Goal: Information Seeking & Learning: Learn about a topic

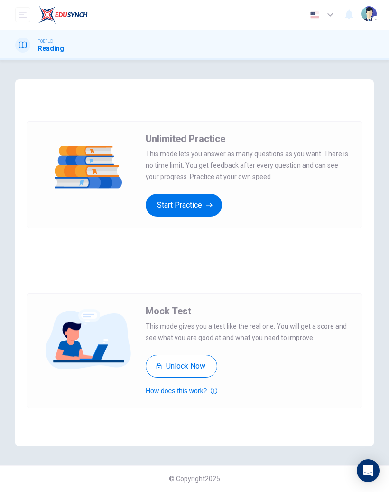
click at [205, 205] on button "Start Practice" at bounding box center [184, 205] width 76 height 23
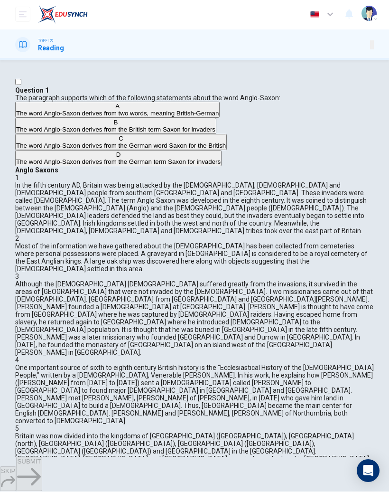
click at [150, 117] on span "The word Anglo-Saxon derives from two words, meaning British-German" at bounding box center [117, 113] width 203 height 7
click at [239, 458] on div "SKIP SUBMIT" at bounding box center [194, 474] width 389 height 34
click at [42, 469] on button "SUBMIT" at bounding box center [29, 474] width 26 height 34
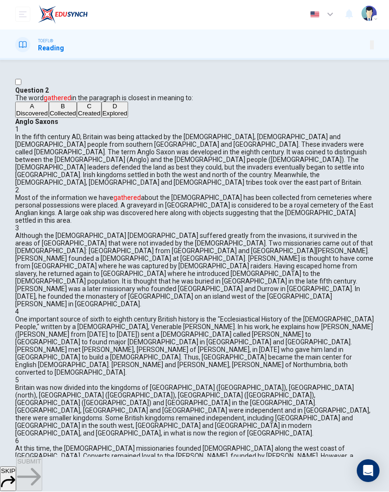
scroll to position [73, 0]
click at [103, 117] on span "Explored" at bounding box center [115, 113] width 25 height 7
click at [42, 475] on button "SUBMIT" at bounding box center [29, 474] width 26 height 34
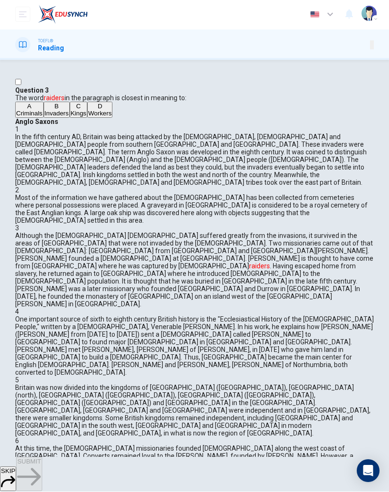
scroll to position [266, 0]
click at [55, 118] on button "B Invaders" at bounding box center [57, 110] width 26 height 16
click at [41, 465] on span "SUBMIT" at bounding box center [29, 461] width 24 height 7
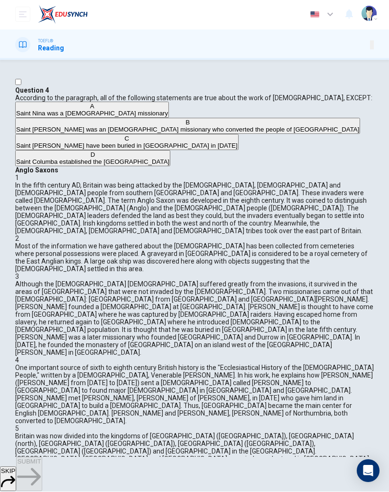
scroll to position [262, 0]
click at [129, 133] on span "Saint [PERSON_NAME] was an [DEMOGRAPHIC_DATA] missionary who converted the peop…" at bounding box center [187, 129] width 343 height 7
click at [42, 476] on button "SUBMIT" at bounding box center [29, 474] width 26 height 34
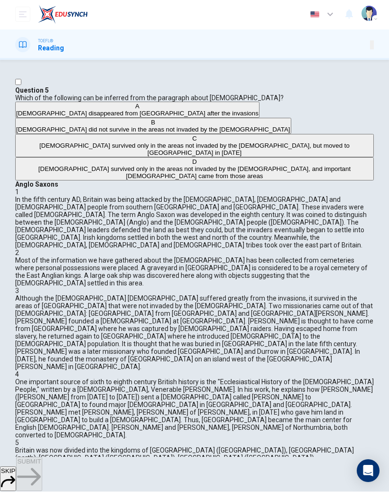
scroll to position [0, 0]
click at [59, 157] on span "[DEMOGRAPHIC_DATA] survived only in the areas not invaded by the [DEMOGRAPHIC_D…" at bounding box center [194, 149] width 311 height 14
click at [258, 460] on div "SKIP SUBMIT" at bounding box center [194, 474] width 389 height 34
click at [42, 471] on button "SUBMIT" at bounding box center [29, 474] width 26 height 34
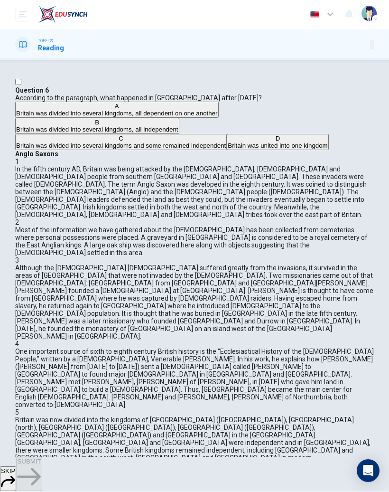
scroll to position [540, 0]
click at [227, 151] on button "D Britain was united into one kingdom" at bounding box center [278, 142] width 102 height 16
click at [41, 465] on span "SUBMIT" at bounding box center [29, 461] width 24 height 7
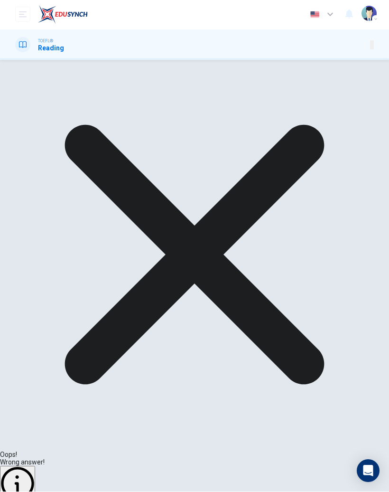
click at [268, 466] on div "Oops! Wrong answer! Explanation NEXT" at bounding box center [194, 298] width 389 height 477
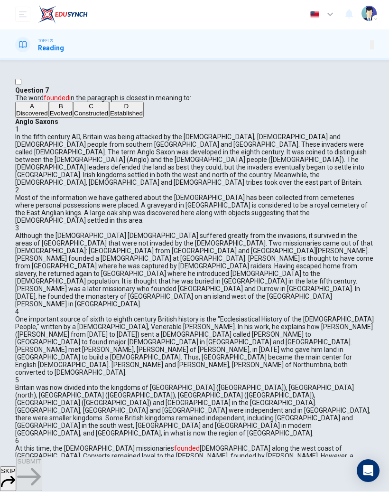
scroll to position [677, 0]
click at [72, 117] on span "Evolved" at bounding box center [61, 113] width 22 height 7
click at [48, 117] on span "Discovered" at bounding box center [32, 113] width 32 height 7
click at [41, 465] on span "SUBMIT" at bounding box center [29, 461] width 24 height 7
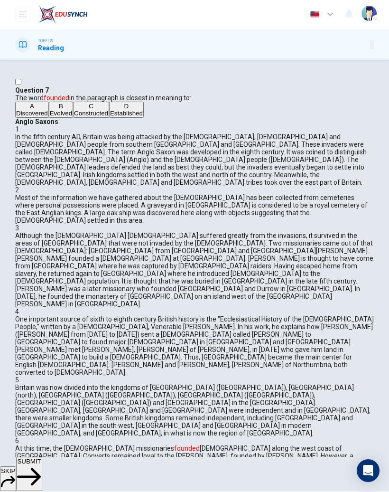
click at [15, 471] on span "SKIP" at bounding box center [8, 471] width 14 height 7
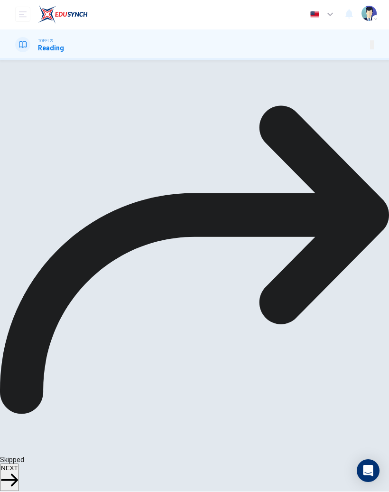
click at [90, 118] on div "A Discovered B Evolved C Constructed D Established" at bounding box center [194, 110] width 359 height 16
click at [74, 118] on div "A Discovered B Evolved C Constructed D Established" at bounding box center [194, 110] width 359 height 16
click at [18, 467] on span "NEXT" at bounding box center [9, 468] width 17 height 7
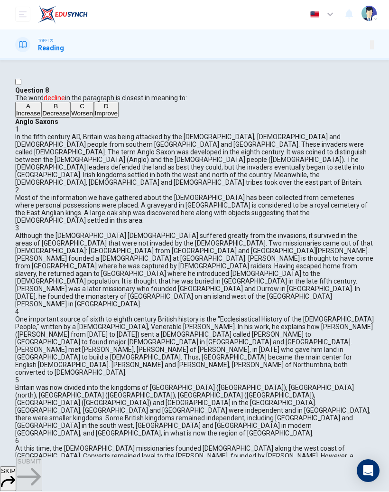
scroll to position [718, 0]
click at [69, 117] on span "Decrease" at bounding box center [55, 113] width 27 height 7
click at [42, 480] on button "SUBMIT" at bounding box center [29, 474] width 26 height 34
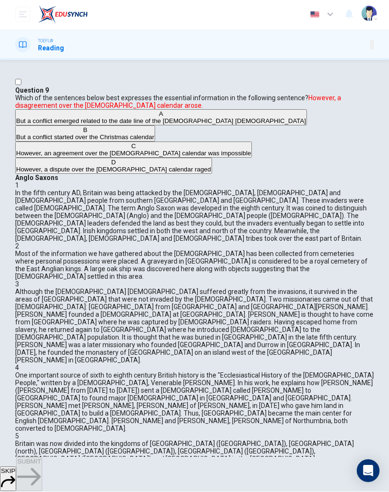
click at [53, 142] on button "B But a conflict started over the Christmas calendar" at bounding box center [85, 134] width 140 height 16
click at [42, 464] on button "SUBMIT" at bounding box center [29, 474] width 26 height 34
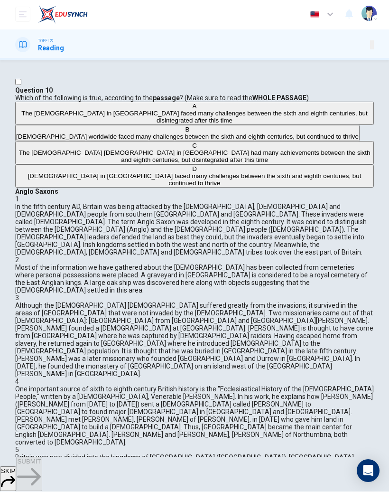
scroll to position [0, 0]
click at [49, 141] on button "B [DEMOGRAPHIC_DATA] worldwide faced many challenges between the sixth and eigh…" at bounding box center [187, 133] width 345 height 16
click at [42, 467] on button "SUBMIT" at bounding box center [29, 474] width 26 height 34
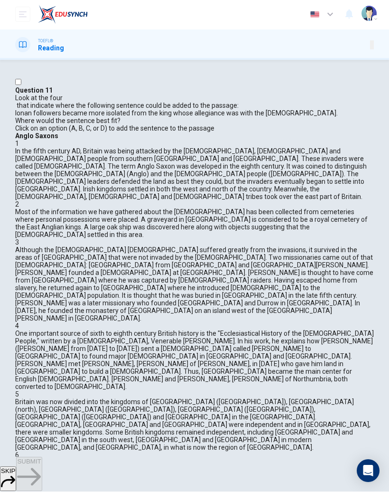
scroll to position [703, 0]
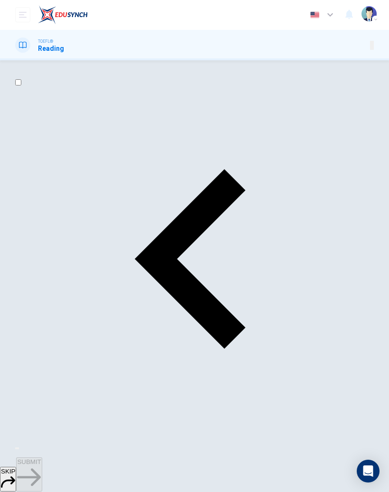
click at [16, 476] on button "SKIP" at bounding box center [8, 479] width 16 height 25
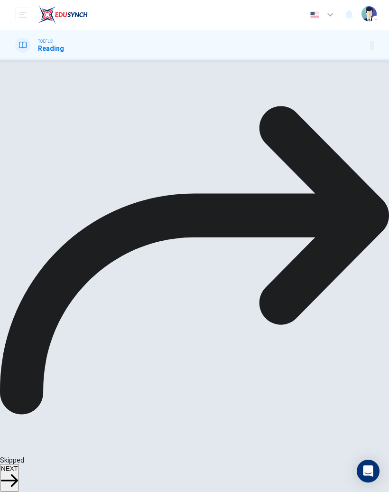
click at [19, 474] on button "NEXT" at bounding box center [9, 478] width 19 height 28
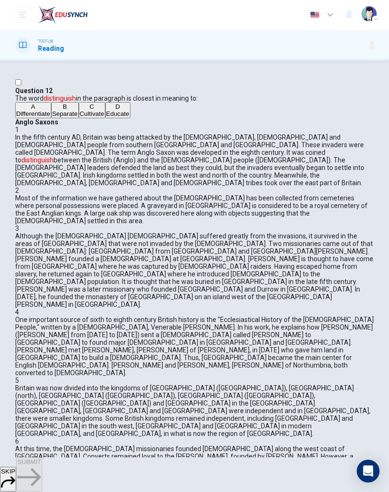
click at [16, 470] on button "SKIP" at bounding box center [8, 479] width 16 height 25
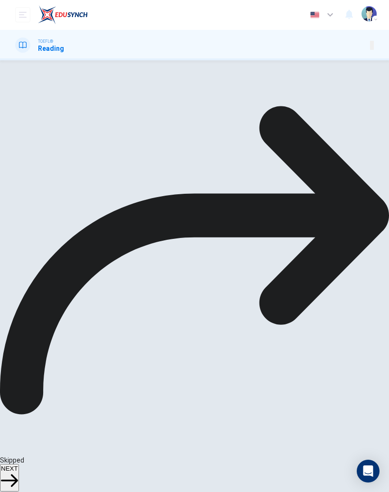
click at [18, 475] on icon "button" at bounding box center [9, 480] width 17 height 17
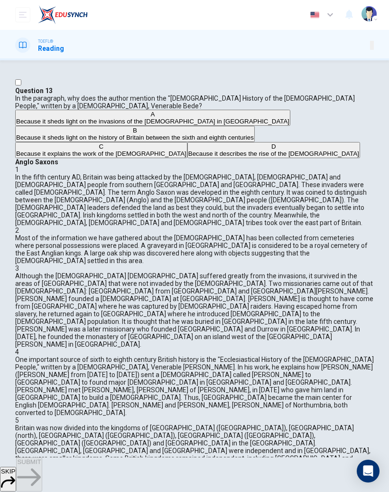
scroll to position [415, 0]
click at [16, 468] on button "SKIP" at bounding box center [8, 479] width 16 height 25
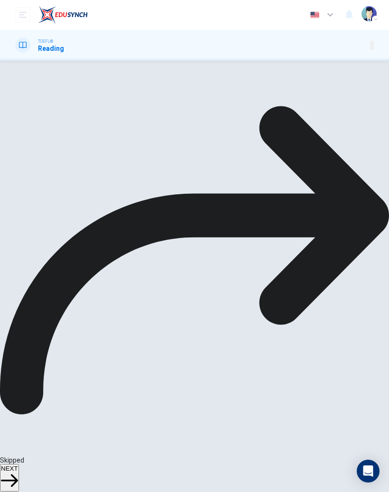
click at [19, 466] on button "NEXT" at bounding box center [9, 478] width 19 height 28
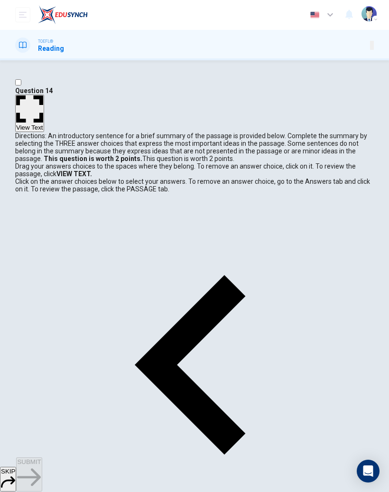
click at [15, 475] on span "SKIP" at bounding box center [8, 471] width 14 height 7
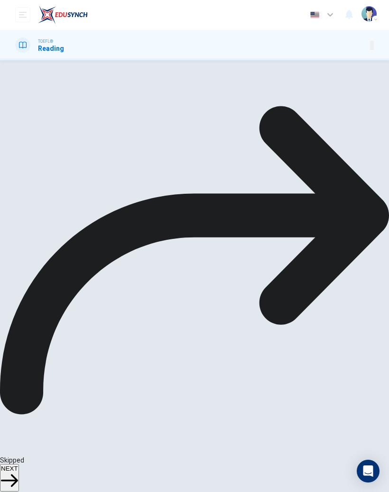
click at [18, 472] on span "NEXT" at bounding box center [9, 468] width 17 height 7
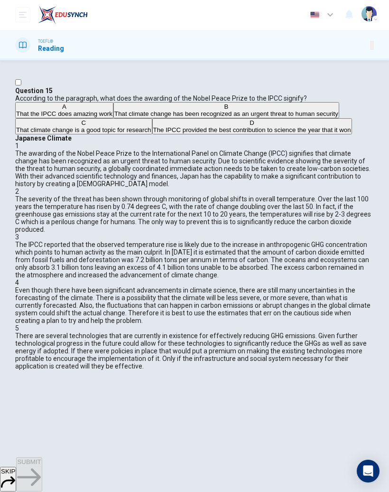
click at [145, 117] on span "That climate change has been recognized as an urgent threat to human security" at bounding box center [226, 113] width 224 height 7
click at [158, 457] on div "SKIP SUBMIT" at bounding box center [194, 474] width 389 height 34
click at [41, 465] on span "SUBMIT" at bounding box center [29, 461] width 24 height 7
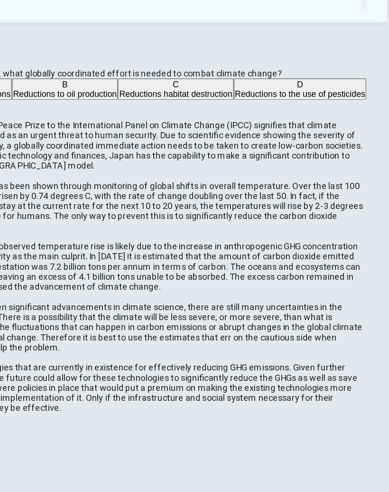
scroll to position [0, 0]
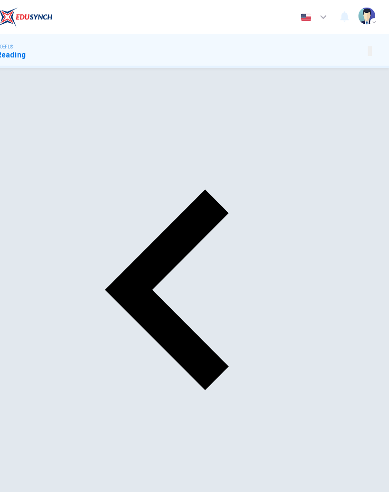
click at [204, 459] on div "SKIP SUBMIT" at bounding box center [194, 475] width 389 height 34
click at [42, 465] on button "SUBMIT" at bounding box center [29, 475] width 26 height 34
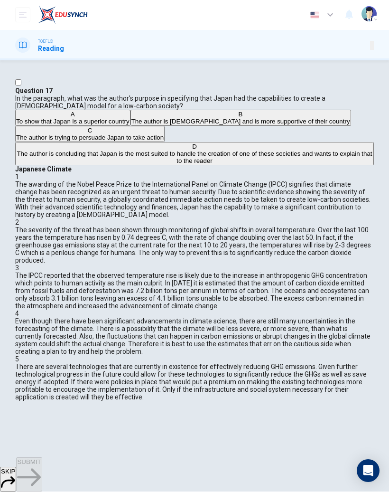
click at [148, 141] on span "The author is trying to persuade Japan to take action" at bounding box center [90, 137] width 148 height 7
click at [41, 466] on span "SUBMIT" at bounding box center [29, 462] width 24 height 7
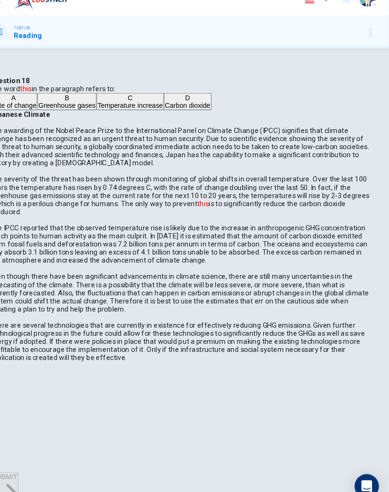
click at [116, 118] on span "Temperature increase" at bounding box center [146, 114] width 61 height 7
click at [42, 458] on button "SUBMIT" at bounding box center [29, 475] width 26 height 34
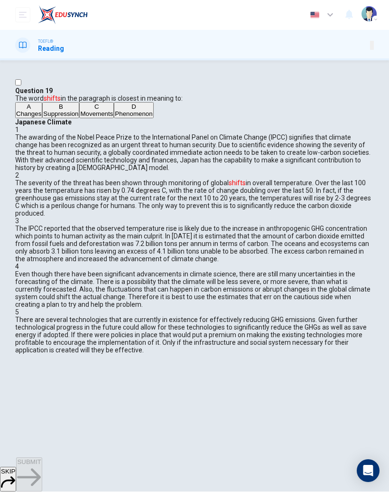
scroll to position [148, 0]
click at [84, 119] on button "C Movements" at bounding box center [96, 111] width 35 height 16
click at [42, 474] on button "SUBMIT" at bounding box center [29, 475] width 26 height 34
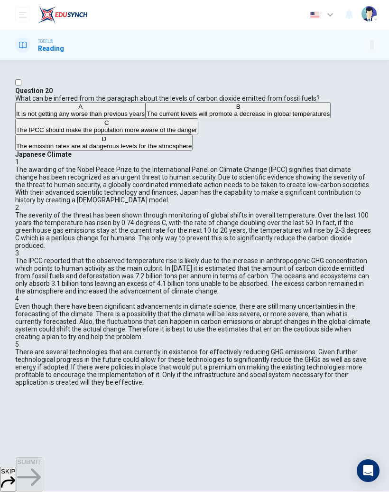
scroll to position [0, 0]
click at [133, 134] on span "The IPCC should make the population more aware of the danger" at bounding box center [106, 130] width 181 height 7
click at [42, 469] on button "SUBMIT" at bounding box center [29, 475] width 26 height 34
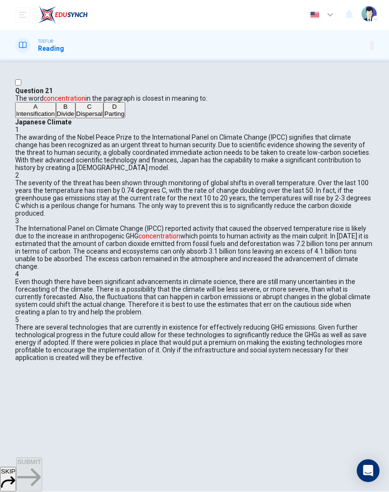
scroll to position [255, 0]
click at [104, 118] on span "Parting" at bounding box center [114, 114] width 20 height 7
click at [55, 118] on span "Intensification" at bounding box center [35, 114] width 39 height 7
click at [42, 468] on button "SUBMIT" at bounding box center [29, 475] width 26 height 34
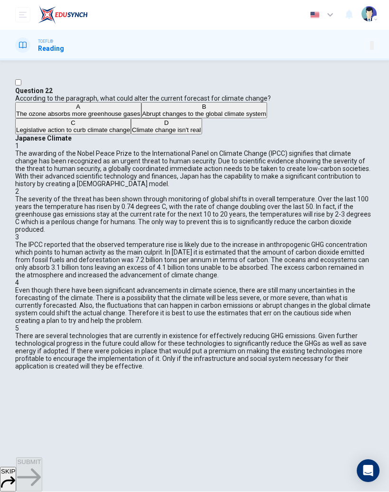
scroll to position [380, 0]
click at [142, 118] on span "Abrupt changes to the global climate system" at bounding box center [204, 114] width 124 height 7
click at [41, 472] on icon "button" at bounding box center [29, 478] width 24 height 18
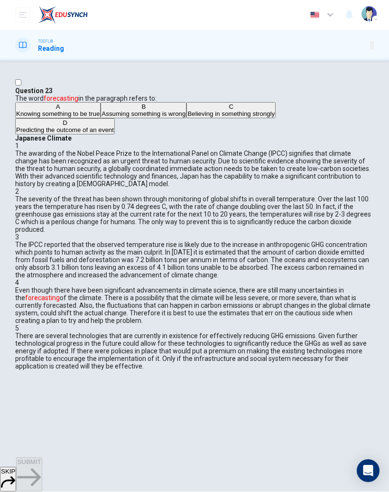
scroll to position [433, 0]
click at [149, 118] on span "Assuming something is wrong" at bounding box center [144, 114] width 84 height 7
click at [41, 472] on icon "button" at bounding box center [29, 478] width 24 height 18
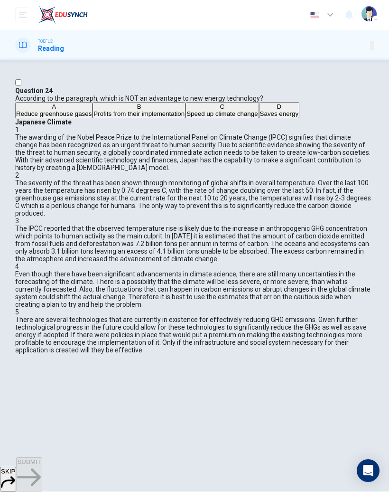
scroll to position [445, 0]
click at [187, 118] on span "Speed up climate change" at bounding box center [222, 114] width 71 height 7
click at [41, 474] on icon "button" at bounding box center [29, 478] width 24 height 24
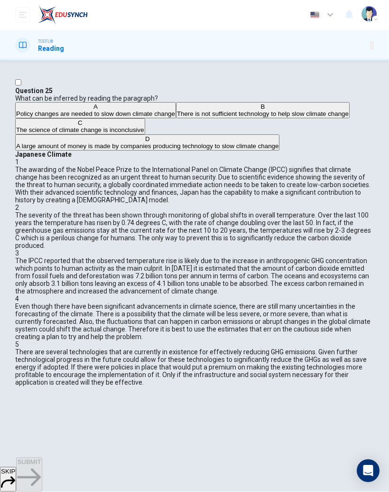
scroll to position [0, 0]
click at [146, 150] on span "A large amount of money is made by companies producing technology to slow clima…" at bounding box center [147, 146] width 263 height 7
click at [41, 466] on span "SUBMIT" at bounding box center [29, 462] width 24 height 7
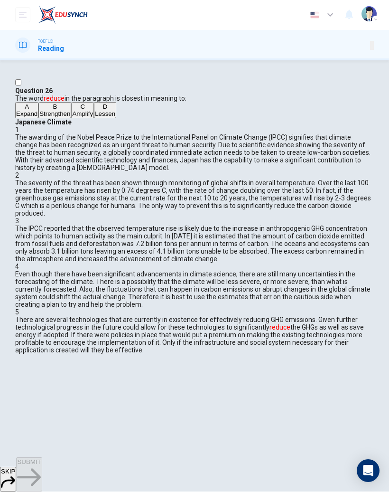
scroll to position [445, 0]
click at [82, 118] on span "Amplify" at bounding box center [82, 114] width 21 height 7
click at [42, 481] on button "SUBMIT" at bounding box center [29, 475] width 26 height 34
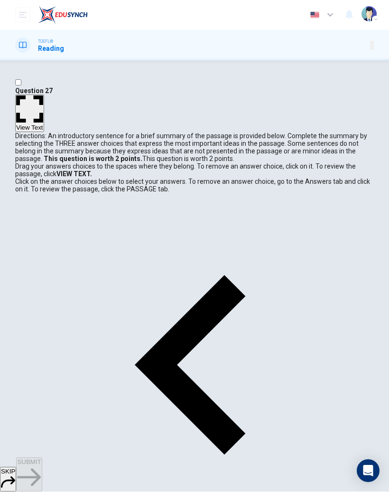
click at [16, 471] on button "SKIP" at bounding box center [8, 479] width 16 height 25
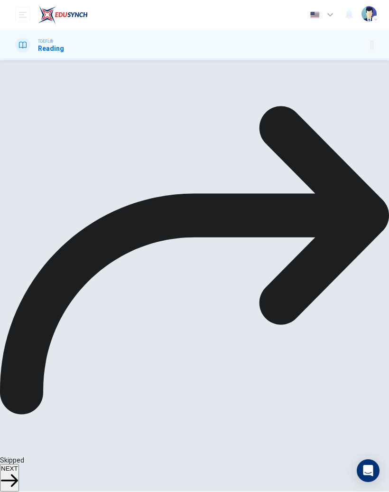
click at [18, 472] on icon "button" at bounding box center [9, 480] width 17 height 17
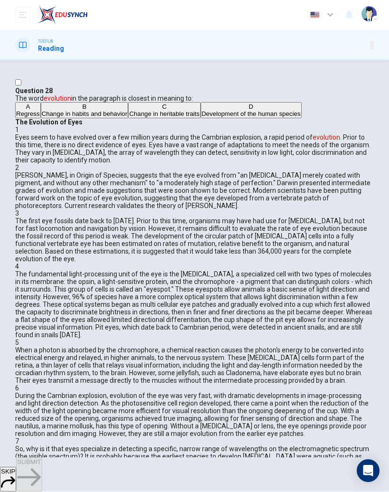
click at [133, 118] on span "Change in heritable traits" at bounding box center [164, 114] width 70 height 7
click at [202, 118] on span "Development of the human species" at bounding box center [251, 114] width 99 height 7
click at [128, 118] on span "Change in habits and behavior" at bounding box center [85, 114] width 86 height 7
click at [41, 466] on span "SUBMIT" at bounding box center [29, 462] width 24 height 7
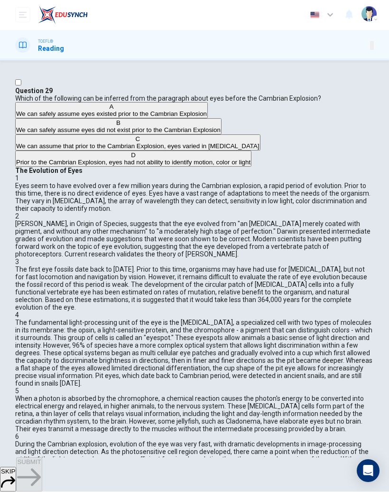
click at [124, 150] on span "We can assume that prior to the Cambrian Explosion, eyes varied in [MEDICAL_DAT…" at bounding box center [138, 146] width 244 height 7
click at [41, 466] on span "SUBMIT" at bounding box center [29, 462] width 24 height 7
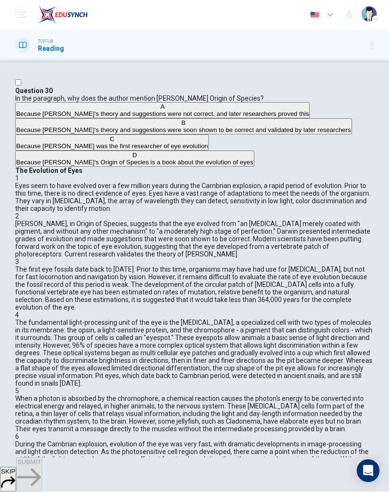
scroll to position [73, 0]
click at [16, 467] on button "SKIP" at bounding box center [8, 479] width 16 height 25
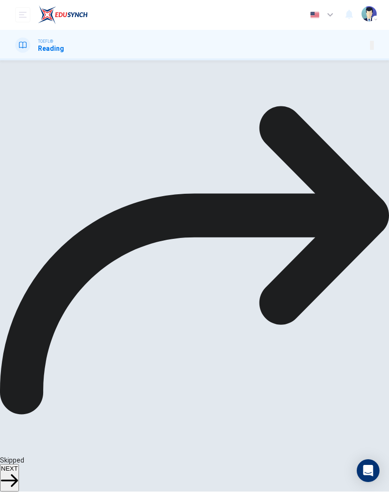
click at [19, 467] on button "NEXT" at bounding box center [9, 478] width 19 height 28
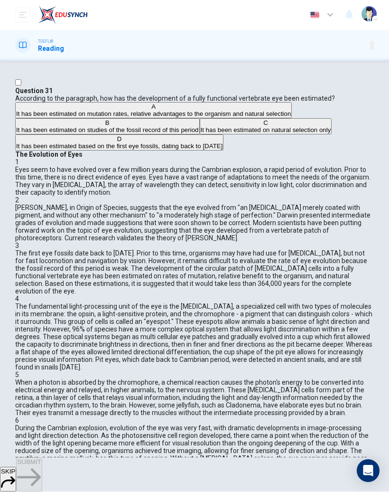
scroll to position [232, 0]
click at [15, 475] on icon "button" at bounding box center [8, 482] width 14 height 14
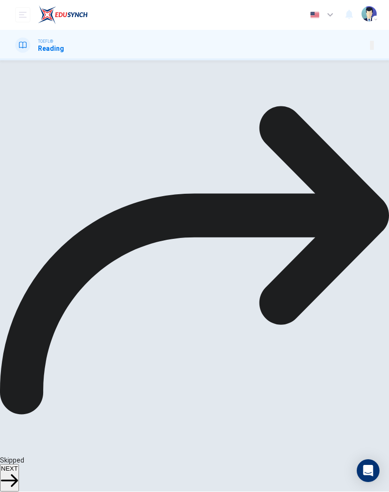
click at [19, 475] on button "NEXT" at bounding box center [9, 478] width 19 height 28
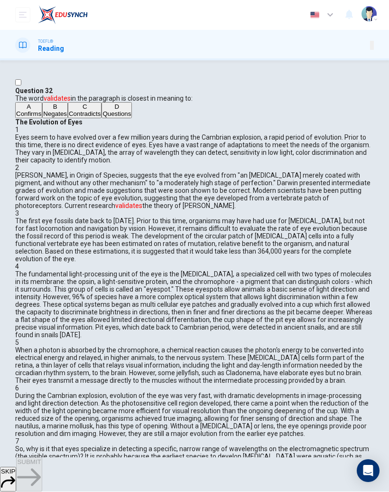
scroll to position [114, 0]
click at [16, 467] on button "SKIP" at bounding box center [8, 479] width 16 height 25
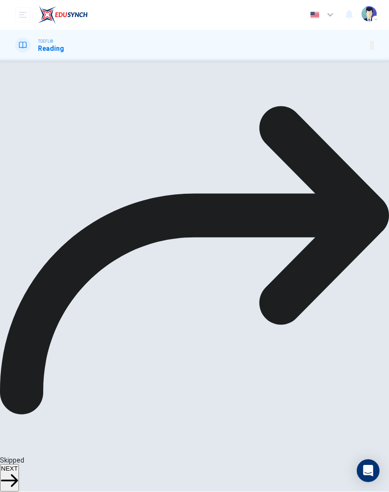
click at [19, 474] on button "NEXT" at bounding box center [9, 478] width 19 height 28
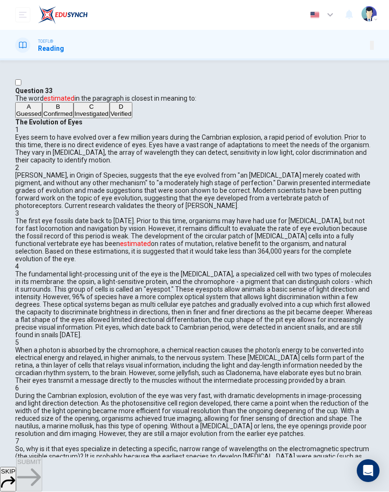
scroll to position [232, 0]
click at [16, 467] on button "SKIP" at bounding box center [8, 479] width 16 height 25
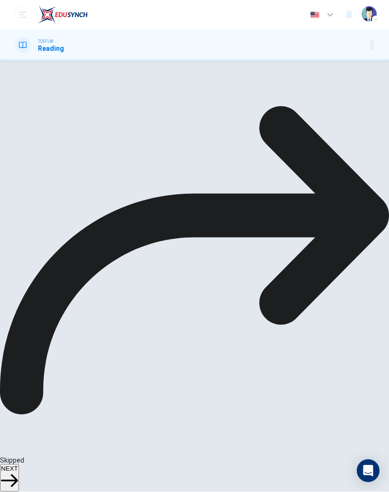
click at [19, 475] on button "NEXT" at bounding box center [9, 478] width 19 height 28
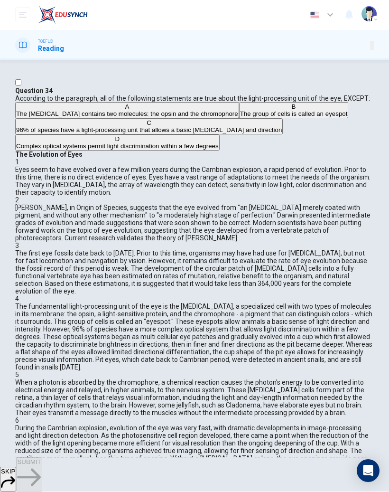
scroll to position [483, 0]
click at [16, 467] on button "SKIP" at bounding box center [8, 479] width 16 height 25
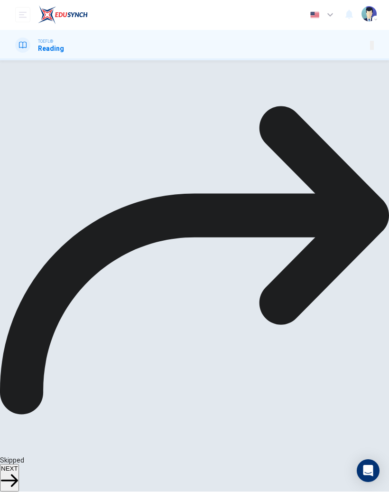
click at [18, 473] on icon "button" at bounding box center [9, 480] width 17 height 17
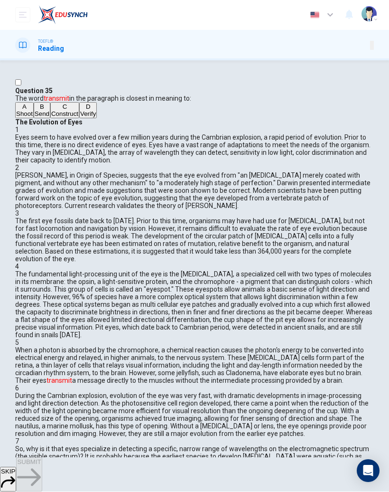
scroll to position [642, 0]
click at [16, 467] on button "SKIP" at bounding box center [8, 479] width 16 height 25
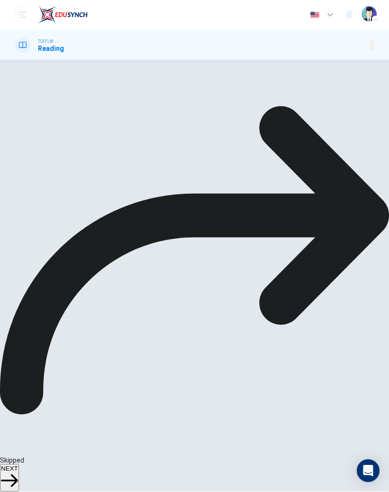
click at [19, 476] on button "NEXT" at bounding box center [9, 478] width 19 height 28
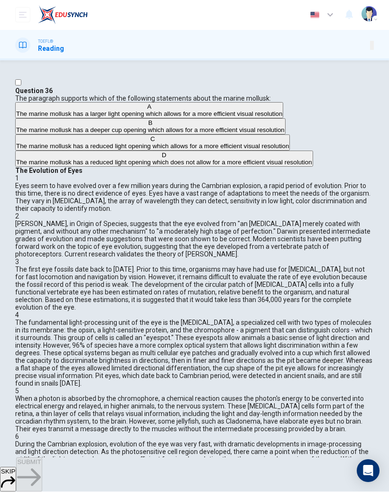
scroll to position [825, 0]
click at [16, 467] on button "SKIP" at bounding box center [8, 479] width 16 height 25
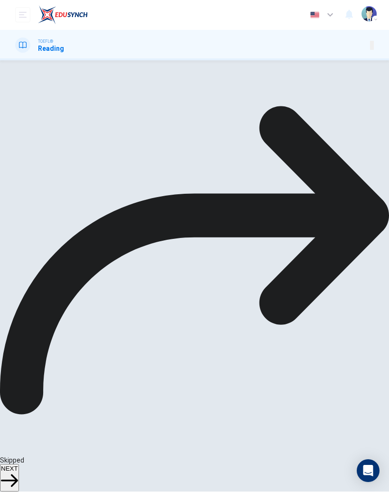
click at [19, 479] on button "NEXT" at bounding box center [9, 478] width 19 height 28
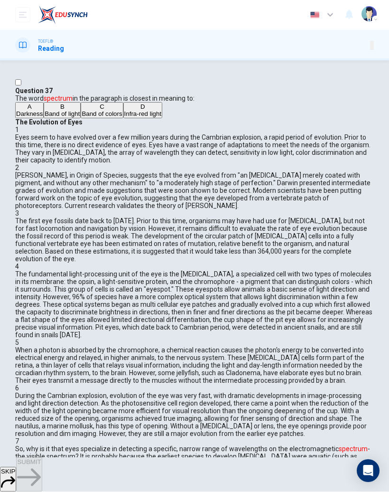
scroll to position [878, 0]
click at [16, 467] on button "SKIP" at bounding box center [8, 479] width 16 height 25
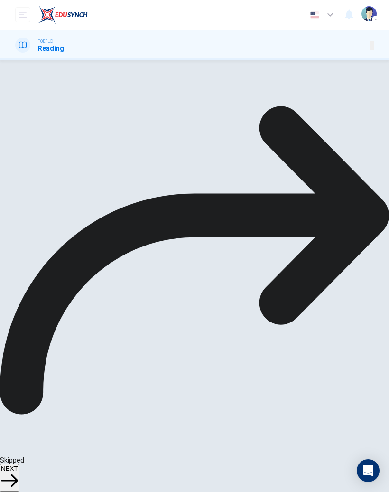
click at [19, 471] on button "NEXT" at bounding box center [9, 478] width 19 height 28
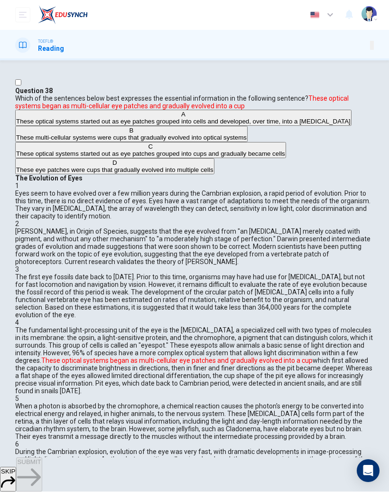
scroll to position [422, 0]
click at [16, 470] on button "SKIP" at bounding box center [8, 479] width 16 height 25
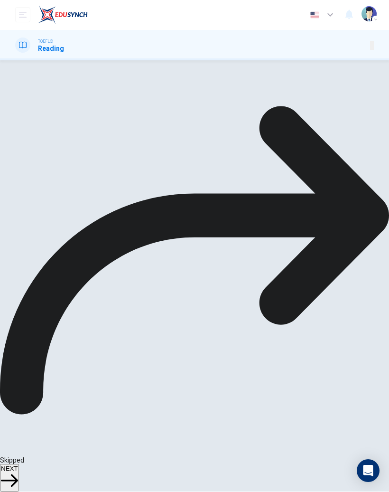
click at [19, 473] on button "NEXT" at bounding box center [9, 478] width 19 height 28
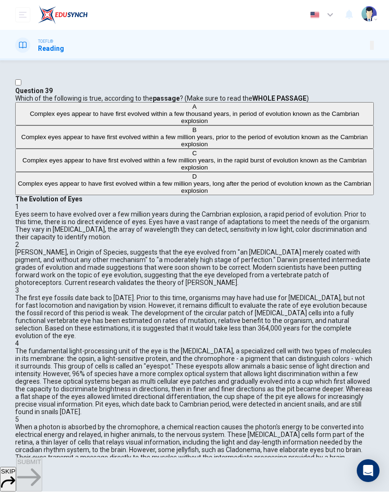
scroll to position [0, 0]
click at [16, 467] on button "SKIP" at bounding box center [8, 479] width 16 height 25
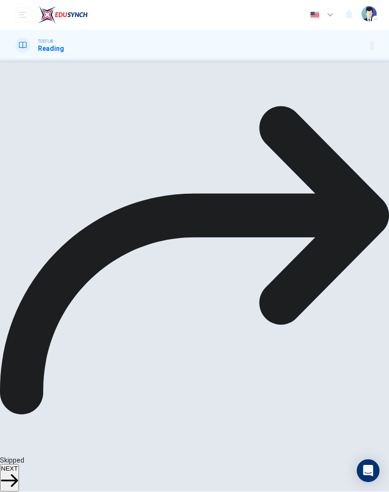
click at [19, 474] on button "NEXT" at bounding box center [9, 478] width 19 height 28
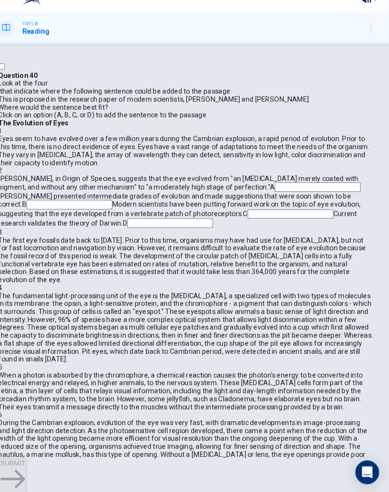
click at [280, 202] on input at bounding box center [321, 198] width 82 height 9
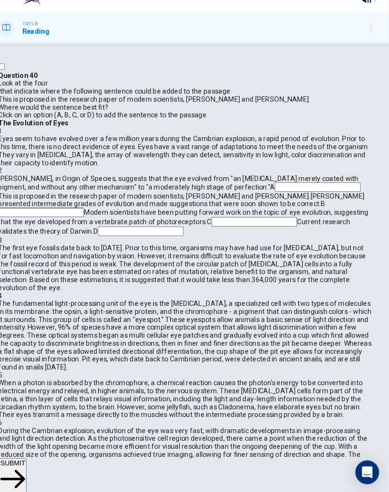
click at [234, 235] on span "Modern scientists have been putting forward work on the topic of eye evolution,…" at bounding box center [192, 226] width 355 height 17
click at [97, 227] on input at bounding box center [56, 222] width 82 height 9
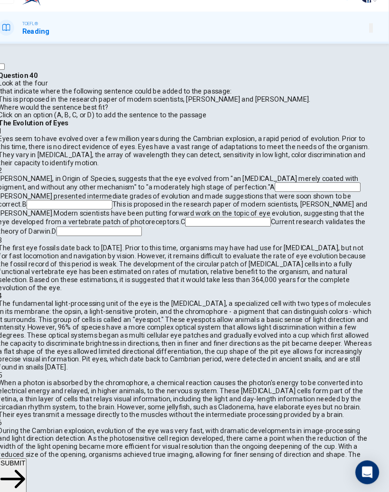
click at [42, 458] on button "SUBMIT" at bounding box center [29, 475] width 26 height 34
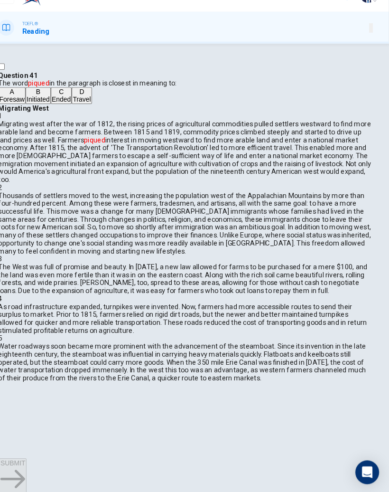
click at [85, 119] on button "D Travel" at bounding box center [94, 111] width 19 height 16
click at [42, 458] on button "SUBMIT" at bounding box center [29, 475] width 26 height 34
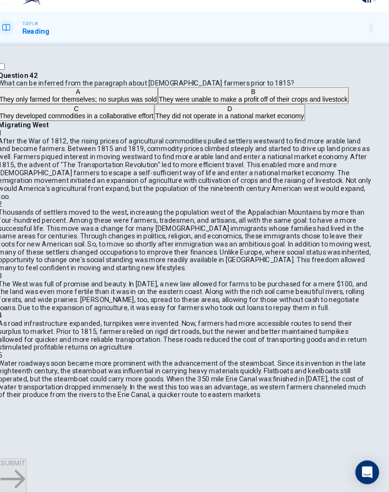
click at [15, 475] on icon "button" at bounding box center [8, 482] width 14 height 14
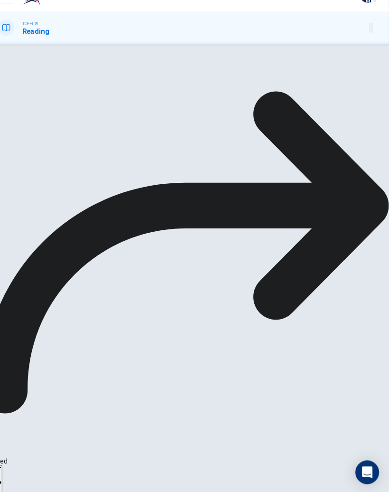
click at [19, 464] on button "NEXT" at bounding box center [9, 478] width 19 height 28
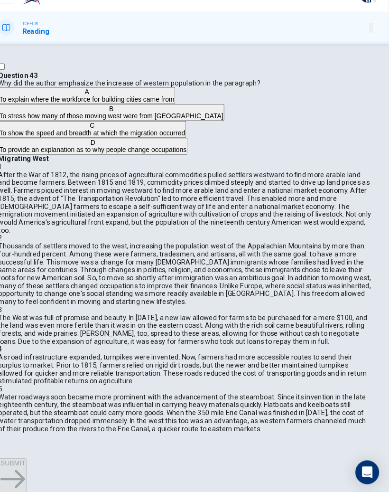
scroll to position [244, 0]
click at [16, 467] on button "SKIP" at bounding box center [8, 479] width 16 height 25
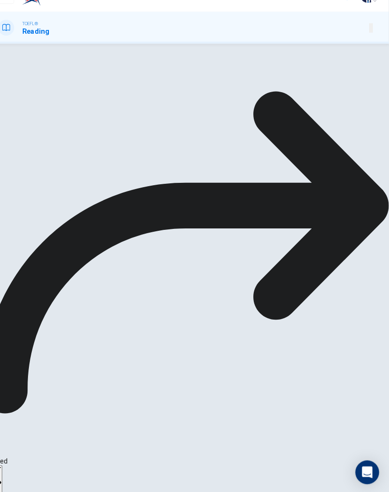
click at [18, 465] on span "NEXT" at bounding box center [9, 468] width 17 height 7
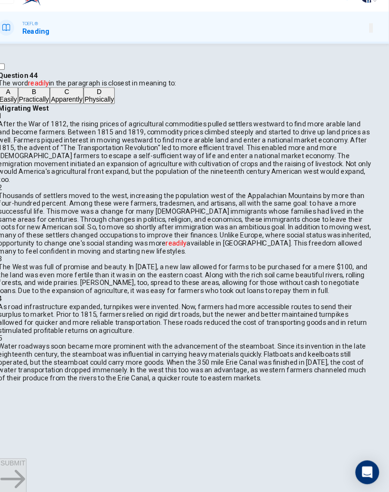
scroll to position [205, 0]
click at [16, 467] on button "SKIP" at bounding box center [8, 479] width 16 height 25
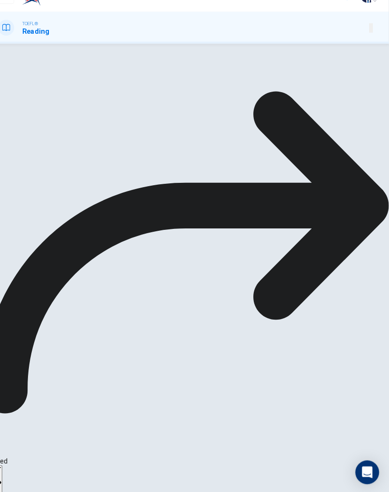
click at [19, 464] on button "NEXT" at bounding box center [9, 478] width 19 height 28
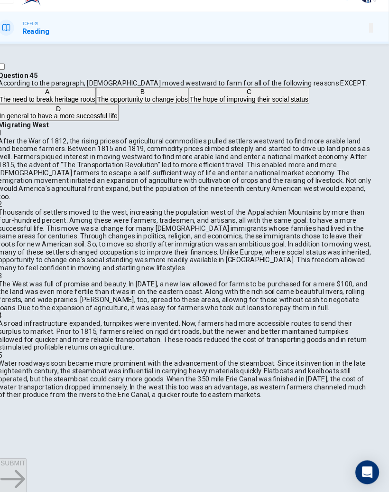
click at [15, 477] on icon "button" at bounding box center [8, 482] width 14 height 11
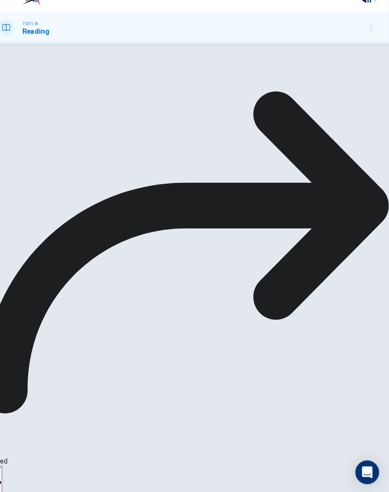
click at [19, 464] on button "NEXT" at bounding box center [9, 478] width 19 height 28
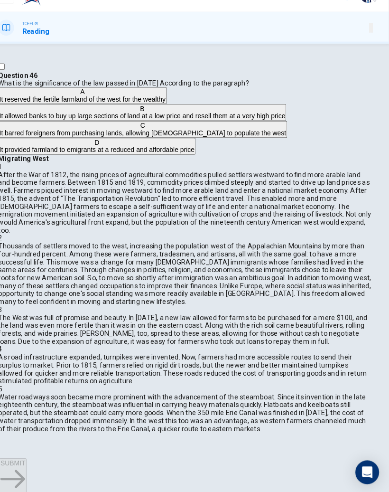
scroll to position [369, 0]
click at [16, 467] on button "SKIP" at bounding box center [8, 479] width 16 height 25
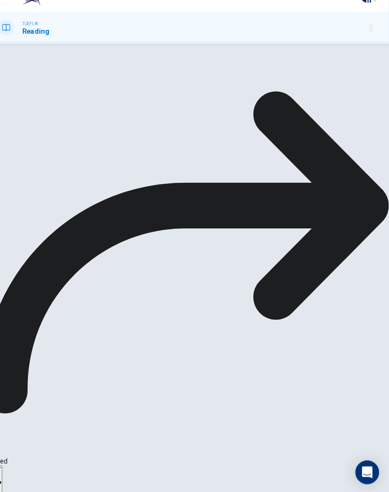
click at [18, 465] on span "NEXT" at bounding box center [9, 468] width 17 height 7
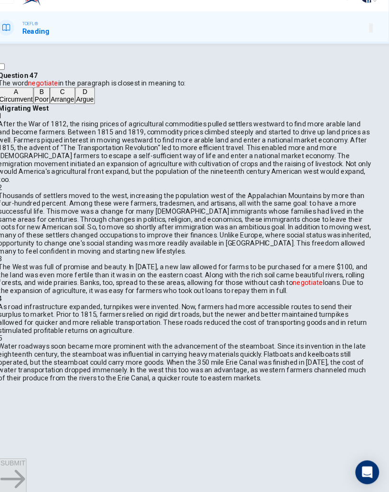
scroll to position [433, 0]
click at [15, 475] on icon "button" at bounding box center [8, 482] width 14 height 14
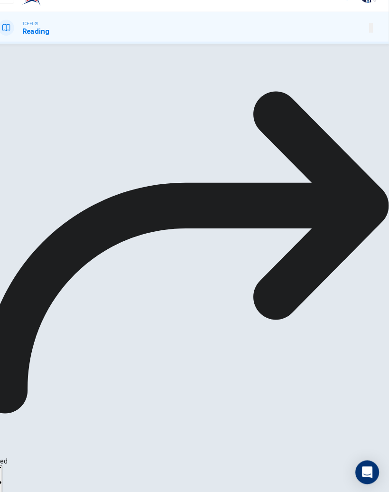
click at [19, 464] on button "NEXT" at bounding box center [9, 478] width 19 height 28
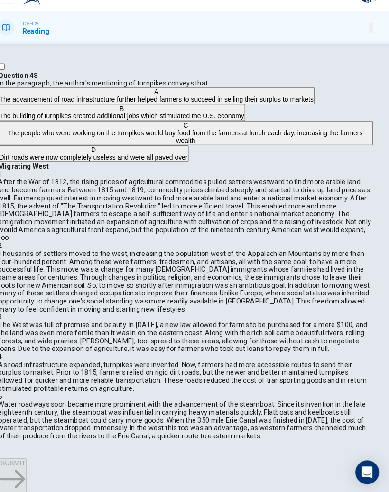
scroll to position [483, 0]
click at [15, 475] on icon "button" at bounding box center [8, 482] width 14 height 14
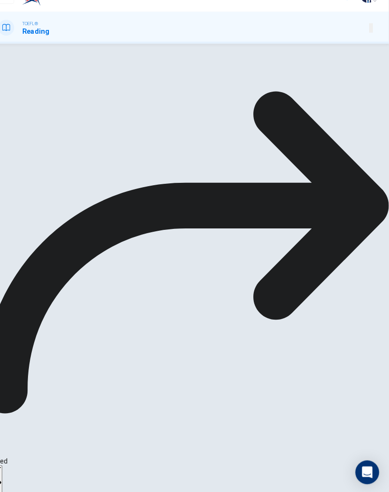
click at [18, 465] on span "NEXT" at bounding box center [9, 468] width 17 height 7
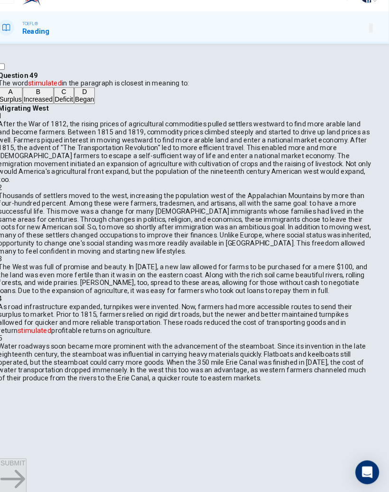
scroll to position [558, 0]
click at [16, 467] on button "SKIP" at bounding box center [8, 479] width 16 height 25
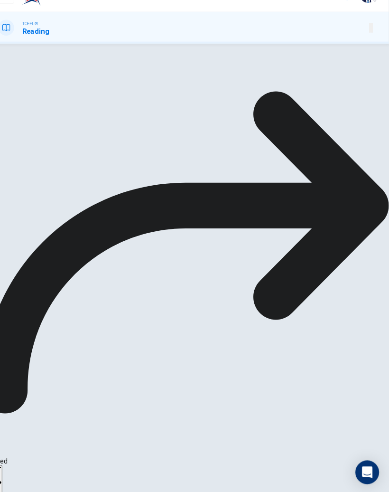
click at [19, 464] on button "NEXT" at bounding box center [9, 478] width 19 height 28
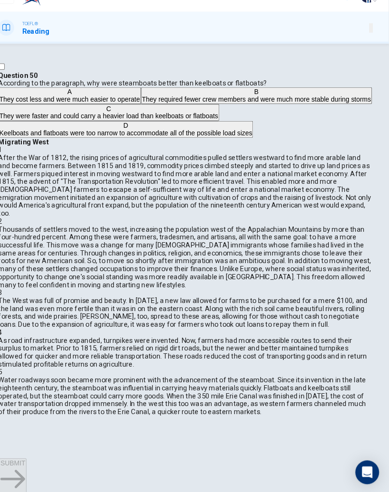
scroll to position [559, 0]
click at [16, 467] on button "SKIP" at bounding box center [8, 479] width 16 height 25
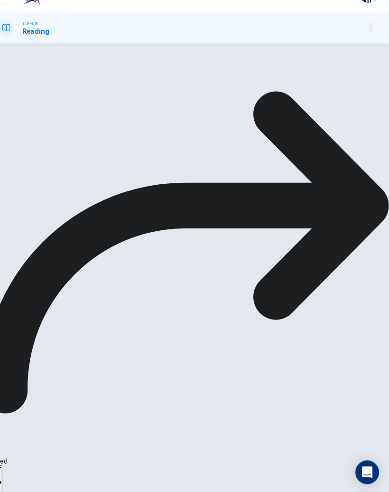
click at [19, 464] on button "NEXT" at bounding box center [9, 478] width 19 height 28
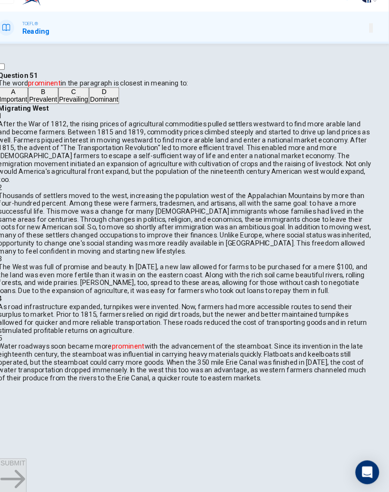
click at [16, 467] on button "SKIP" at bounding box center [8, 479] width 16 height 25
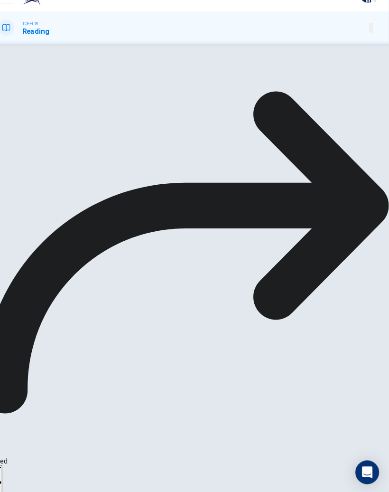
click at [18, 465] on span "NEXT" at bounding box center [9, 468] width 17 height 7
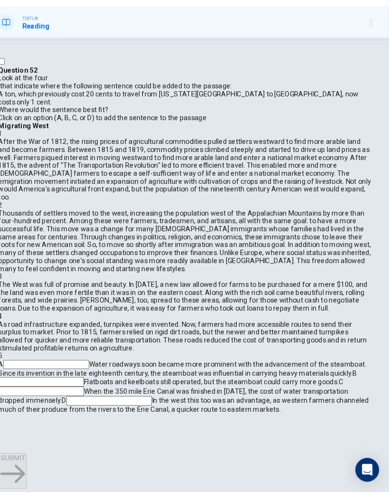
scroll to position [0, 0]
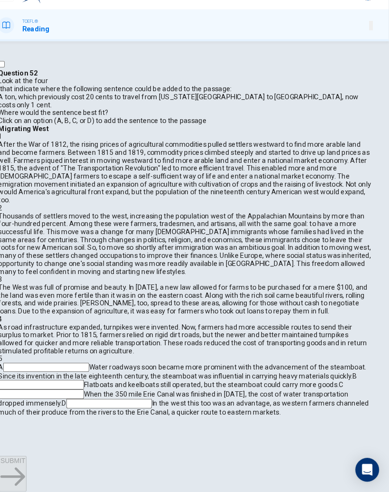
click at [97, 385] on input at bounding box center [56, 389] width 82 height 9
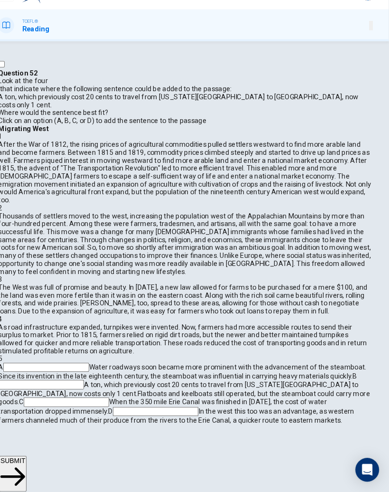
click at [102, 368] on input at bounding box center [61, 372] width 82 height 9
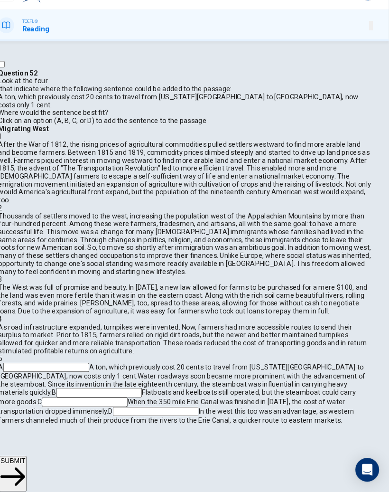
click at [42, 458] on button "SUBMIT" at bounding box center [29, 475] width 26 height 34
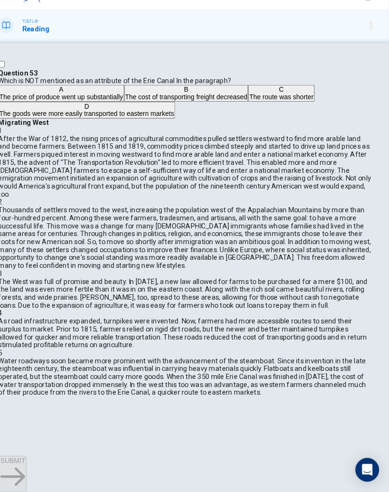
click at [15, 468] on span "SKIP" at bounding box center [8, 471] width 14 height 7
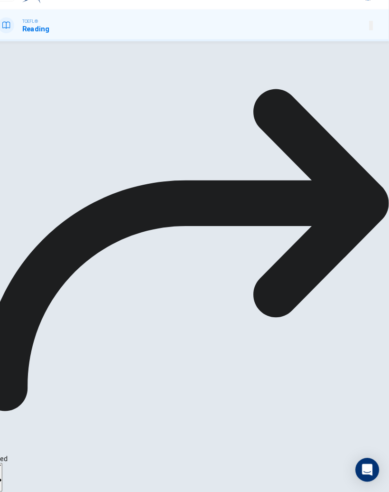
click at [18, 465] on span "NEXT" at bounding box center [9, 468] width 17 height 7
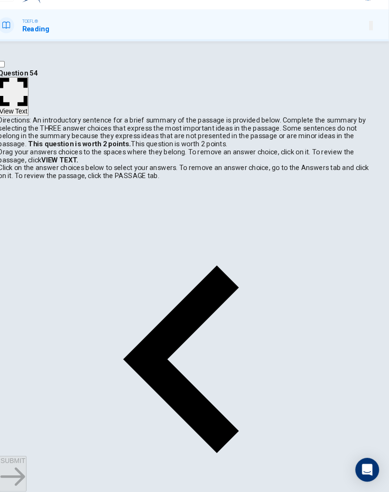
click at [16, 467] on button "SKIP" at bounding box center [8, 479] width 16 height 25
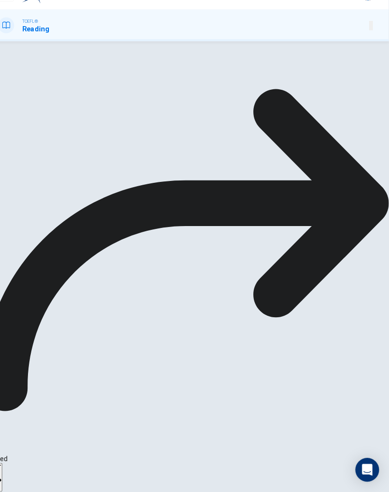
click at [18, 472] on icon "button" at bounding box center [9, 480] width 17 height 17
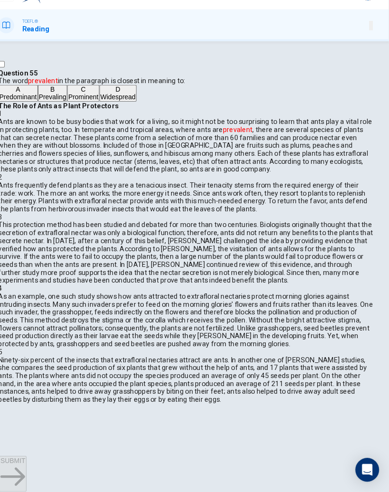
click at [82, 118] on span "Prominent" at bounding box center [96, 114] width 29 height 7
click at [42, 458] on button "SUBMIT" at bounding box center [29, 475] width 26 height 34
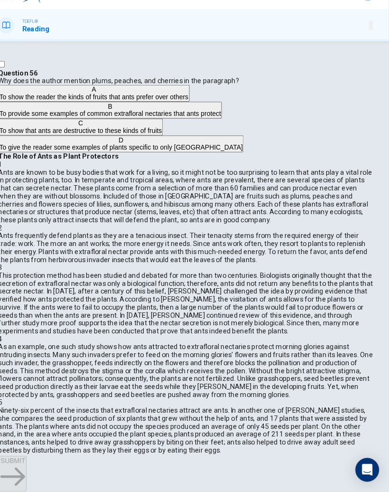
click at [15, 475] on icon "button" at bounding box center [8, 482] width 14 height 14
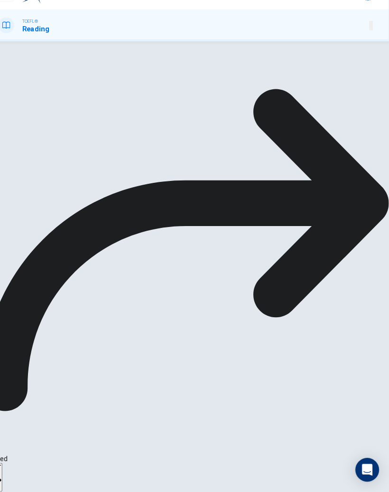
click at [19, 464] on button "NEXT" at bounding box center [9, 478] width 19 height 28
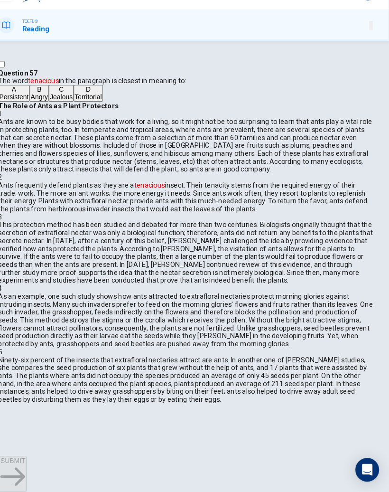
scroll to position [130, 0]
click at [51, 119] on button "B Angry" at bounding box center [54, 111] width 19 height 16
click at [41, 459] on span "SUBMIT" at bounding box center [29, 462] width 24 height 7
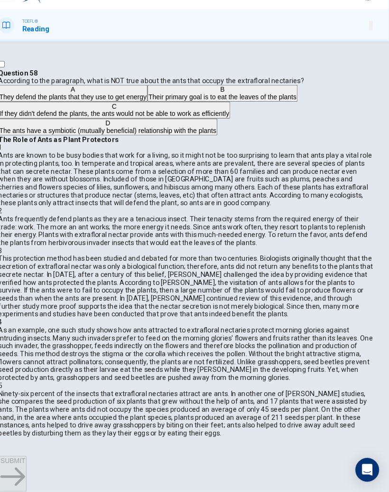
scroll to position [205, 0]
click at [16, 467] on button "SKIP" at bounding box center [8, 479] width 16 height 25
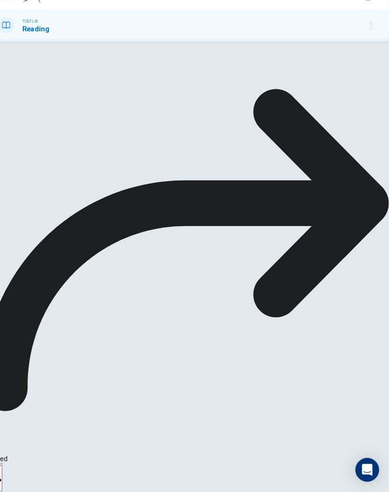
click at [19, 464] on button "NEXT" at bounding box center [9, 478] width 19 height 28
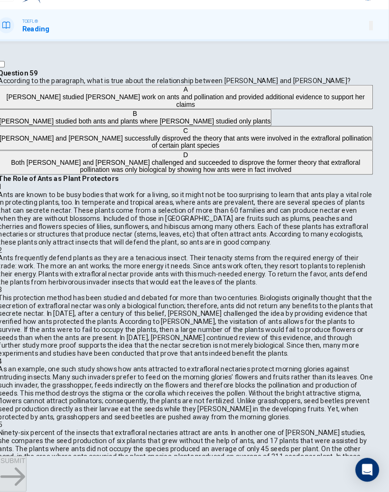
scroll to position [369, 0]
click at [16, 467] on button "SKIP" at bounding box center [8, 479] width 16 height 25
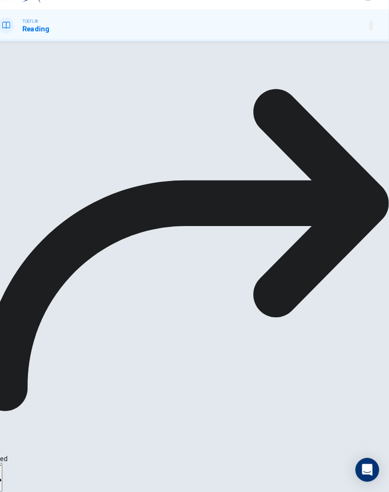
click at [19, 464] on button "NEXT" at bounding box center [9, 478] width 19 height 28
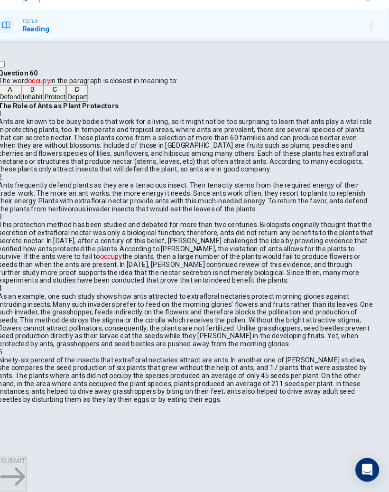
scroll to position [319, 0]
click at [81, 118] on span "Depart" at bounding box center [90, 114] width 19 height 7
click at [41, 459] on span "SUBMIT" at bounding box center [29, 462] width 24 height 7
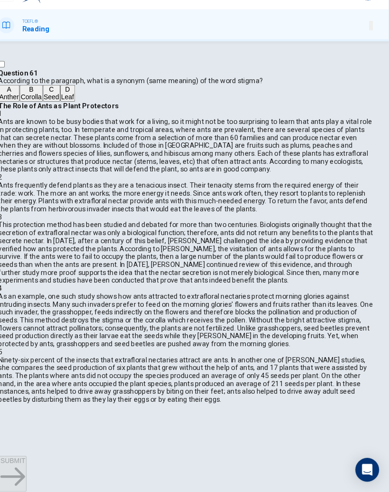
scroll to position [574, 0]
click at [16, 467] on button "SKIP" at bounding box center [8, 479] width 16 height 25
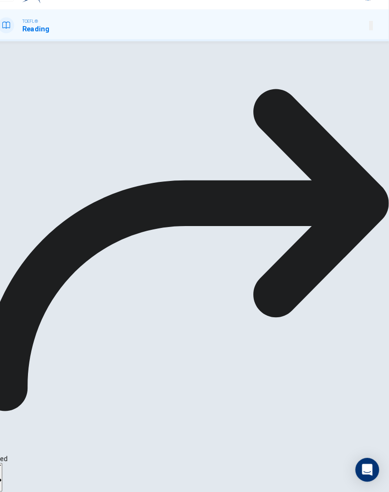
click at [19, 464] on button "NEXT" at bounding box center [9, 478] width 19 height 28
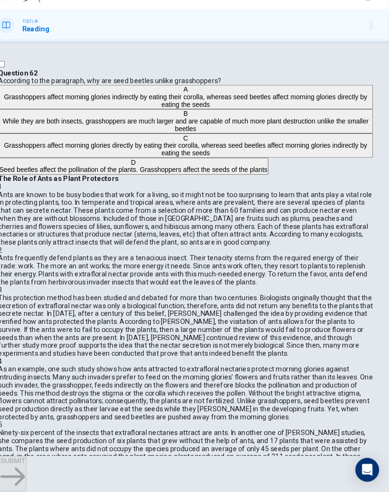
scroll to position [558, 0]
click at [15, 468] on span "SKIP" at bounding box center [8, 471] width 14 height 7
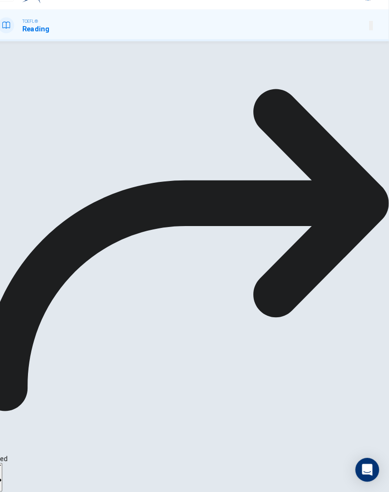
click at [18, 472] on icon "button" at bounding box center [9, 480] width 17 height 17
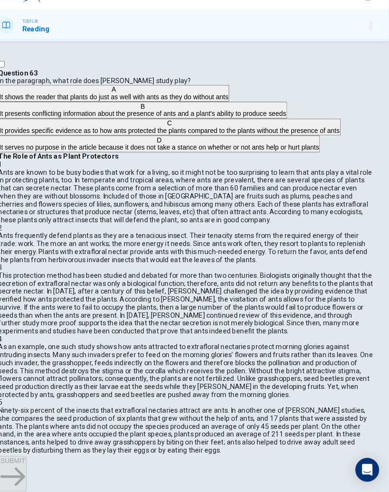
scroll to position [673, 0]
click at [15, 475] on icon "button" at bounding box center [8, 482] width 14 height 14
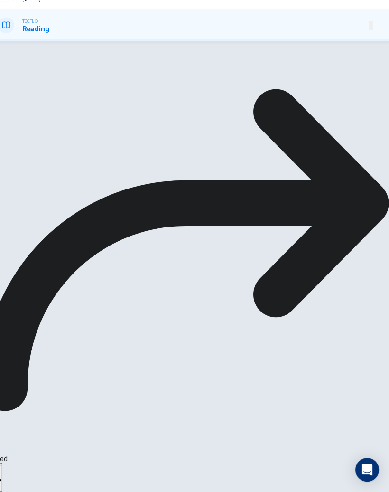
click at [18, 472] on icon "button" at bounding box center [9, 480] width 17 height 17
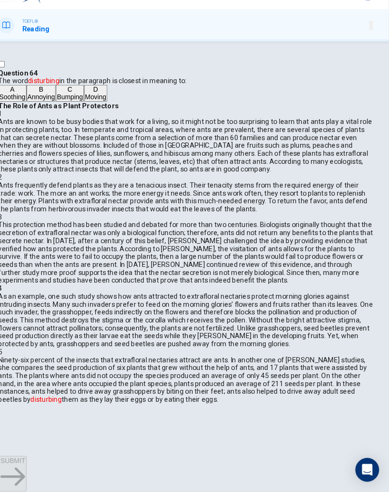
click at [65, 118] on span "Annoying" at bounding box center [56, 114] width 27 height 7
click at [41, 459] on span "SUBMIT" at bounding box center [29, 462] width 24 height 7
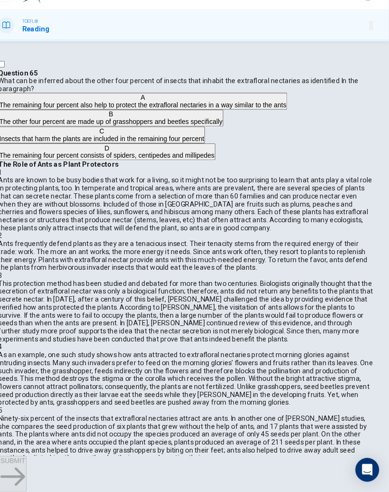
scroll to position [0, 0]
click at [120, 158] on span "Insects that harm the plants are included in the remaining four percent" at bounding box center [114, 154] width 196 height 7
click at [41, 459] on span "SUBMIT" at bounding box center [29, 462] width 24 height 7
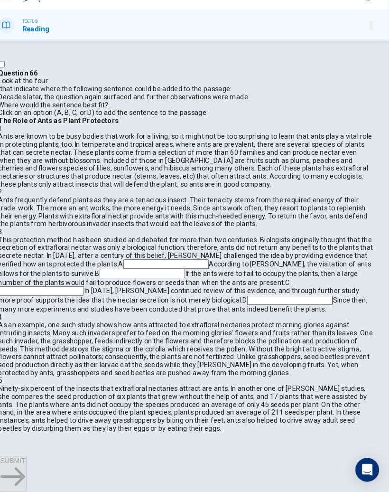
scroll to position [305, 0]
click at [97, 297] on input at bounding box center [56, 299] width 82 height 9
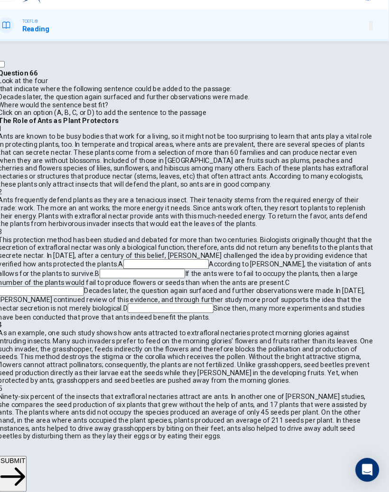
click at [41, 466] on icon "button" at bounding box center [29, 478] width 24 height 24
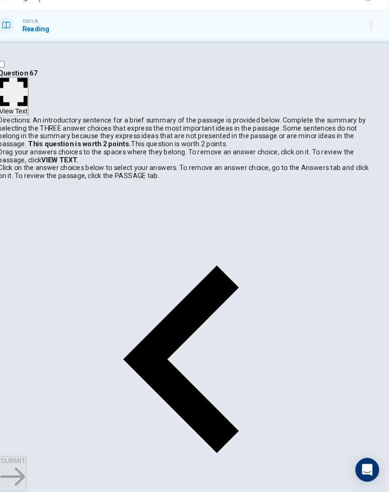
click at [16, 467] on button "SKIP" at bounding box center [8, 479] width 16 height 25
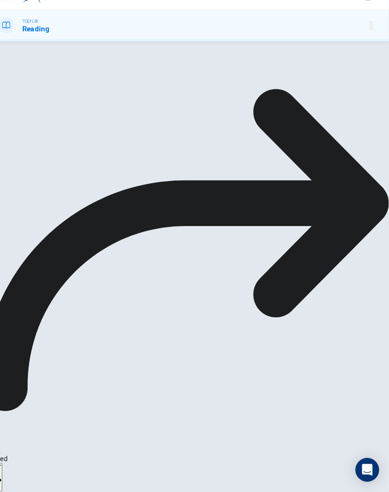
click at [19, 464] on button "NEXT" at bounding box center [9, 478] width 19 height 28
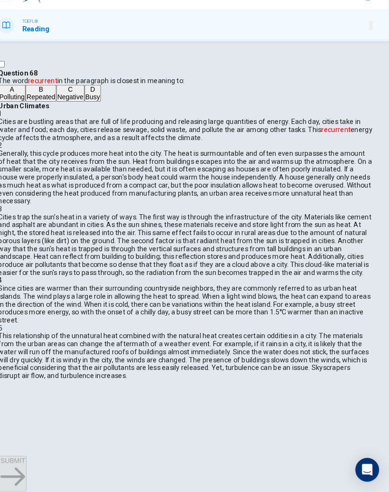
click at [16, 467] on button "SKIP" at bounding box center [8, 479] width 16 height 25
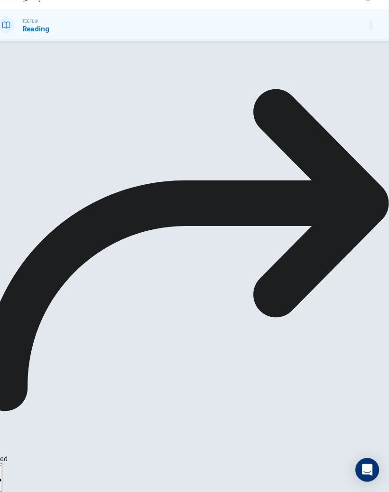
click at [18, 465] on span "NEXT" at bounding box center [9, 468] width 17 height 7
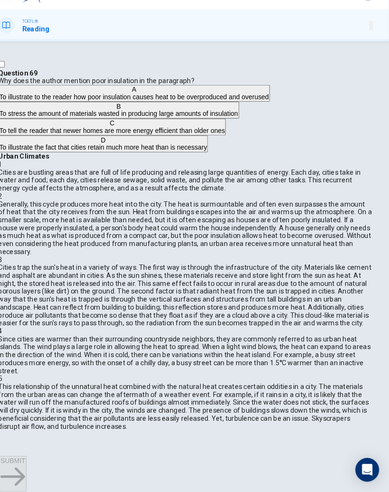
scroll to position [22, 0]
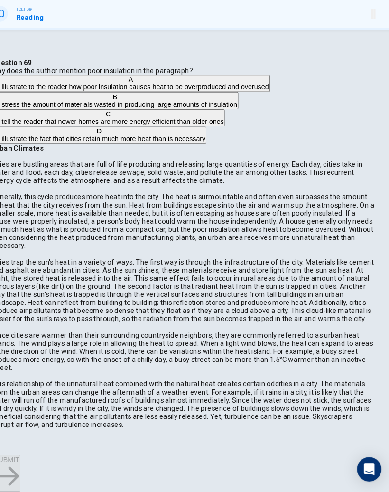
click at [103, 166] on span "To illustrate the fact that cities retain much more heat than is necessary" at bounding box center [115, 162] width 199 height 7
click at [41, 459] on span "SUBMIT" at bounding box center [29, 462] width 24 height 7
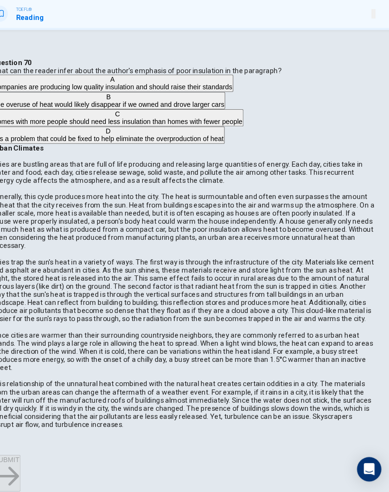
scroll to position [71, 0]
click at [122, 150] on span "Homes with more people should need less insulation than homes with fewer people" at bounding box center [133, 146] width 234 height 7
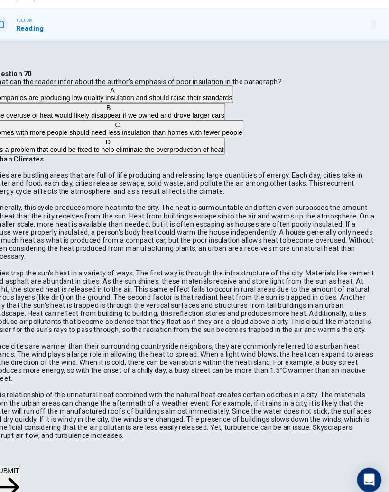
click at [41, 459] on span "SUBMIT" at bounding box center [29, 462] width 24 height 7
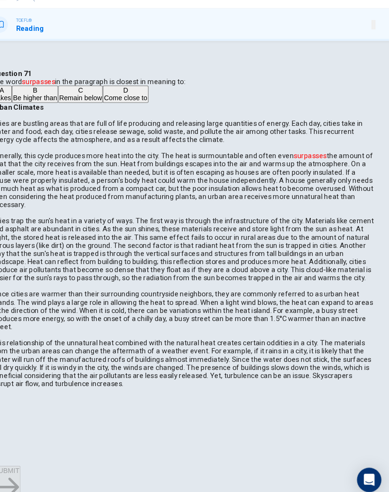
scroll to position [91, 0]
click at [120, 118] on span "Come close to" at bounding box center [140, 114] width 40 height 7
click at [42, 458] on button "SUBMIT" at bounding box center [29, 475] width 26 height 34
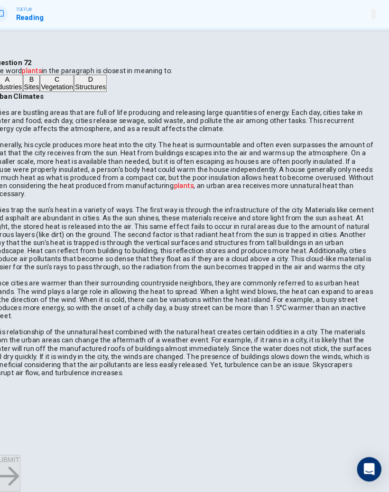
click at [70, 118] on span "Vegetation" at bounding box center [76, 114] width 30 height 7
click at [41, 459] on span "SUBMIT" at bounding box center [29, 462] width 24 height 7
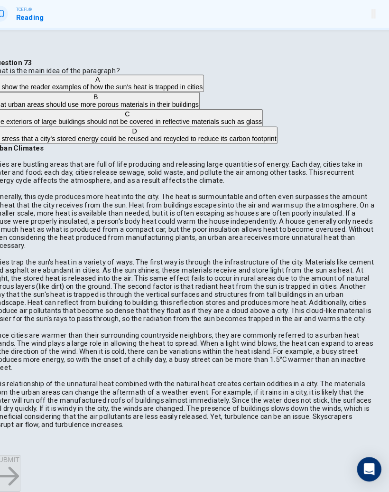
scroll to position [346, 0]
click at [95, 166] on span "To stress that a city's stored energy could be reused and recycled to reduce it…" at bounding box center [148, 162] width 265 height 7
click at [42, 458] on button "SUBMIT" at bounding box center [29, 475] width 26 height 34
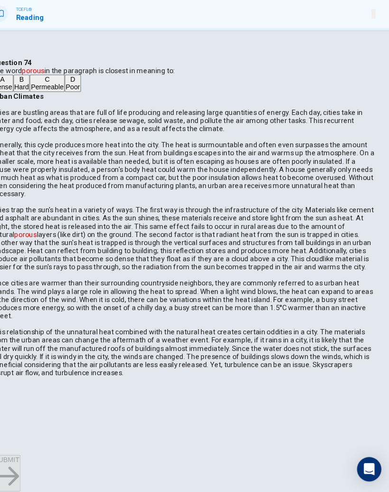
click at [304, 458] on div "SKIP SUBMIT" at bounding box center [194, 475] width 389 height 34
click at [85, 118] on span "Poor" at bounding box center [91, 114] width 13 height 7
click at [42, 458] on button "SUBMIT" at bounding box center [29, 475] width 26 height 34
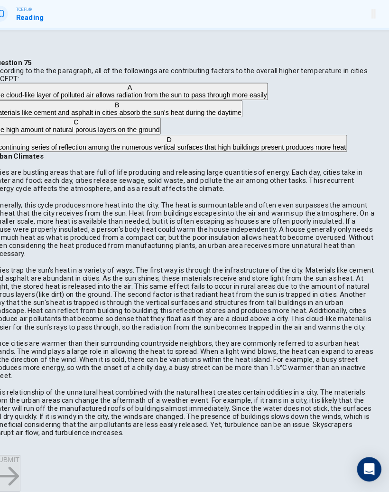
click at [116, 141] on span "Materials like cement and asphalt in cities absorb the sun's heat during the da…" at bounding box center [132, 137] width 233 height 7
click at [41, 459] on span "SUBMIT" at bounding box center [29, 462] width 24 height 7
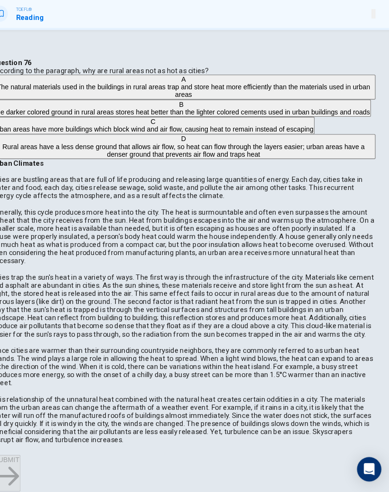
click at [122, 180] on span "Rural areas have a less dense ground that allows air flow, so heat can flow thr…" at bounding box center [194, 173] width 339 height 14
click at [41, 459] on span "SUBMIT" at bounding box center [29, 462] width 24 height 7
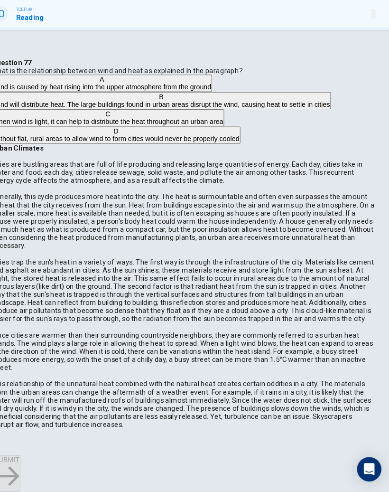
scroll to position [483, 0]
click at [120, 150] on span "When wind is light, it can help to distribute the heat throughout an urban area" at bounding box center [124, 146] width 216 height 7
click at [41, 466] on icon "button" at bounding box center [29, 478] width 24 height 24
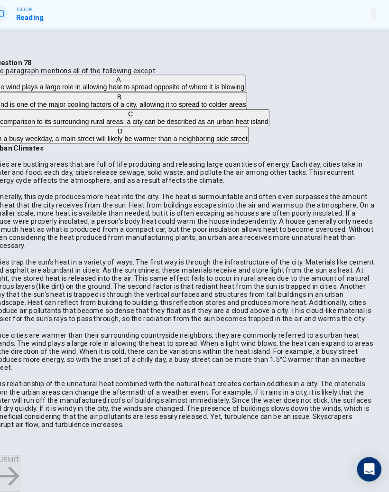
click at [319, 458] on div "SKIP SUBMIT" at bounding box center [194, 475] width 389 height 34
click at [93, 150] on span "In comparison to its surrounding rural areas, a city can be described as an urb…" at bounding box center [145, 146] width 258 height 7
click at [42, 458] on button "SUBMIT" at bounding box center [29, 475] width 26 height 34
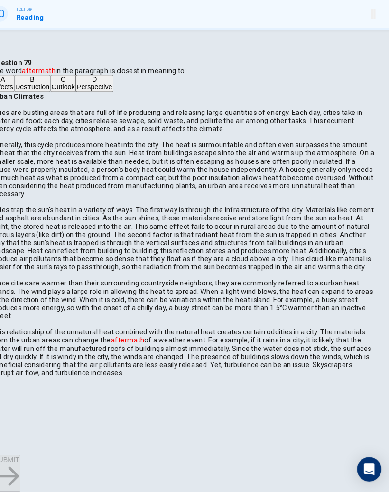
scroll to position [570, 0]
click at [94, 119] on button "D Perspective" at bounding box center [111, 111] width 35 height 16
click at [42, 458] on button "SUBMIT" at bounding box center [29, 475] width 26 height 34
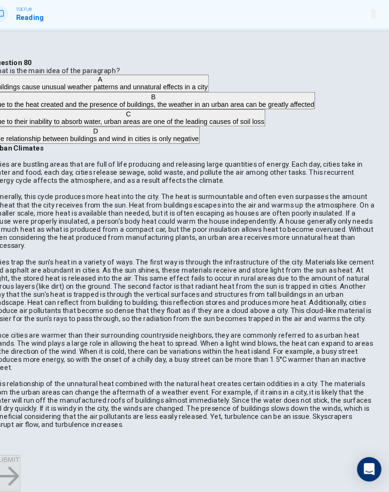
click at [109, 150] on span "Due to their inability to absorb water, urban areas are one of the leading caus…" at bounding box center [143, 146] width 254 height 7
click at [41, 469] on icon "button" at bounding box center [29, 478] width 24 height 18
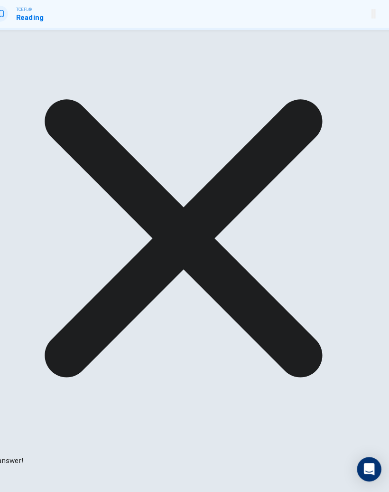
click at [19, 467] on button "NEXT" at bounding box center [9, 481] width 19 height 28
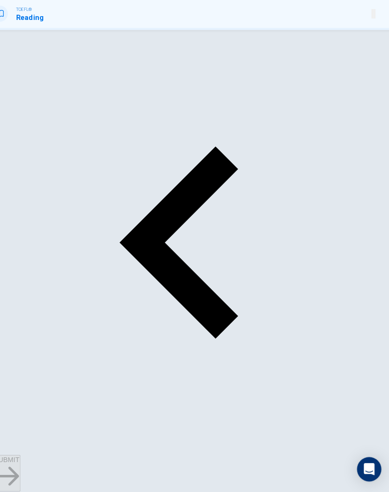
click at [16, 467] on button "SKIP" at bounding box center [8, 479] width 16 height 25
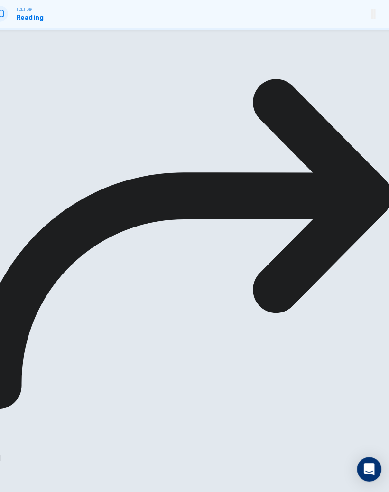
click at [19, 464] on button "NEXT" at bounding box center [9, 478] width 19 height 28
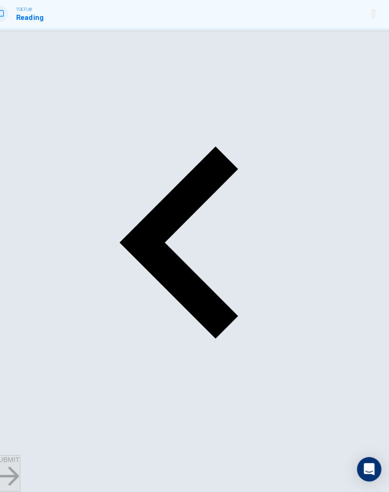
click at [41, 466] on icon "button" at bounding box center [29, 478] width 24 height 24
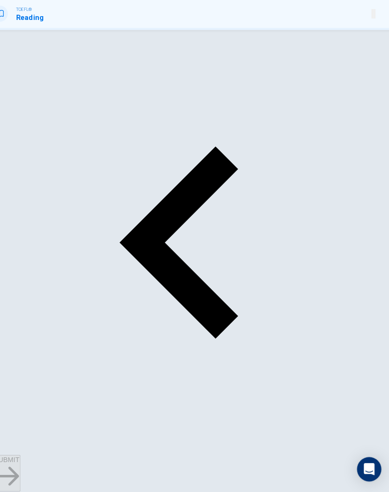
click at [306, 458] on div "SKIP SUBMIT" at bounding box center [194, 475] width 389 height 34
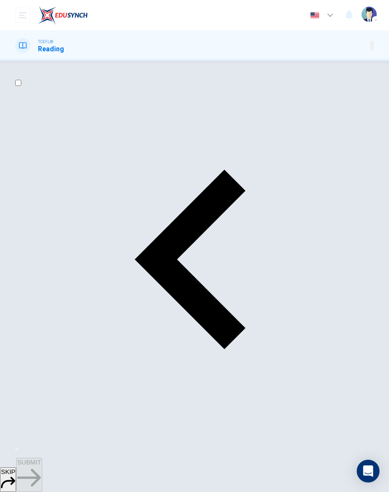
click at [15, 468] on span "SKIP" at bounding box center [8, 471] width 14 height 7
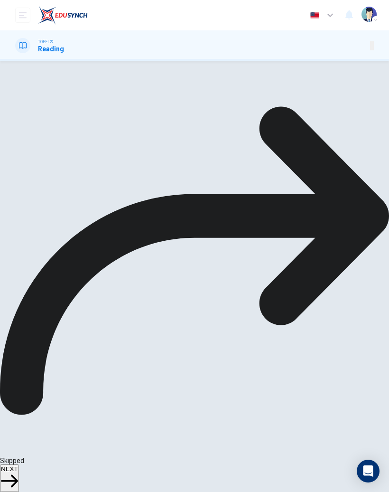
click at [18, 472] on span "NEXT" at bounding box center [9, 468] width 17 height 7
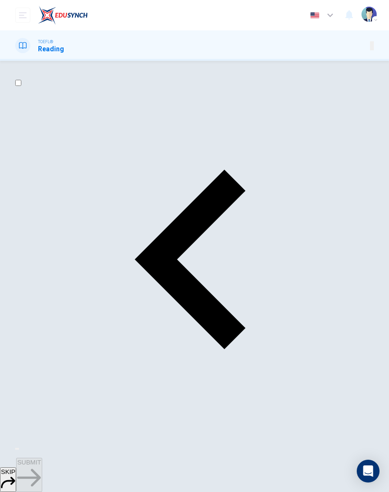
click at [16, 476] on button "SKIP" at bounding box center [8, 479] width 16 height 25
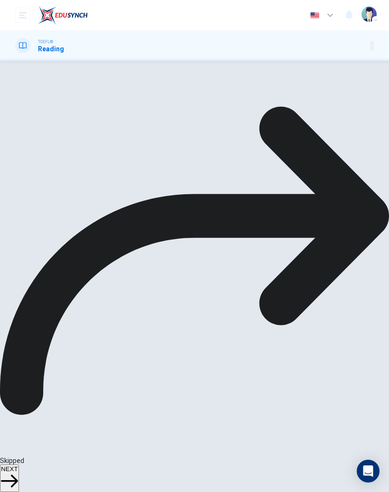
click at [19, 480] on button "NEXT" at bounding box center [9, 478] width 19 height 28
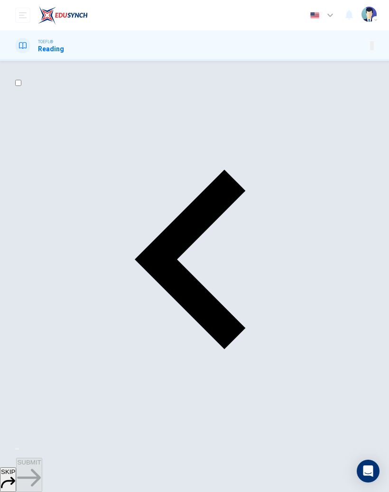
click at [15, 475] on span "SKIP" at bounding box center [8, 471] width 14 height 7
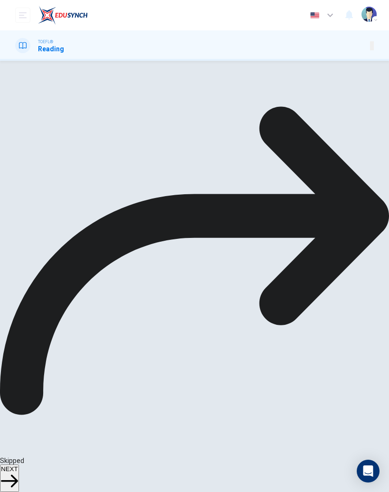
click at [18, 472] on span "NEXT" at bounding box center [9, 468] width 17 height 7
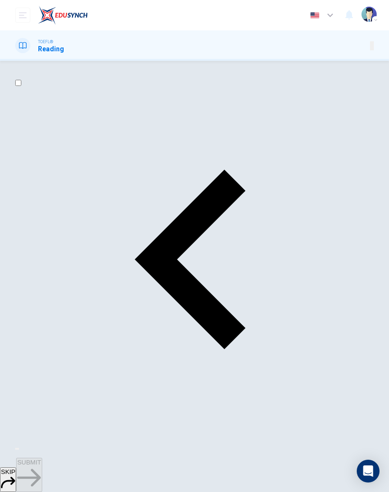
click at [16, 467] on button "SKIP" at bounding box center [8, 479] width 16 height 25
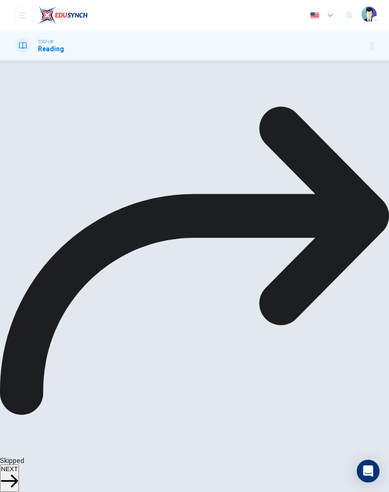
click at [18, 473] on icon "button" at bounding box center [9, 480] width 17 height 17
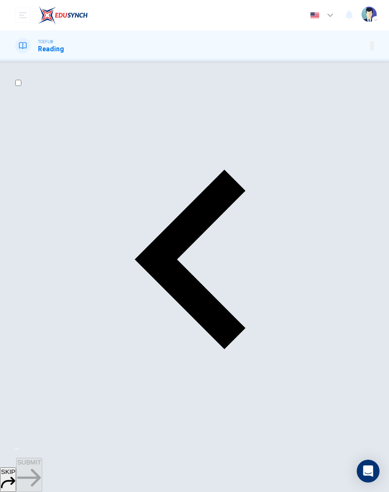
click at [15, 475] on icon "button" at bounding box center [8, 482] width 14 height 14
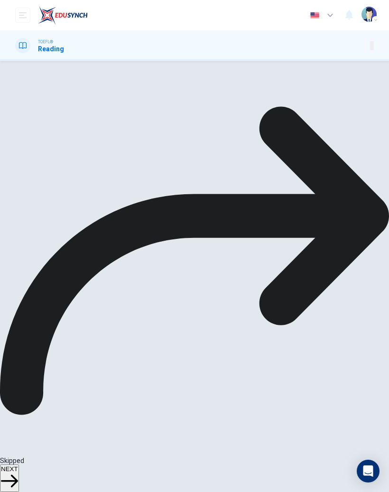
click at [18, 471] on span "NEXT" at bounding box center [9, 468] width 17 height 7
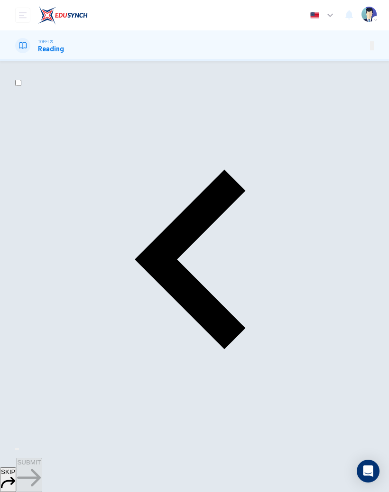
click at [15, 475] on icon "button" at bounding box center [8, 482] width 14 height 14
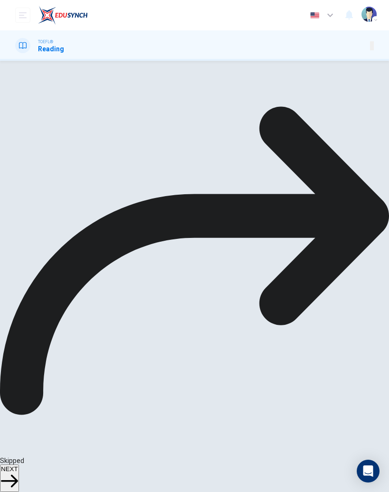
click at [18, 472] on span "NEXT" at bounding box center [9, 468] width 17 height 7
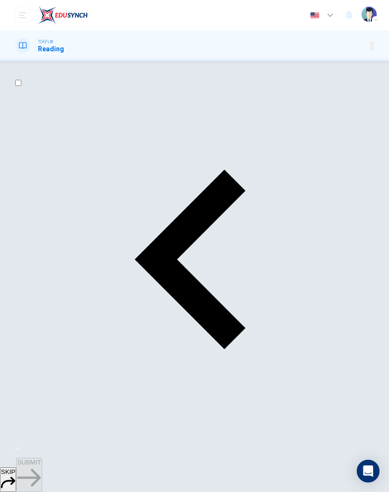
click at [15, 471] on span "SKIP" at bounding box center [8, 471] width 14 height 7
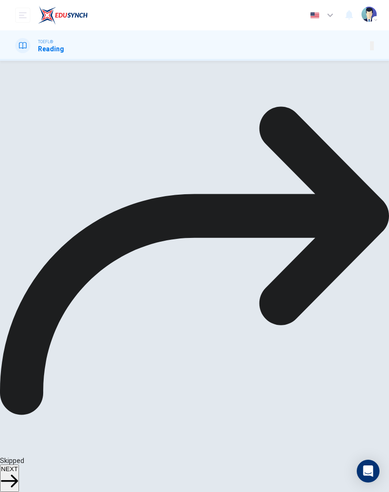
click at [18, 469] on span "NEXT" at bounding box center [9, 468] width 17 height 7
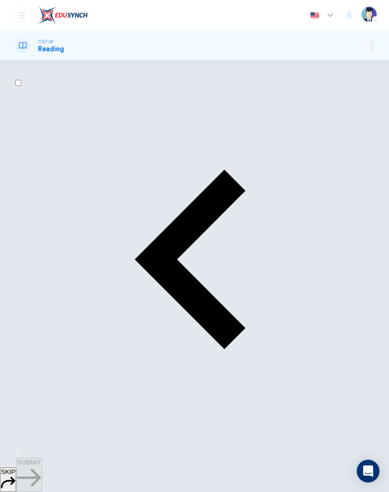
click at [41, 466] on span "SUBMIT" at bounding box center [29, 462] width 24 height 7
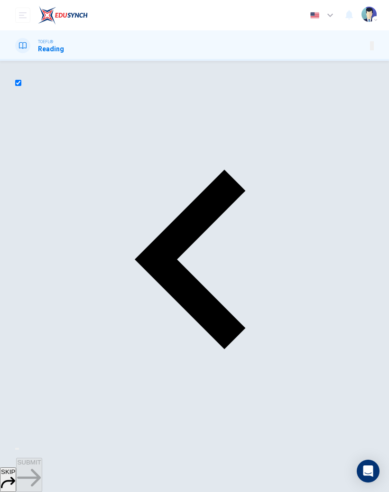
scroll to position [278, 0]
click at [41, 466] on span "SUBMIT" at bounding box center [29, 462] width 24 height 7
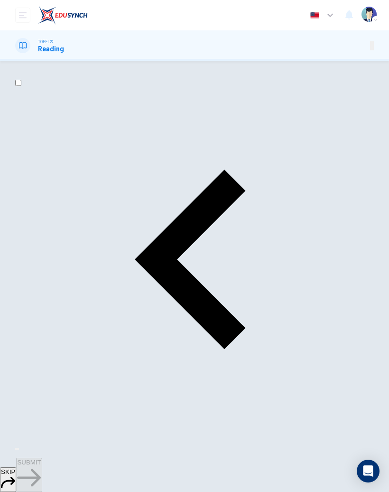
click at [41, 466] on span "SUBMIT" at bounding box center [29, 462] width 24 height 7
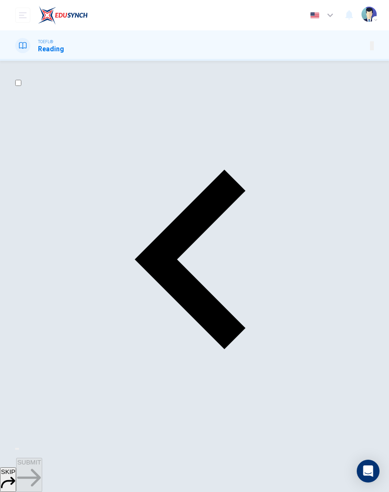
click at [41, 466] on span "SUBMIT" at bounding box center [29, 462] width 24 height 7
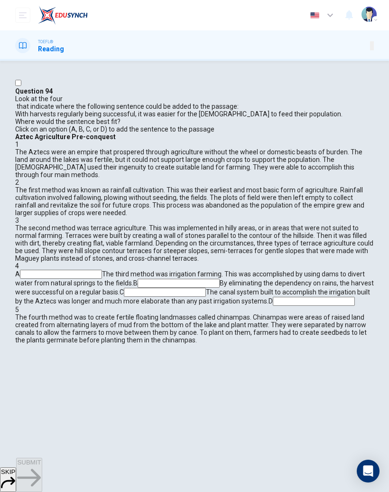
scroll to position [293, 0]
click at [206, 288] on input at bounding box center [165, 292] width 82 height 9
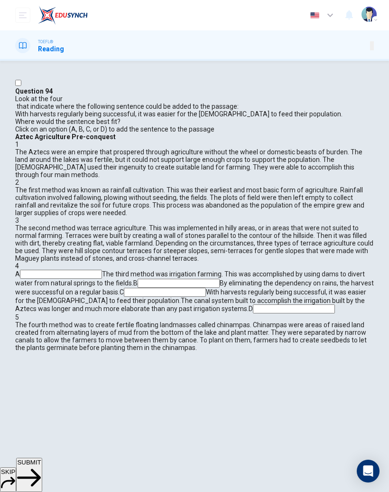
click at [41, 466] on span "SUBMIT" at bounding box center [29, 462] width 24 height 7
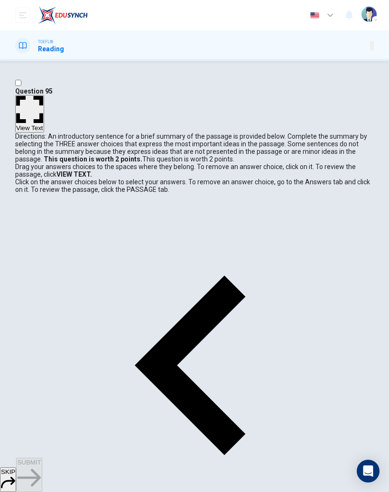
click at [16, 479] on button "SKIP" at bounding box center [8, 479] width 16 height 25
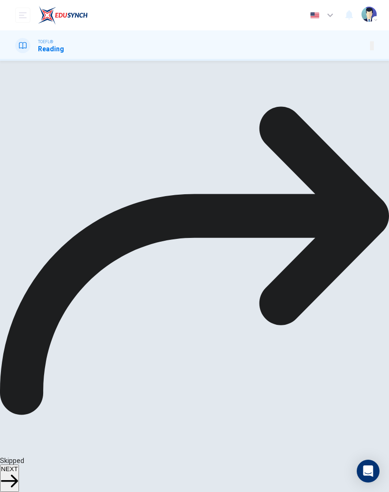
click at [18, 472] on span "NEXT" at bounding box center [9, 468] width 17 height 7
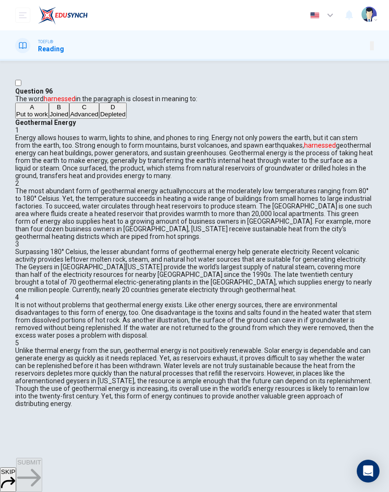
click at [68, 118] on span "Joined" at bounding box center [59, 114] width 19 height 7
click at [41, 466] on span "SUBMIT" at bounding box center [29, 462] width 24 height 7
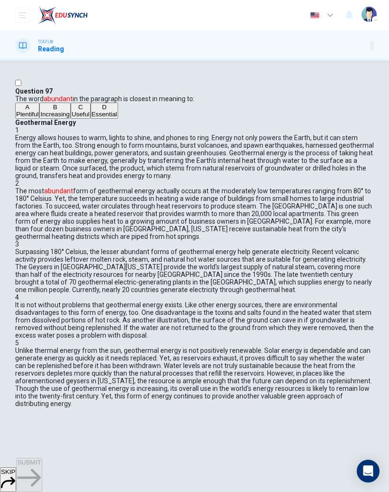
scroll to position [175, 0]
click at [38, 118] on span "Plentiful" at bounding box center [27, 114] width 22 height 7
click at [42, 471] on button "SUBMIT" at bounding box center [29, 475] width 26 height 34
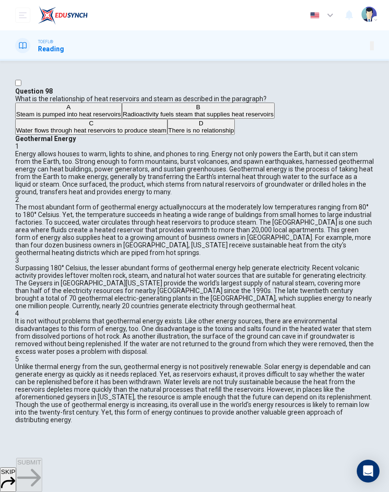
scroll to position [171, 0]
click at [133, 134] on span "Water flows through heat reservoirs to produce steam" at bounding box center [91, 130] width 151 height 7
click at [41, 466] on span "SUBMIT" at bounding box center [29, 462] width 24 height 7
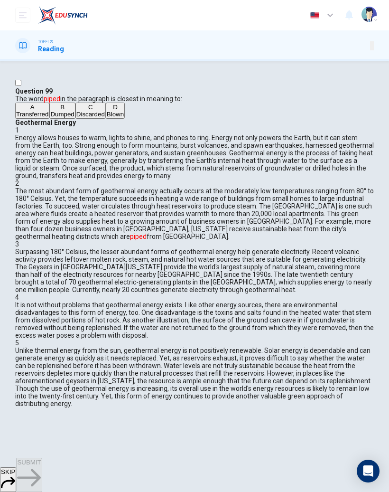
click at [106, 119] on button "D Blown" at bounding box center [115, 111] width 19 height 16
click at [42, 464] on button "SUBMIT" at bounding box center [29, 475] width 26 height 34
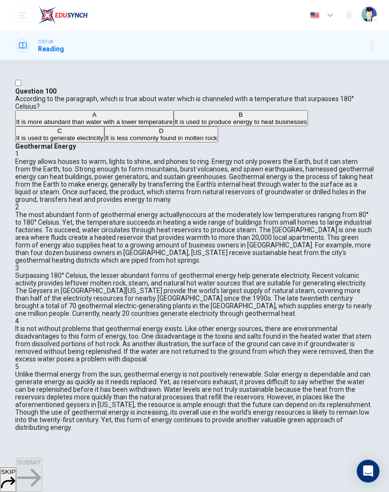
scroll to position [358, 0]
click at [175, 125] on span "It is used to produce energy to heat businesses" at bounding box center [241, 121] width 132 height 7
click at [137, 125] on span "It is more abundant than water with a lower temperature" at bounding box center [94, 121] width 157 height 7
click at [41, 466] on span "SUBMIT" at bounding box center [29, 462] width 24 height 7
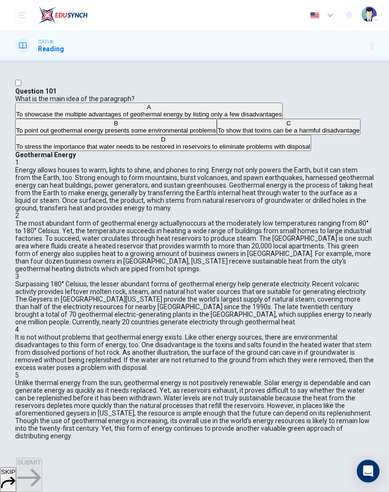
scroll to position [494, 0]
click at [218, 134] on span "To show that toxins can be a harmful disadvantage" at bounding box center [289, 130] width 142 height 7
click at [41, 471] on icon "button" at bounding box center [29, 478] width 24 height 24
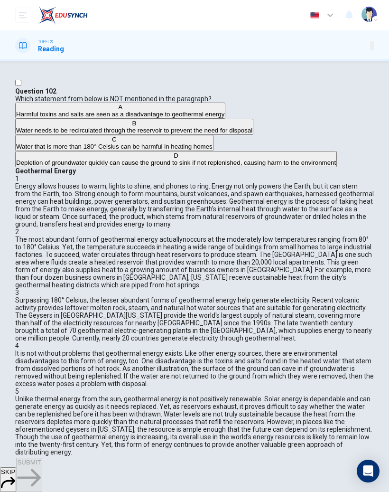
scroll to position [547, 0]
click at [123, 166] on span "Depletion of groundwater quickly can cause the ground to sink if not replenishe…" at bounding box center [176, 162] width 320 height 7
click at [146, 134] on span "Water needs to be recirculated through the reservoir to prevent the need for di…" at bounding box center [134, 130] width 236 height 7
click at [154, 118] on span "Harmful toxins and salts are seen as a disadvantage to geothermal energy" at bounding box center [120, 114] width 208 height 7
click at [42, 483] on button "SUBMIT" at bounding box center [29, 475] width 26 height 34
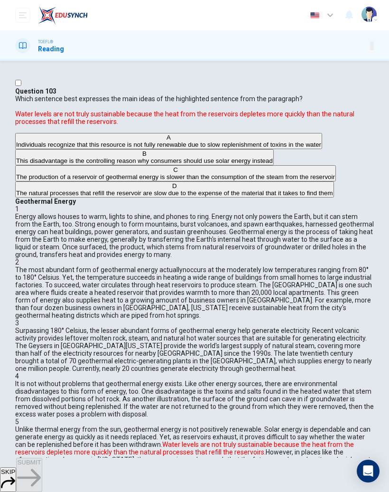
scroll to position [627, 0]
click at [16, 467] on button "SKIP" at bounding box center [8, 479] width 16 height 25
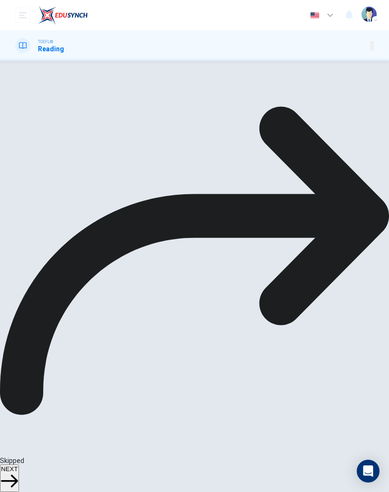
click at [19, 483] on button "NEXT" at bounding box center [9, 478] width 19 height 28
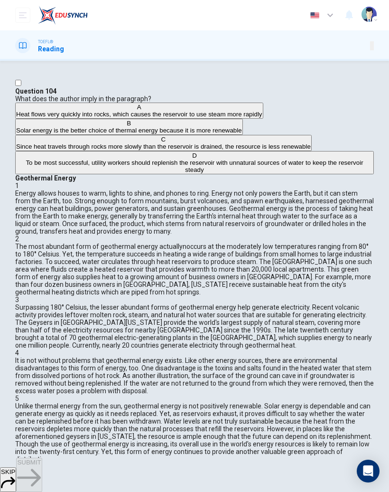
scroll to position [0, 0]
click at [15, 475] on span "SKIP" at bounding box center [8, 471] width 14 height 7
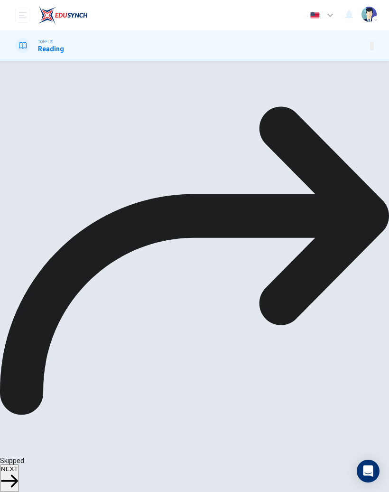
click at [18, 472] on span "NEXT" at bounding box center [9, 468] width 17 height 7
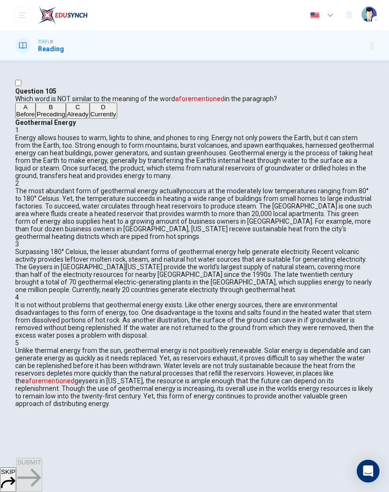
scroll to position [627, 0]
click at [15, 475] on icon "button" at bounding box center [8, 482] width 14 height 14
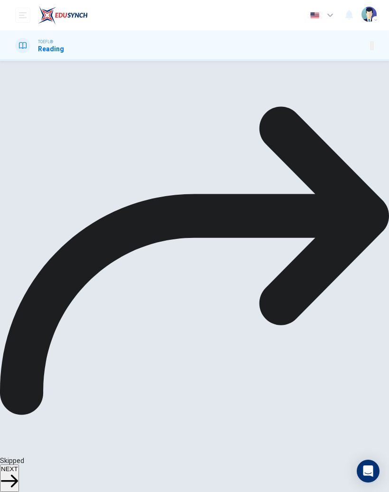
click at [18, 472] on span "NEXT" at bounding box center [9, 468] width 17 height 7
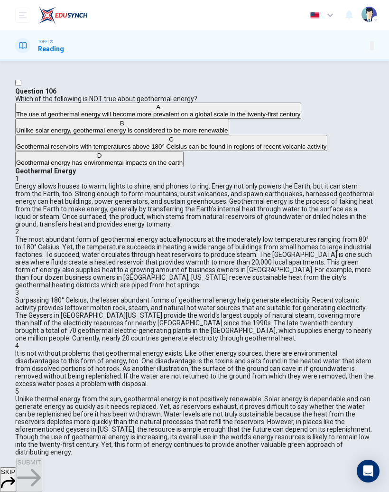
click at [16, 480] on button "SKIP" at bounding box center [8, 479] width 16 height 25
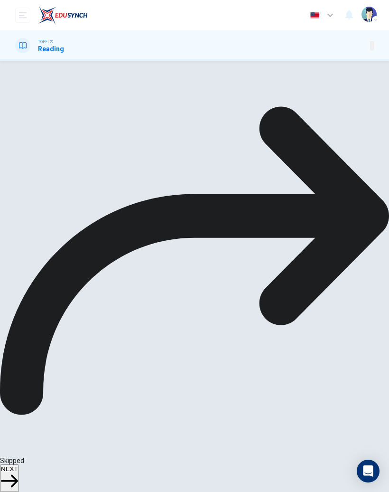
click at [19, 480] on button "NEXT" at bounding box center [9, 478] width 19 height 28
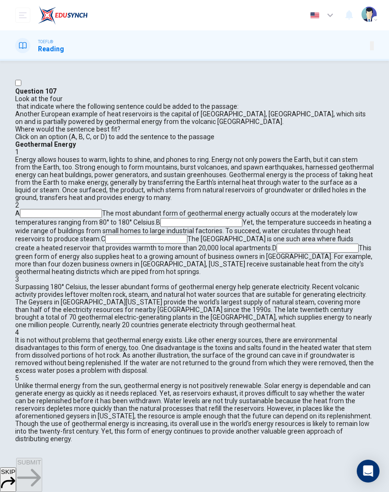
scroll to position [202, 0]
click at [16, 476] on button "SKIP" at bounding box center [8, 479] width 16 height 25
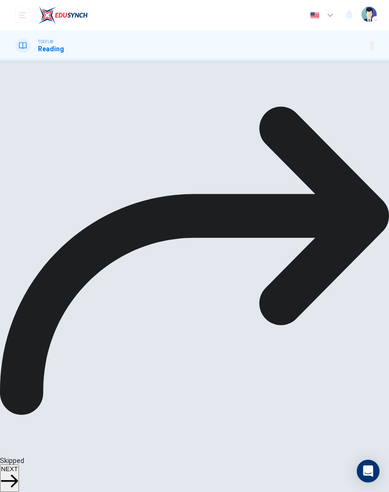
click at [18, 472] on span "NEXT" at bounding box center [9, 468] width 17 height 7
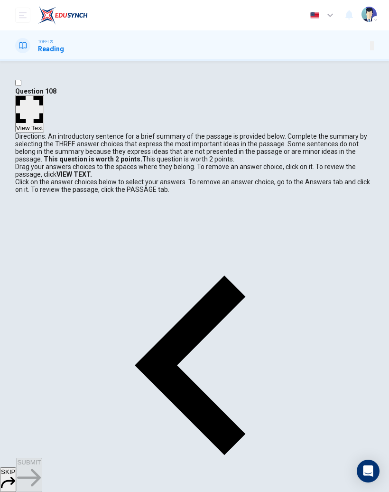
click at [16, 467] on button "SKIP" at bounding box center [8, 479] width 16 height 25
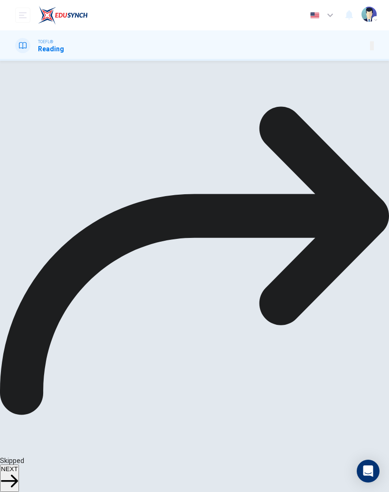
click at [19, 477] on button "NEXT" at bounding box center [9, 478] width 19 height 28
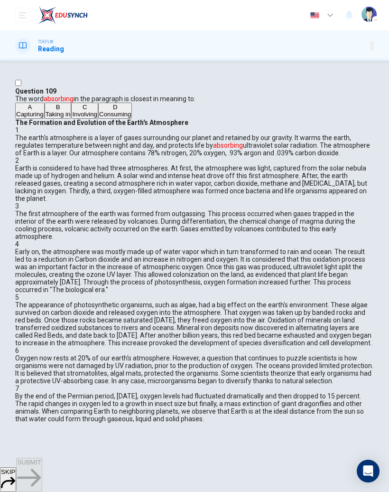
click at [98, 119] on button "D Consuming" at bounding box center [115, 111] width 34 height 16
click at [42, 476] on button "SUBMIT" at bounding box center [29, 475] width 26 height 34
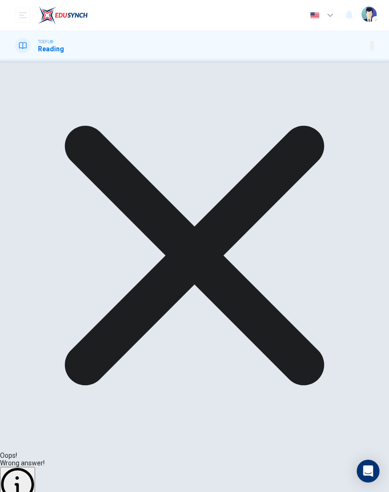
click at [323, 457] on div "Oops! Wrong answer! Explanation NEXT" at bounding box center [194, 299] width 389 height 477
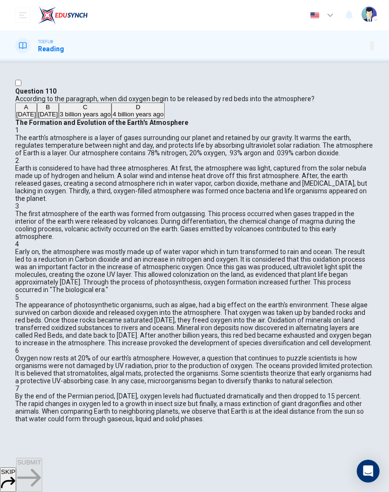
scroll to position [496, 0]
click at [101, 119] on div "A [DATE] B [DATE] C 3 billion years ago D 4 billion years ago" at bounding box center [194, 111] width 359 height 16
click at [58, 118] on span "[DATE]" at bounding box center [48, 114] width 20 height 7
click at [41, 466] on span "SUBMIT" at bounding box center [29, 462] width 24 height 7
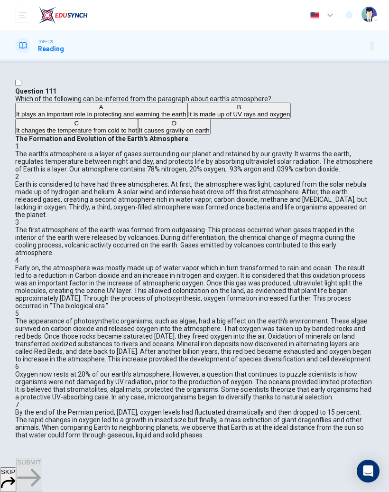
scroll to position [0, 0]
click at [16, 473] on button "SKIP" at bounding box center [8, 479] width 16 height 25
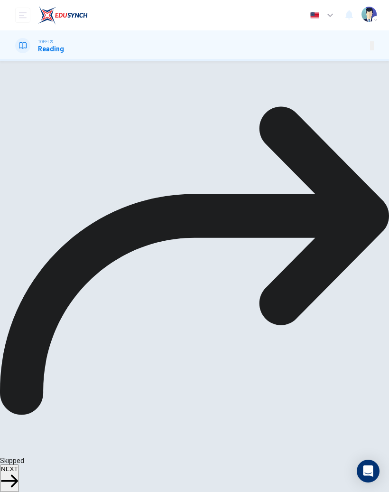
click at [18, 472] on span "NEXT" at bounding box center [9, 468] width 17 height 7
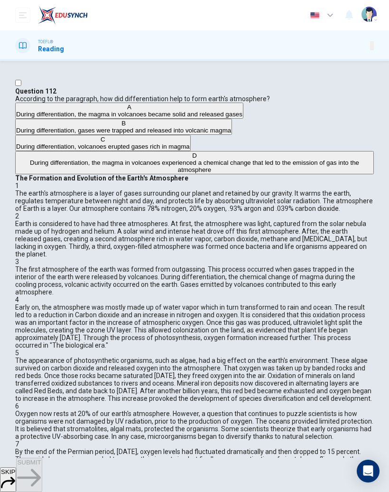
scroll to position [152, 0]
click at [16, 471] on button "SKIP" at bounding box center [8, 479] width 16 height 25
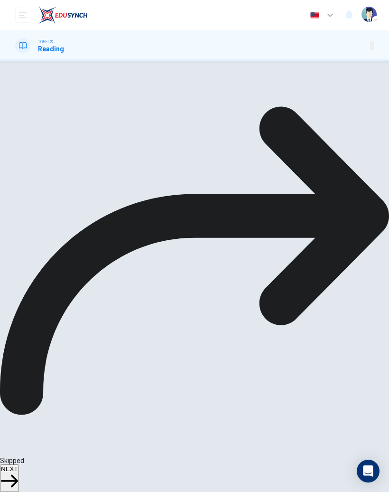
click at [18, 472] on span "NEXT" at bounding box center [9, 468] width 17 height 7
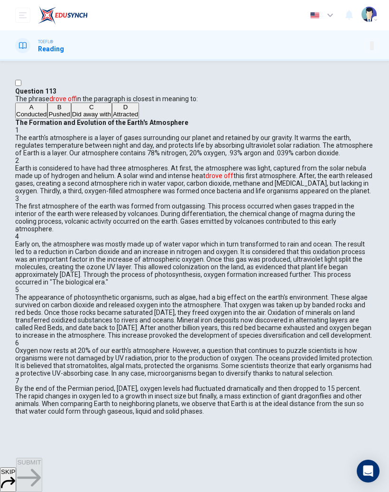
scroll to position [103, 0]
click at [113, 118] on span "Attracted" at bounding box center [125, 114] width 25 height 7
click at [41, 466] on span "SUBMIT" at bounding box center [29, 462] width 24 height 7
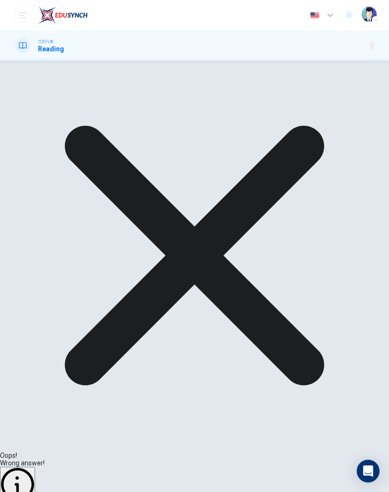
click at [303, 486] on div "Oops! Wrong answer! Explanation NEXT" at bounding box center [194, 299] width 389 height 477
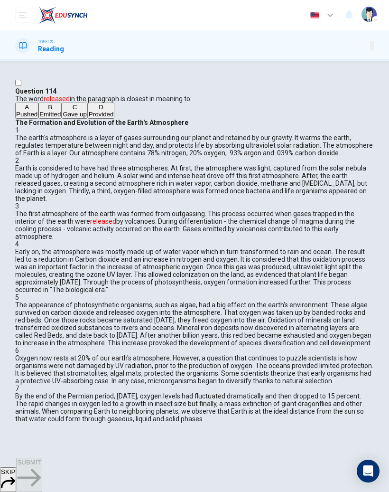
scroll to position [152, 0]
click at [61, 118] on span "Emitted" at bounding box center [49, 114] width 21 height 7
click at [41, 466] on span "SUBMIT" at bounding box center [29, 462] width 24 height 7
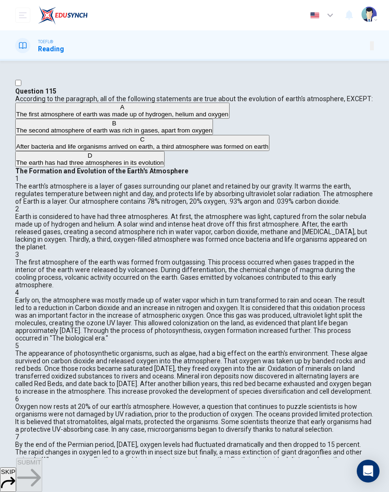
scroll to position [103, 0]
click at [15, 475] on icon "button" at bounding box center [8, 482] width 14 height 14
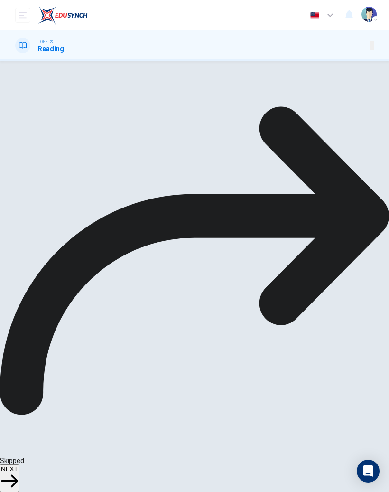
click at [18, 472] on span "NEXT" at bounding box center [9, 468] width 17 height 7
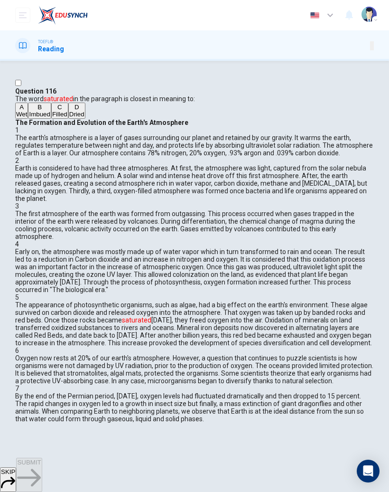
scroll to position [517, 0]
click at [71, 118] on span "Dried" at bounding box center [76, 114] width 15 height 7
click at [41, 466] on span "SUBMIT" at bounding box center [29, 462] width 24 height 7
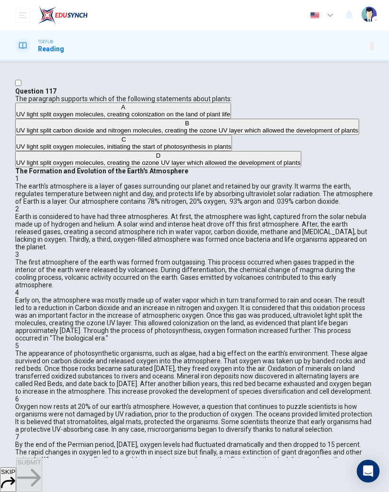
scroll to position [342, 0]
click at [155, 134] on span "UV light split carbon dioxide and nitrogen molecules, creating the ozone UV lay…" at bounding box center [187, 130] width 342 height 7
click at [42, 466] on button "SUBMIT" at bounding box center [29, 475] width 26 height 34
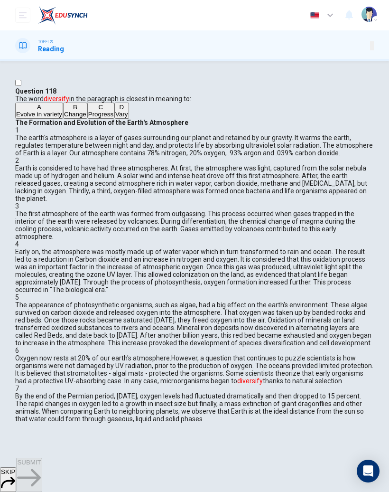
scroll to position [642, 0]
click at [62, 118] on span "Evolve in variety" at bounding box center [39, 114] width 46 height 7
click at [42, 464] on button "SUBMIT" at bounding box center [29, 475] width 26 height 34
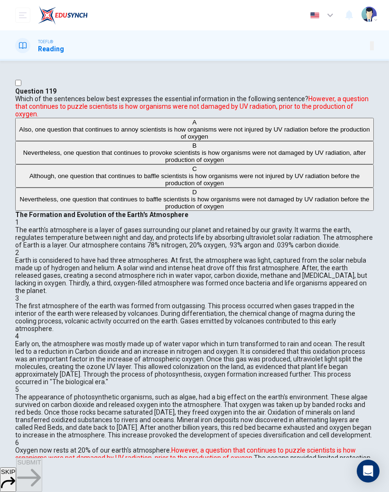
scroll to position [684, 0]
click at [139, 163] on span "Nevertheless, one question that continues to provoke scientists is how organism…" at bounding box center [194, 156] width 343 height 14
click at [42, 469] on button "SUBMIT" at bounding box center [29, 475] width 26 height 34
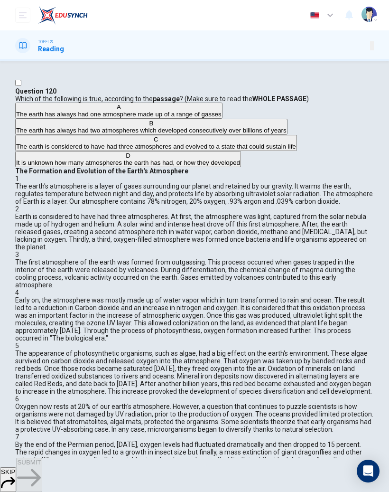
scroll to position [0, 0]
click at [149, 166] on span "It is unknown how many atmospheres the earth has had, or how they developed" at bounding box center [128, 162] width 224 height 7
click at [41, 466] on span "SUBMIT" at bounding box center [29, 462] width 24 height 7
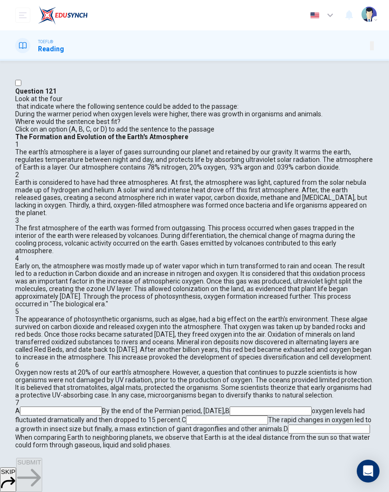
scroll to position [699, 0]
click at [252, 415] on input at bounding box center [227, 419] width 82 height 9
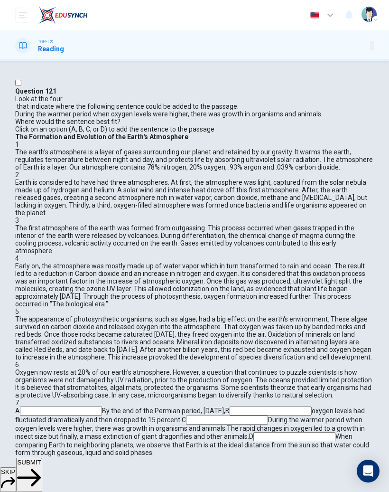
click at [42, 470] on button "SUBMIT" at bounding box center [29, 475] width 26 height 34
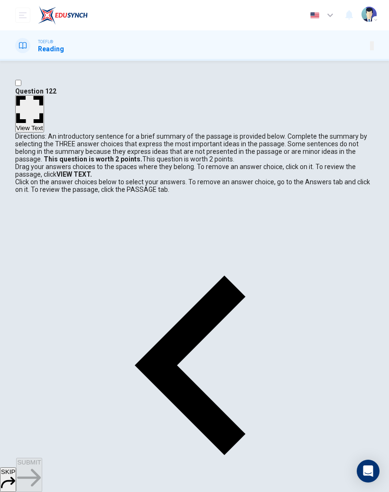
click at [16, 483] on button "SKIP" at bounding box center [8, 479] width 16 height 25
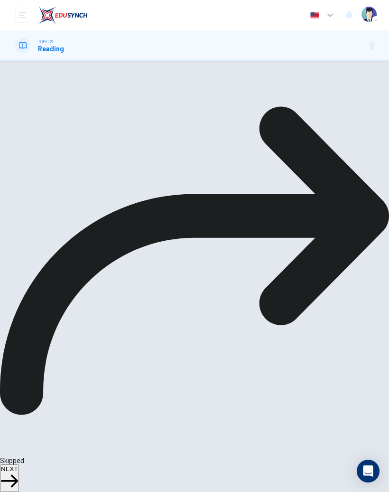
click at [18, 469] on span "NEXT" at bounding box center [9, 468] width 17 height 7
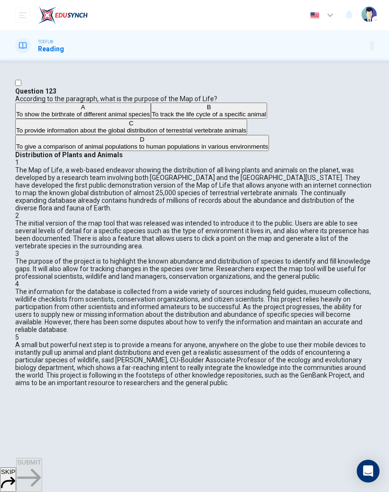
click at [134, 134] on span "To provide information about the global distribution of terrestrial vertebrate …" at bounding box center [131, 130] width 230 height 7
click at [41, 466] on span "SUBMIT" at bounding box center [29, 462] width 24 height 7
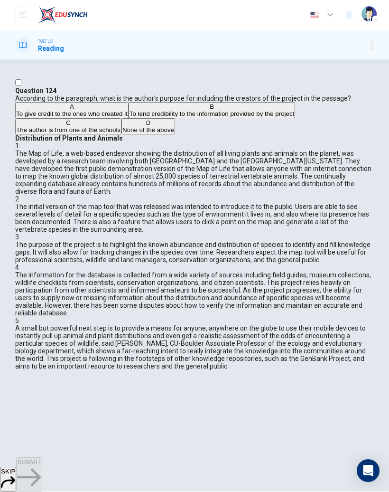
click at [135, 118] on span "To lend credibility to the information provided by the project" at bounding box center [212, 114] width 165 height 7
click at [42, 472] on button "SUBMIT" at bounding box center [29, 475] width 26 height 34
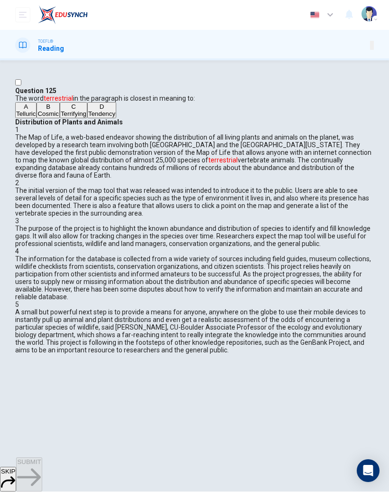
click at [80, 118] on span "Terrifying" at bounding box center [74, 114] width 26 height 7
click at [41, 466] on span "SUBMIT" at bounding box center [29, 462] width 24 height 7
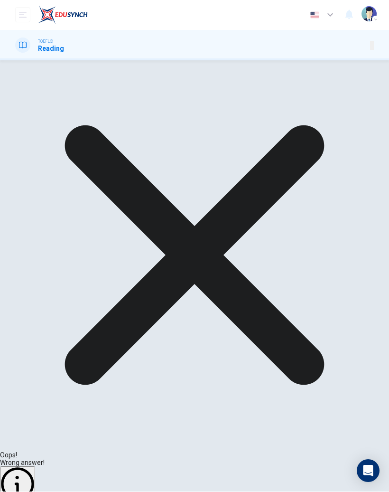
click at [323, 458] on div "Oops! Wrong answer! Explanation NEXT" at bounding box center [194, 299] width 389 height 477
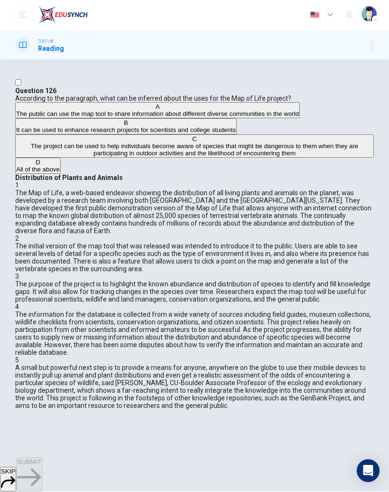
click at [119, 157] on span "The project can be used to help individuals become aware of species that might …" at bounding box center [195, 150] width 328 height 14
click at [42, 465] on button "SUBMIT" at bounding box center [29, 475] width 26 height 34
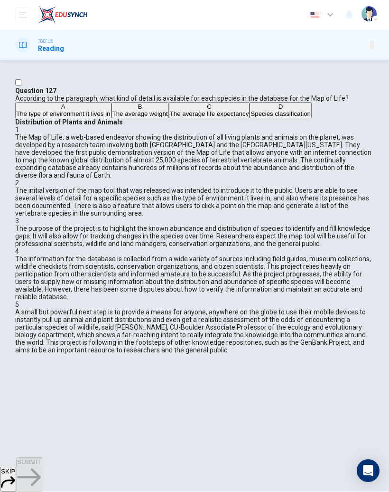
scroll to position [84, 0]
click at [170, 118] on span "The average life expectancy" at bounding box center [209, 114] width 79 height 7
click at [41, 473] on icon "button" at bounding box center [29, 478] width 24 height 24
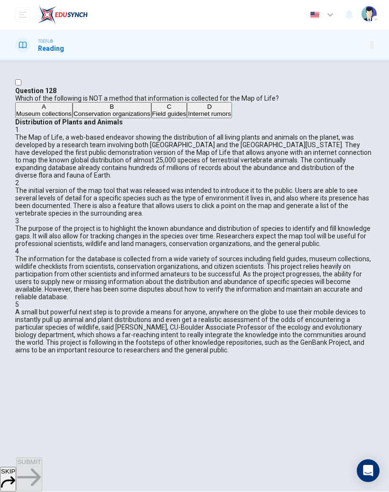
scroll to position [346, 0]
click at [132, 118] on span "Conservation organizations" at bounding box center [112, 114] width 77 height 7
click at [41, 466] on span "SUBMIT" at bounding box center [29, 462] width 24 height 7
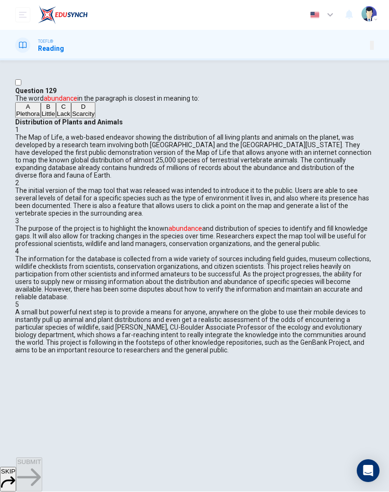
scroll to position [273, 0]
click at [69, 118] on span "Lack" at bounding box center [63, 114] width 13 height 7
click at [41, 466] on span "SUBMIT" at bounding box center [29, 462] width 24 height 7
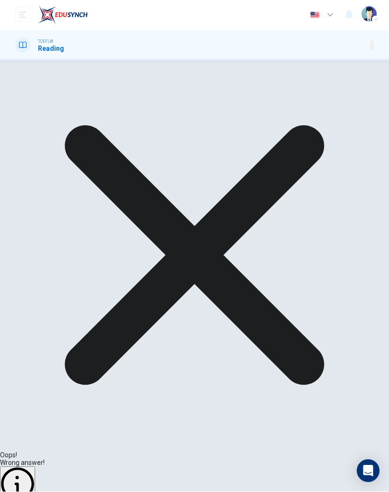
click at [333, 457] on div "Oops! Wrong answer! Explanation NEXT" at bounding box center [194, 299] width 389 height 477
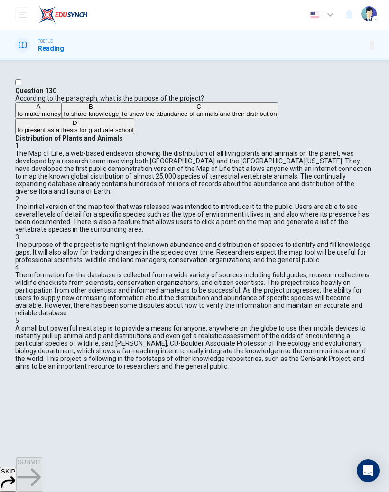
click at [15, 475] on icon "button" at bounding box center [8, 482] width 14 height 14
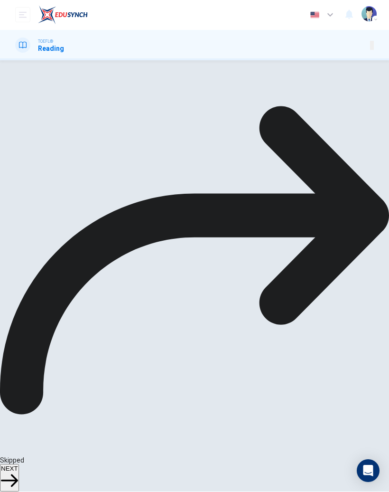
click at [19, 472] on button "NEXT" at bounding box center [9, 478] width 19 height 28
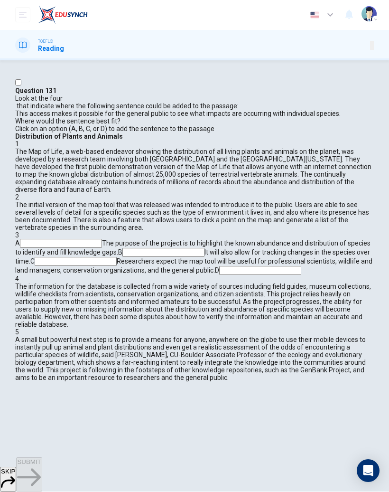
scroll to position [202, 0]
click at [301, 275] on input at bounding box center [260, 270] width 82 height 9
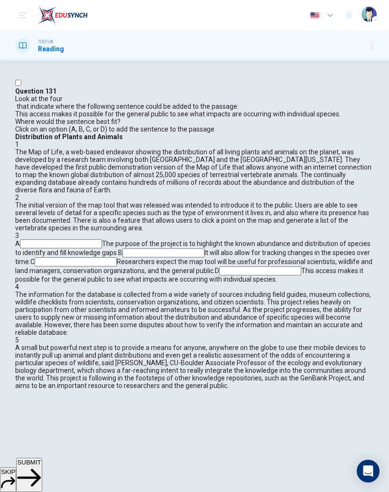
click at [205, 248] on input at bounding box center [163, 252] width 82 height 9
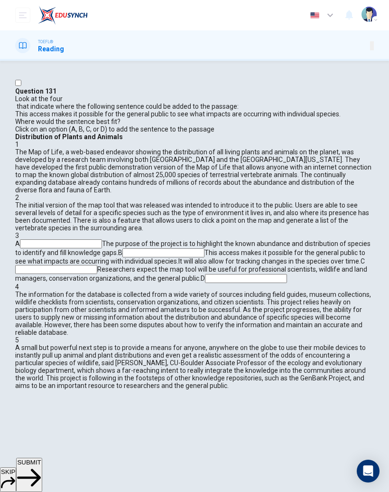
click at [42, 473] on button "SUBMIT" at bounding box center [29, 475] width 26 height 34
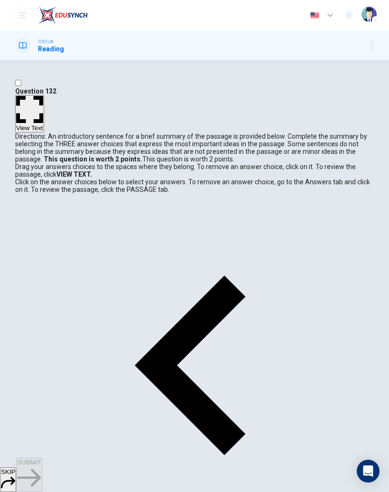
click at [16, 472] on button "SKIP" at bounding box center [8, 479] width 16 height 25
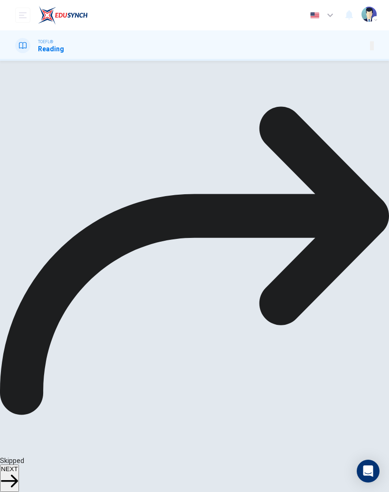
click at [18, 472] on span "NEXT" at bounding box center [9, 468] width 17 height 7
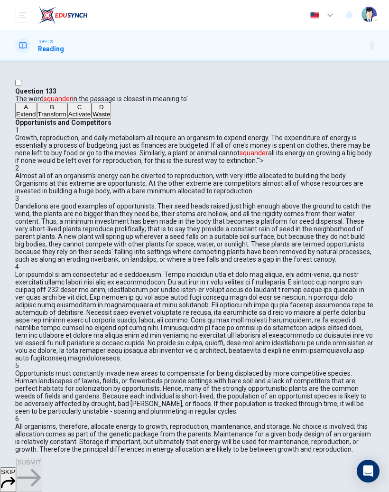
click at [16, 474] on button "SKIP" at bounding box center [8, 479] width 16 height 25
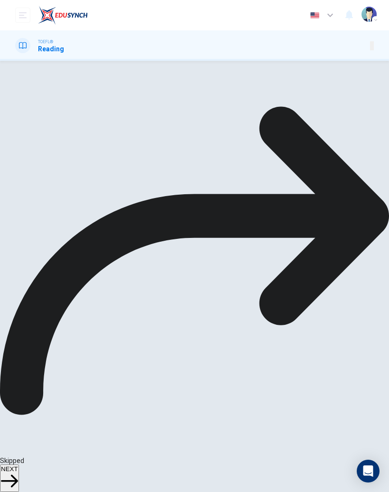
click at [18, 472] on span "NEXT" at bounding box center [9, 468] width 17 height 7
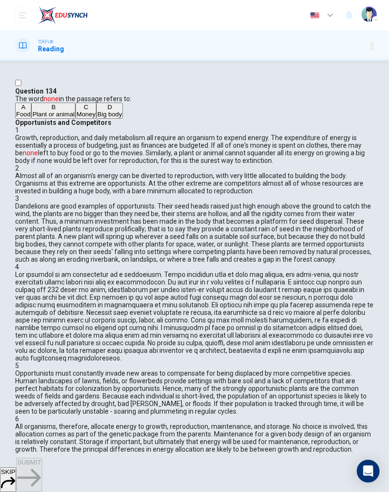
click at [79, 118] on span "Money" at bounding box center [85, 114] width 19 height 7
click at [42, 483] on button "SUBMIT" at bounding box center [29, 475] width 26 height 34
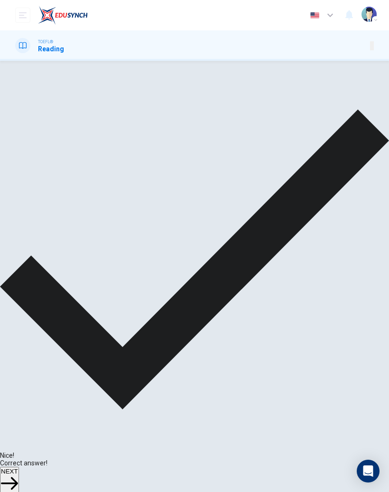
click at [19, 481] on button "NEXT" at bounding box center [9, 481] width 19 height 28
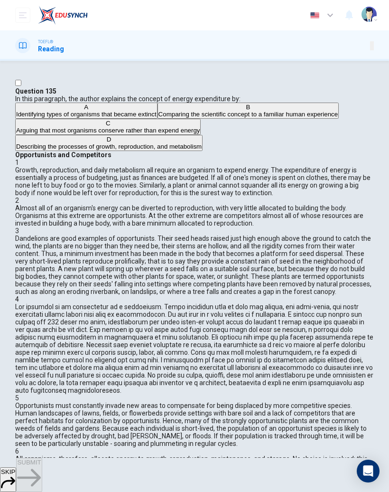
click at [16, 474] on button "SKIP" at bounding box center [8, 479] width 16 height 25
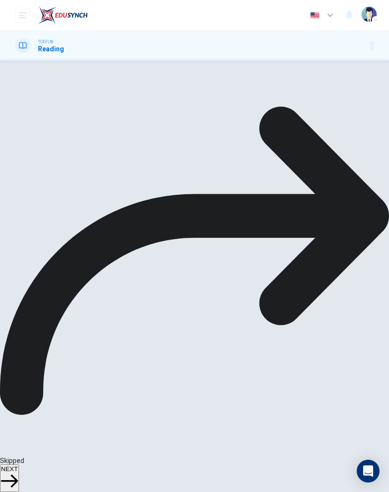
click at [19, 478] on button "NEXT" at bounding box center [9, 478] width 19 height 28
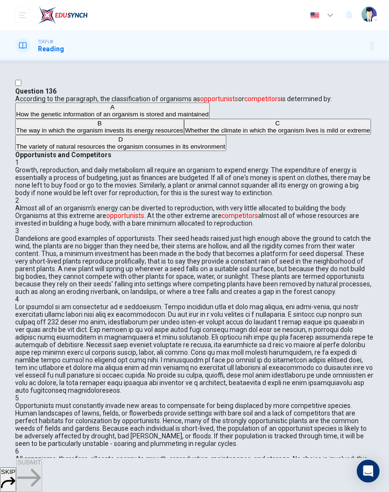
scroll to position [27, 0]
click at [16, 471] on button "SKIP" at bounding box center [8, 479] width 16 height 25
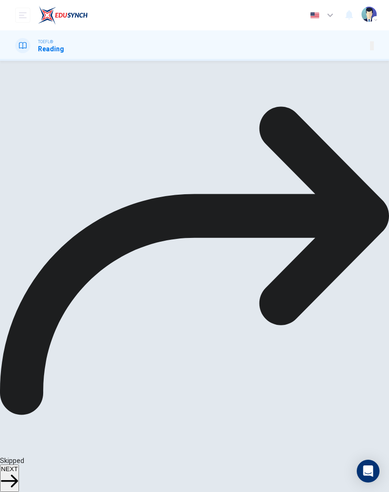
click at [19, 473] on button "NEXT" at bounding box center [9, 478] width 19 height 28
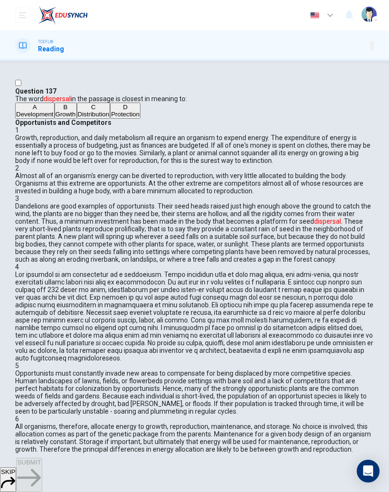
scroll to position [266, 0]
click at [111, 118] on span "Protection" at bounding box center [125, 114] width 28 height 7
click at [42, 483] on button "SUBMIT" at bounding box center [29, 475] width 26 height 34
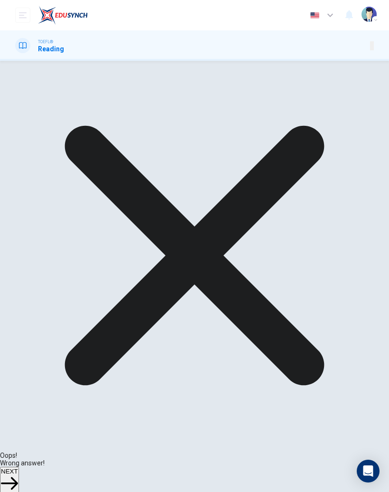
click at [19, 479] on button "NEXT" at bounding box center [9, 481] width 19 height 28
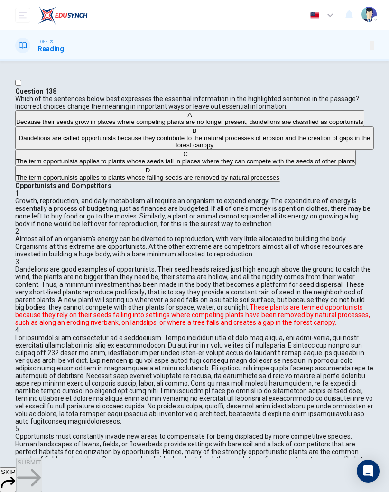
scroll to position [217, 0]
click at [16, 472] on button "SKIP" at bounding box center [8, 479] width 16 height 25
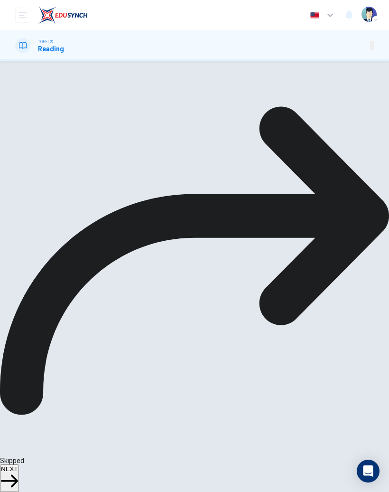
click at [19, 482] on button "NEXT" at bounding box center [9, 478] width 19 height 28
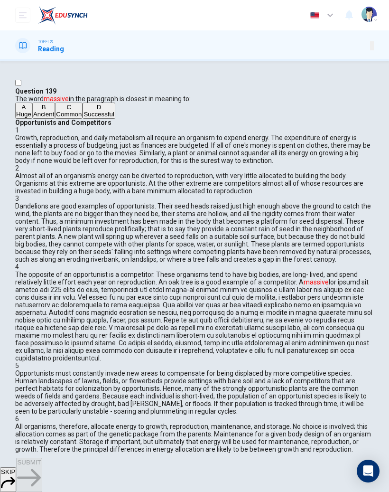
scroll to position [456, 0]
click at [16, 478] on button "SKIP" at bounding box center [8, 479] width 16 height 25
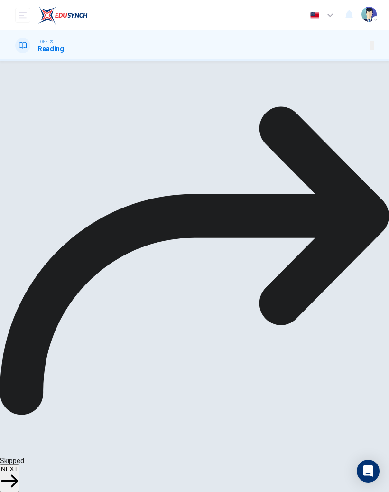
click at [85, 119] on div "A Huge B Ancient C Common D Successful" at bounding box center [194, 111] width 359 height 16
click at [18, 472] on span "NEXT" at bounding box center [9, 468] width 17 height 7
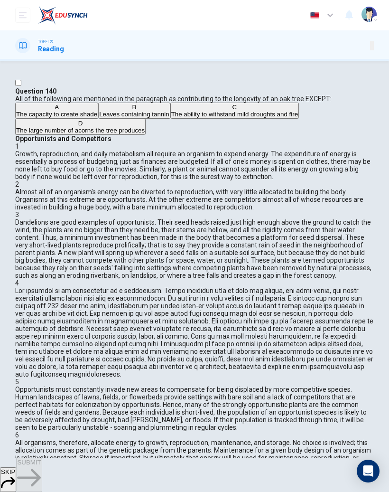
click at [15, 475] on icon "button" at bounding box center [8, 482] width 14 height 14
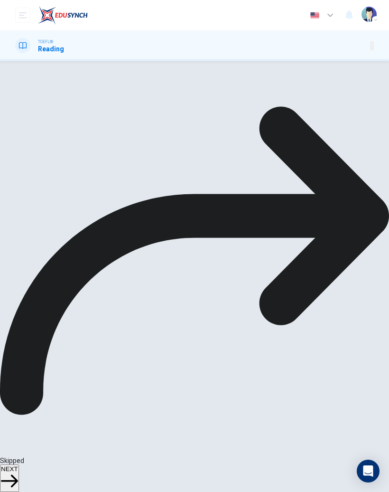
click at [18, 472] on span "NEXT" at bounding box center [9, 468] width 17 height 7
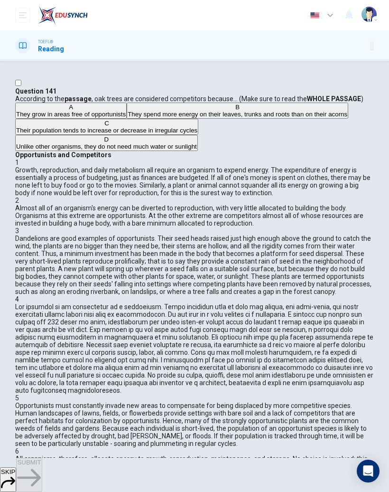
scroll to position [0, 0]
click at [15, 475] on icon "button" at bounding box center [8, 482] width 14 height 14
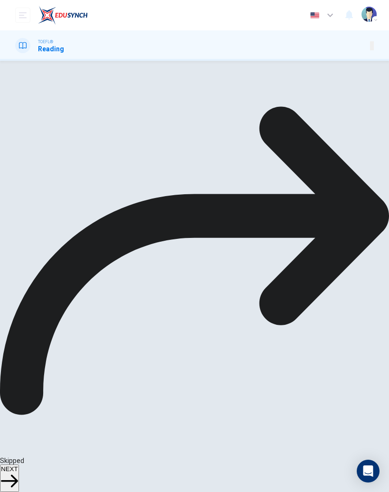
click at [19, 477] on button "NEXT" at bounding box center [9, 478] width 19 height 28
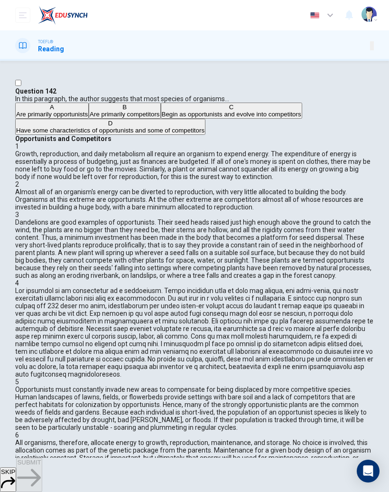
click at [15, 475] on icon "button" at bounding box center [8, 482] width 14 height 14
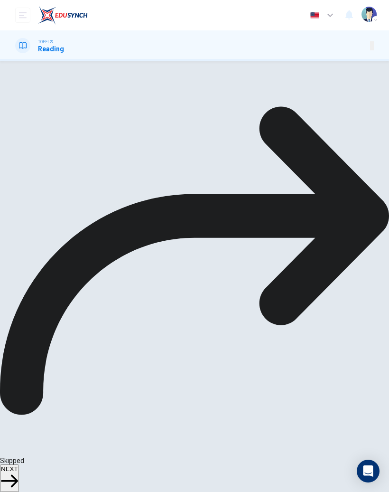
click at [19, 476] on button "NEXT" at bounding box center [9, 478] width 19 height 28
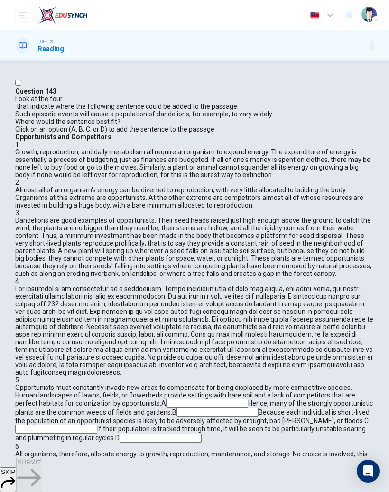
scroll to position [794, 0]
click at [248, 399] on input at bounding box center [207, 403] width 82 height 9
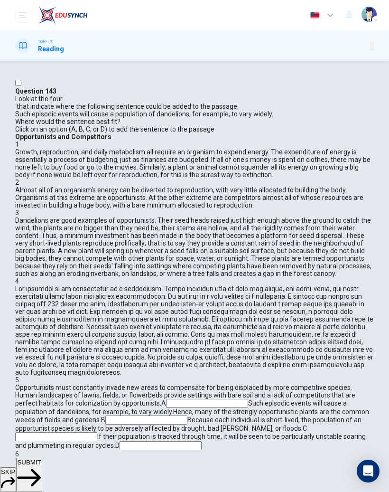
click at [97, 432] on input at bounding box center [56, 436] width 82 height 9
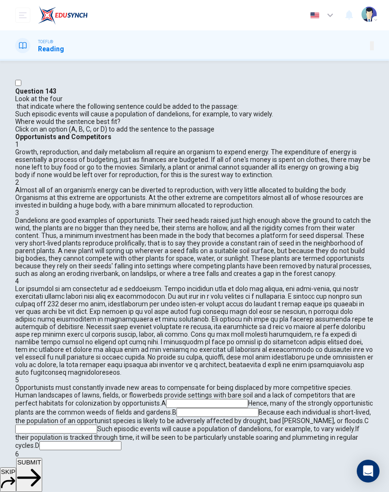
click at [248, 399] on input at bounding box center [207, 403] width 82 height 9
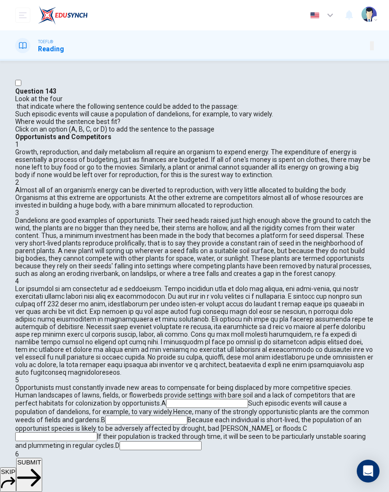
click at [42, 470] on button "SUBMIT" at bounding box center [29, 475] width 26 height 34
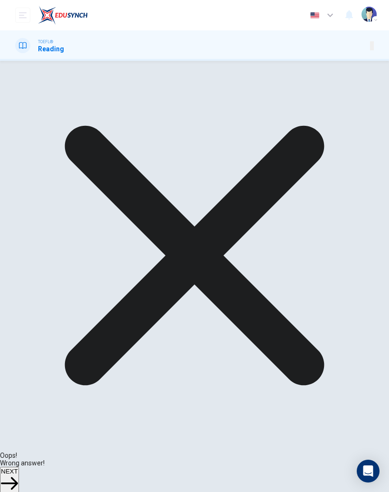
click at [18, 475] on span "NEXT" at bounding box center [9, 471] width 17 height 7
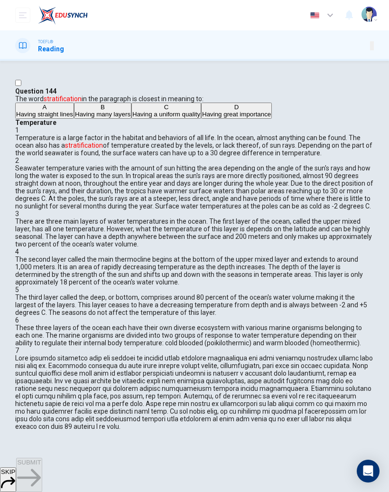
click at [107, 118] on span "Having many layers" at bounding box center [103, 114] width 56 height 7
click at [42, 474] on button "SUBMIT" at bounding box center [29, 475] width 26 height 34
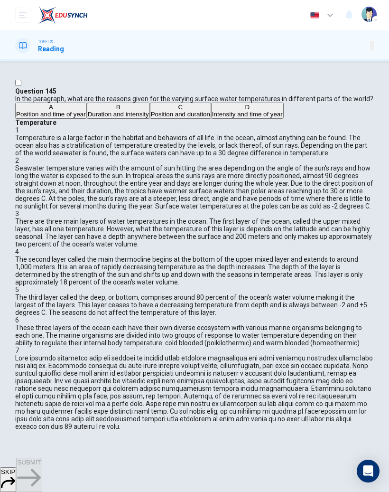
scroll to position [107, 0]
click at [212, 118] on span "Intensity and time of year" at bounding box center [247, 114] width 71 height 7
click at [42, 477] on button "SUBMIT" at bounding box center [29, 475] width 26 height 34
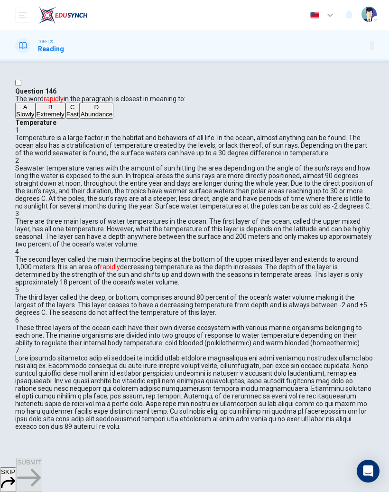
scroll to position [335, 0]
click at [66, 118] on span "Fast" at bounding box center [72, 114] width 12 height 7
click at [42, 470] on button "SUBMIT" at bounding box center [29, 475] width 26 height 34
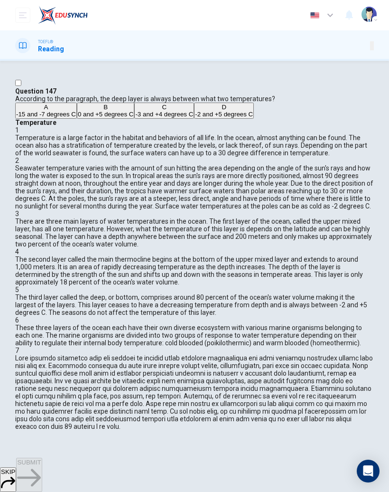
scroll to position [426, 0]
click at [106, 118] on span "0 and +5 degrees C" at bounding box center [106, 114] width 56 height 7
click at [41, 466] on span "SUBMIT" at bounding box center [29, 462] width 24 height 7
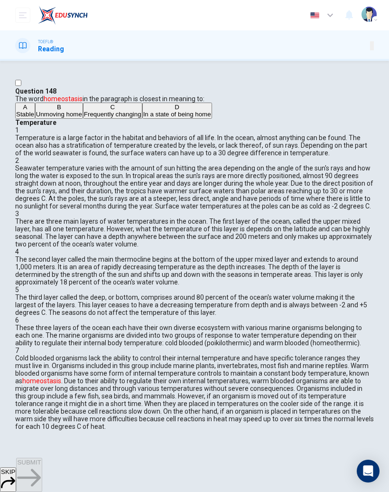
scroll to position [718, 0]
click at [122, 118] on span "Frequently changing" at bounding box center [112, 114] width 57 height 7
click at [42, 480] on button "SUBMIT" at bounding box center [29, 475] width 26 height 34
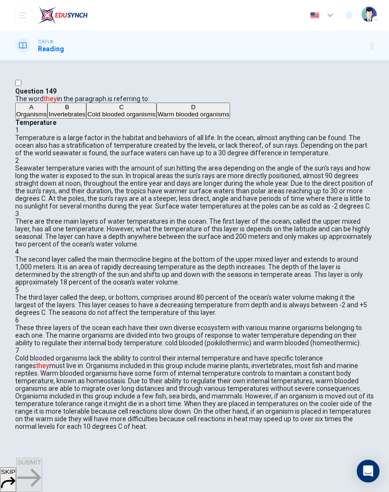
click at [122, 118] on span "Cold blooded organisms" at bounding box center [121, 114] width 68 height 7
click at [41, 471] on icon "button" at bounding box center [29, 478] width 24 height 24
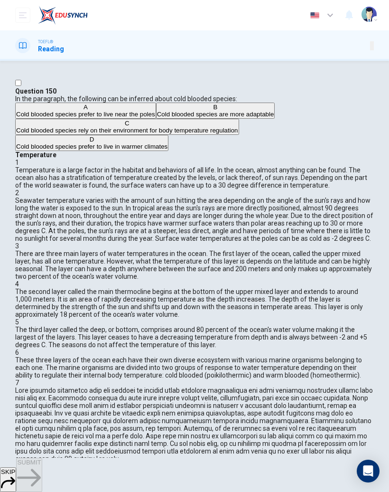
scroll to position [0, 0]
click at [16, 470] on button "SKIP" at bounding box center [8, 479] width 16 height 25
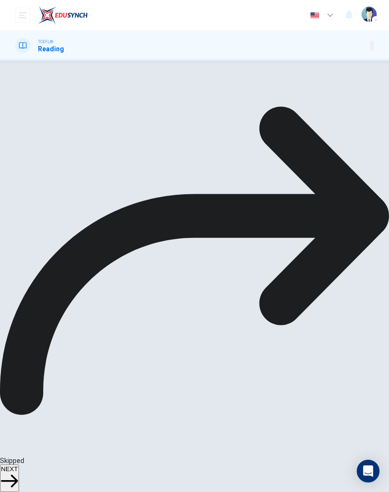
click at [19, 481] on button "NEXT" at bounding box center [9, 478] width 19 height 28
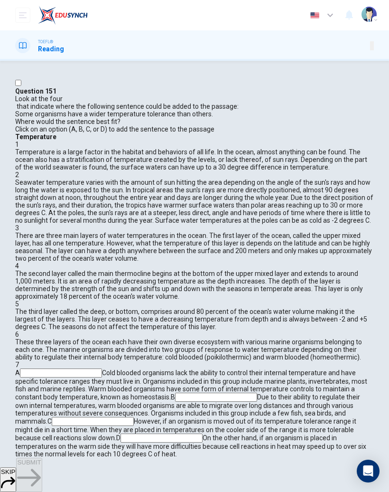
scroll to position [718, 0]
click at [257, 393] on input at bounding box center [216, 397] width 82 height 9
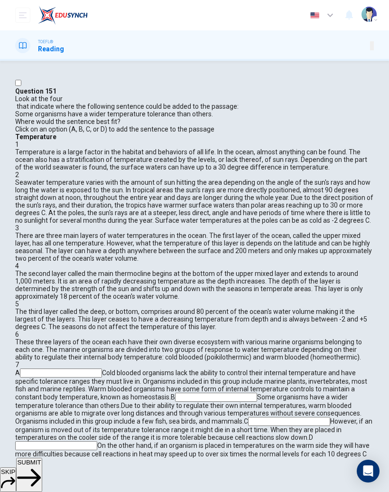
click at [41, 466] on span "SUBMIT" at bounding box center [29, 462] width 24 height 7
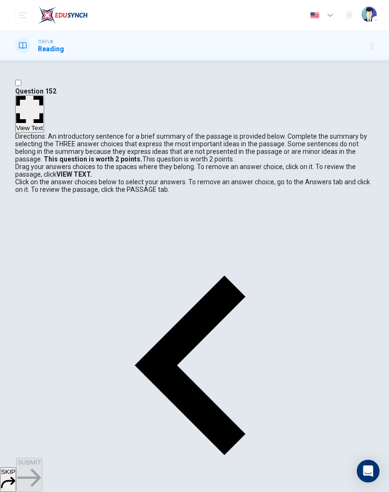
click at [15, 475] on icon "button" at bounding box center [8, 482] width 14 height 14
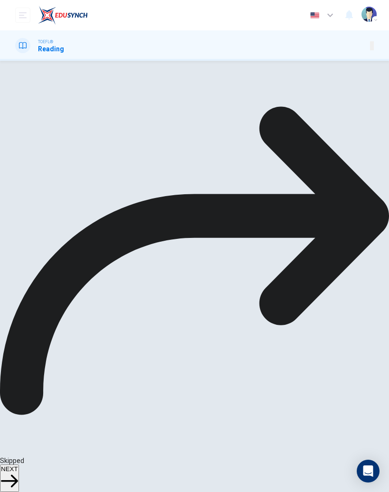
click at [18, 472] on span "NEXT" at bounding box center [9, 468] width 17 height 7
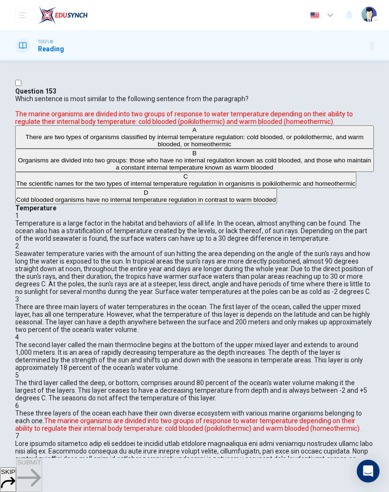
click at [16, 476] on button "SKIP" at bounding box center [8, 479] width 16 height 25
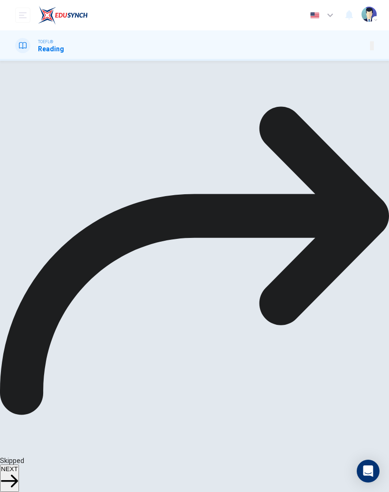
click at [18, 470] on span "NEXT" at bounding box center [9, 468] width 17 height 7
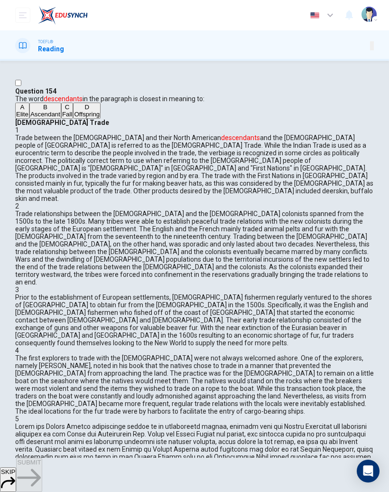
click at [16, 478] on button "SKIP" at bounding box center [8, 479] width 16 height 25
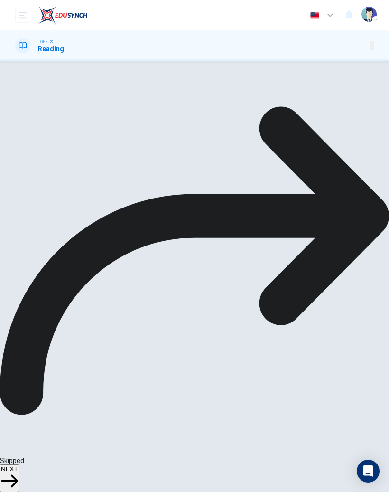
click at [19, 475] on button "NEXT" at bounding box center [9, 478] width 19 height 28
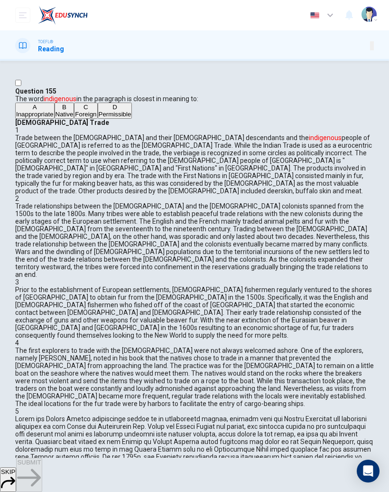
click at [16, 480] on button "SKIP" at bounding box center [8, 479] width 16 height 25
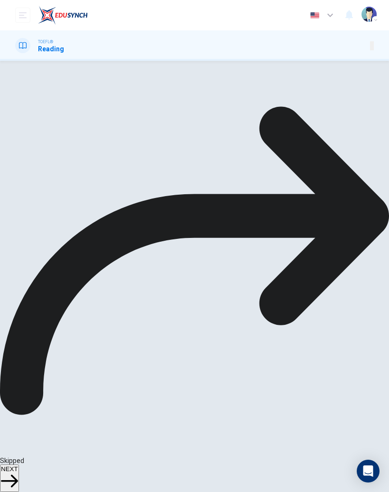
click at [19, 482] on button "NEXT" at bounding box center [9, 478] width 19 height 28
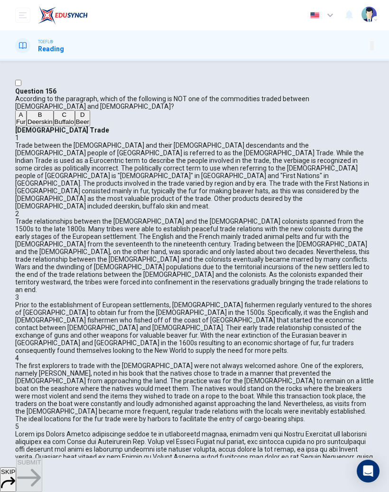
click at [16, 477] on button "SKIP" at bounding box center [8, 479] width 16 height 25
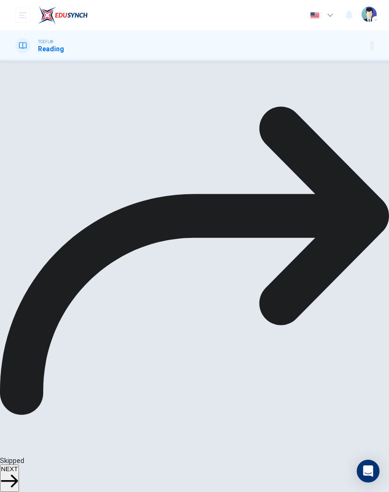
click at [18, 467] on span "NEXT" at bounding box center [9, 468] width 17 height 7
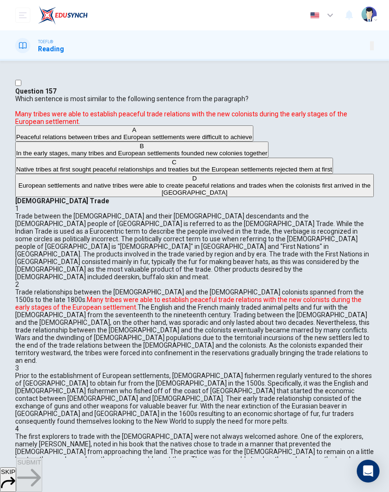
scroll to position [278, 0]
click at [16, 476] on button "SKIP" at bounding box center [8, 479] width 16 height 25
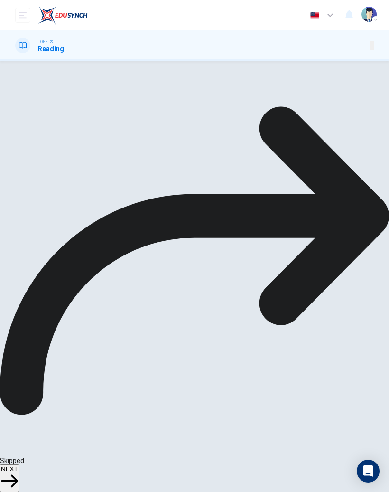
click at [239, 456] on div "Skipped NEXT" at bounding box center [194, 279] width 389 height 426
click at [19, 482] on button "NEXT" at bounding box center [9, 478] width 19 height 28
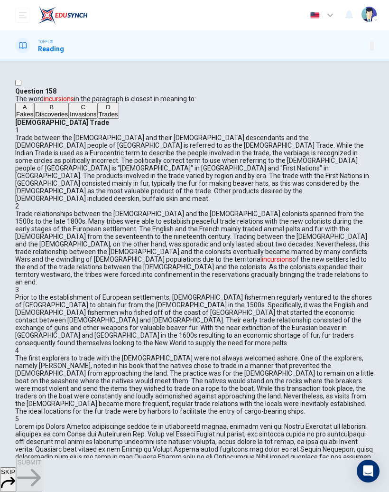
scroll to position [217, 0]
click at [16, 483] on button "SKIP" at bounding box center [8, 479] width 16 height 25
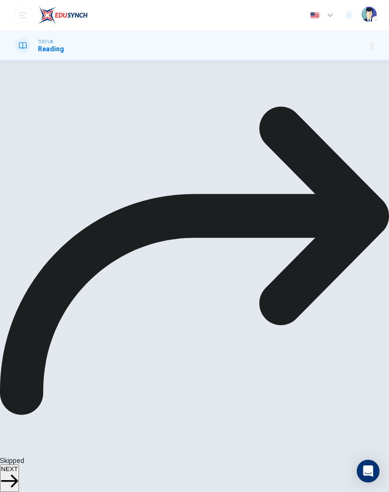
click at [19, 480] on button "NEXT" at bounding box center [9, 478] width 19 height 28
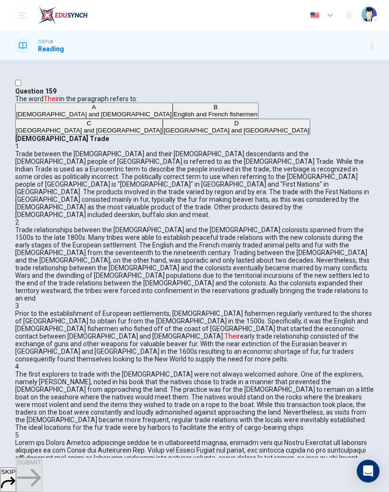
scroll to position [460, 0]
click at [193, 480] on div "SKIP SUBMIT" at bounding box center [194, 475] width 389 height 34
click at [191, 472] on div "SKIP SUBMIT" at bounding box center [194, 475] width 389 height 34
click at [16, 476] on button "SKIP" at bounding box center [8, 479] width 16 height 25
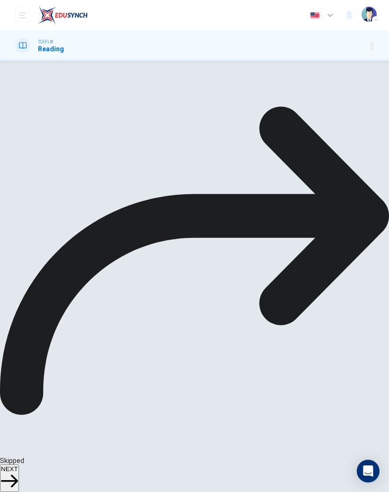
click at [19, 464] on button "NEXT" at bounding box center [9, 478] width 19 height 28
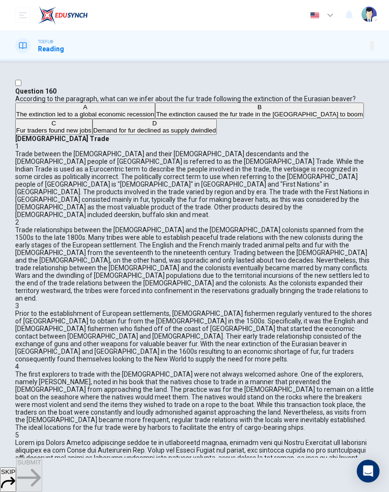
scroll to position [467, 0]
click at [15, 475] on icon "button" at bounding box center [8, 482] width 14 height 14
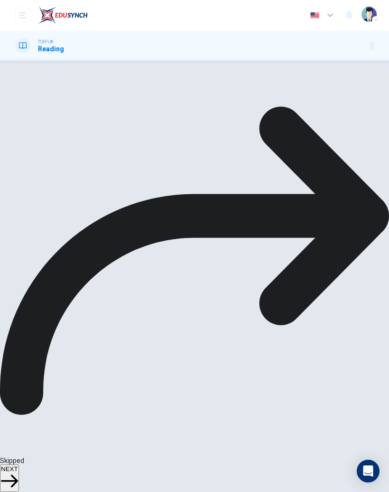
click at [18, 472] on span "NEXT" at bounding box center [9, 468] width 17 height 7
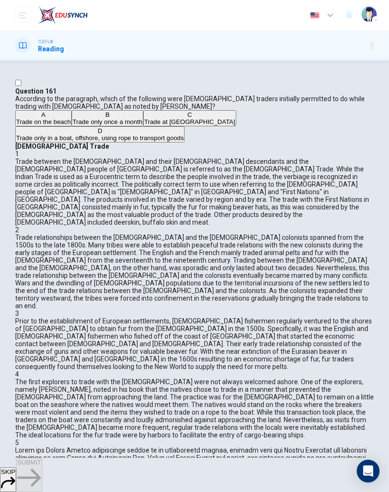
scroll to position [688, 0]
click at [16, 480] on button "SKIP" at bounding box center [8, 479] width 16 height 25
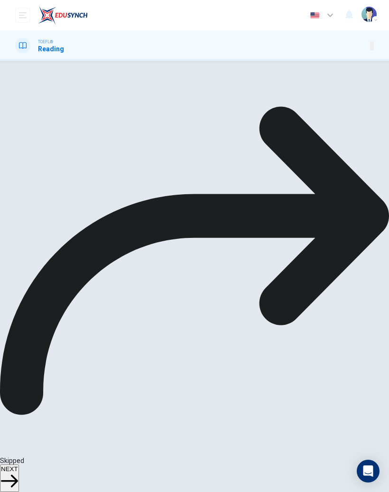
click at [19, 480] on button "NEXT" at bounding box center [9, 478] width 19 height 28
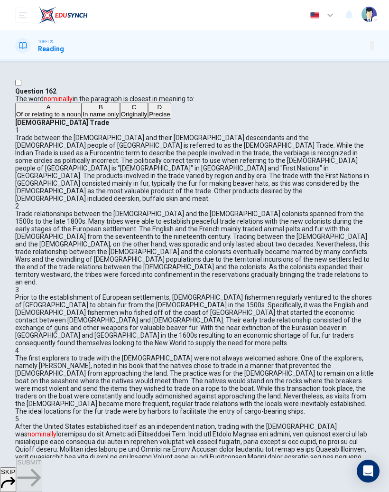
scroll to position [877, 0]
click at [16, 481] on button "SKIP" at bounding box center [8, 479] width 16 height 25
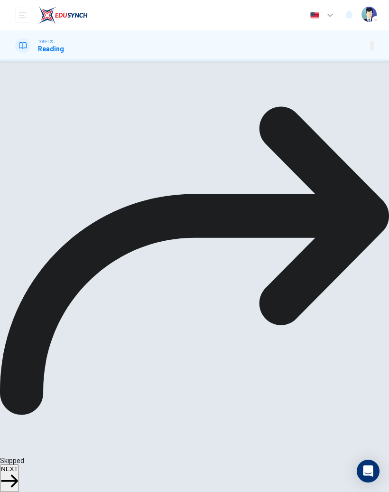
click at [19, 483] on button "NEXT" at bounding box center [9, 478] width 19 height 28
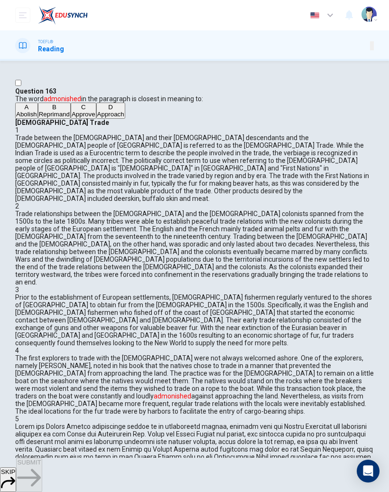
scroll to position [650, 0]
click at [204, 462] on div "SKIP SUBMIT" at bounding box center [194, 475] width 389 height 34
click at [16, 472] on button "SKIP" at bounding box center [8, 479] width 16 height 25
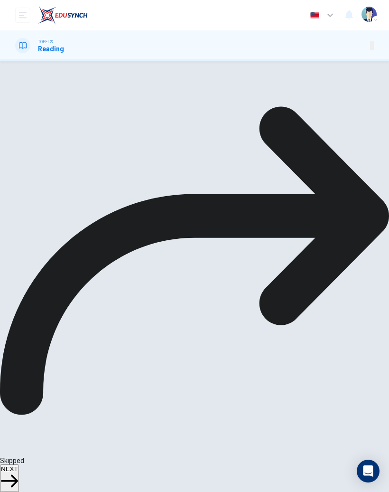
click at [207, 456] on div "Skipped NEXT" at bounding box center [194, 279] width 389 height 426
click at [18, 472] on span "NEXT" at bounding box center [9, 468] width 17 height 7
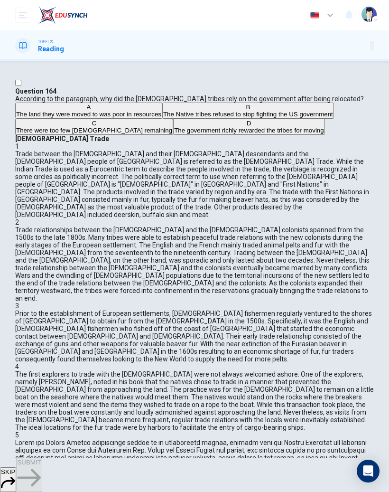
scroll to position [877, 0]
click at [16, 471] on button "SKIP" at bounding box center [8, 479] width 16 height 25
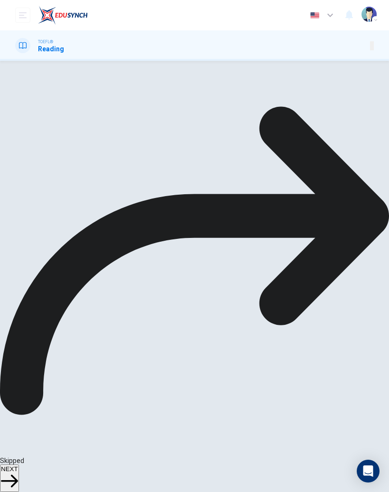
click at [18, 469] on span "NEXT" at bounding box center [9, 468] width 17 height 7
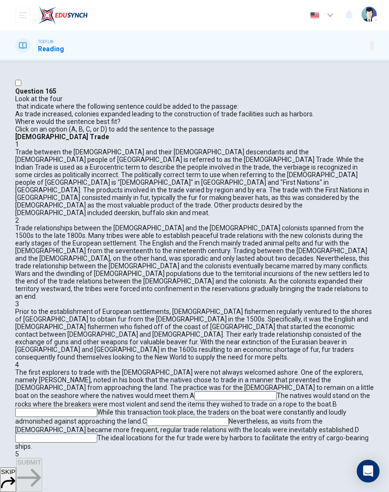
scroll to position [703, 0]
click at [229, 417] on input at bounding box center [188, 421] width 82 height 9
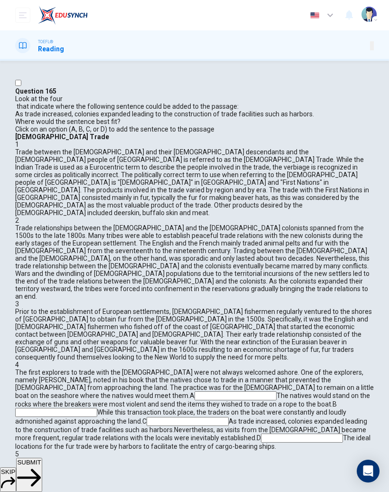
scroll to position [757, 0]
click at [338, 433] on input at bounding box center [302, 437] width 82 height 9
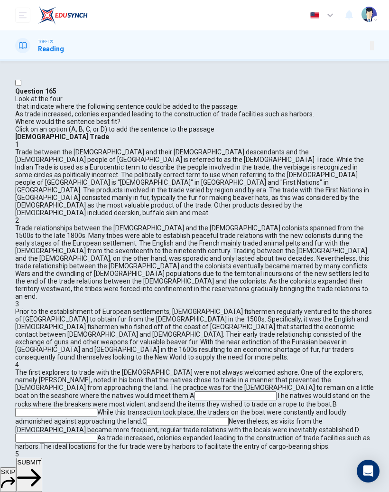
click at [41, 475] on icon "button" at bounding box center [29, 478] width 24 height 24
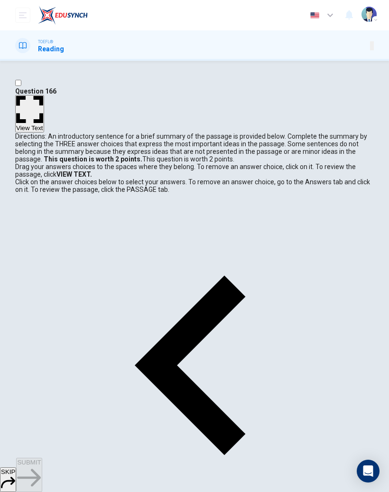
click at [15, 477] on icon "button" at bounding box center [8, 482] width 14 height 11
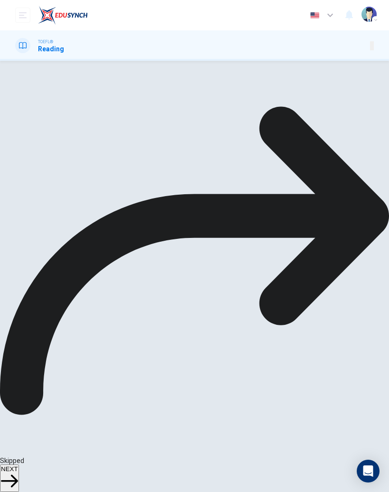
click at [18, 472] on span "NEXT" at bounding box center [9, 468] width 17 height 7
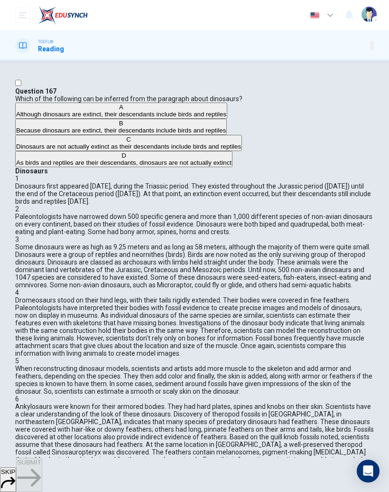
click at [15, 477] on icon "button" at bounding box center [8, 482] width 14 height 11
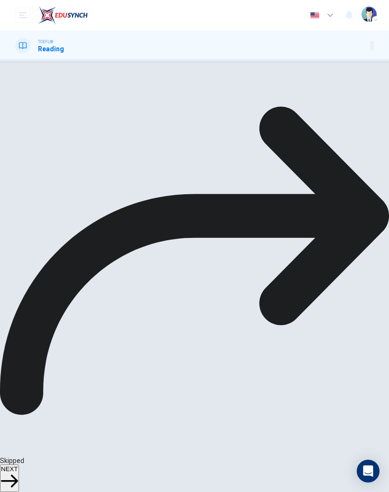
click at [18, 472] on span "NEXT" at bounding box center [9, 468] width 17 height 7
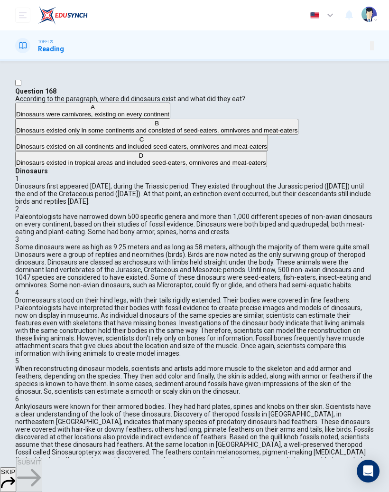
scroll to position [91, 0]
click at [16, 472] on button "SKIP" at bounding box center [8, 479] width 16 height 25
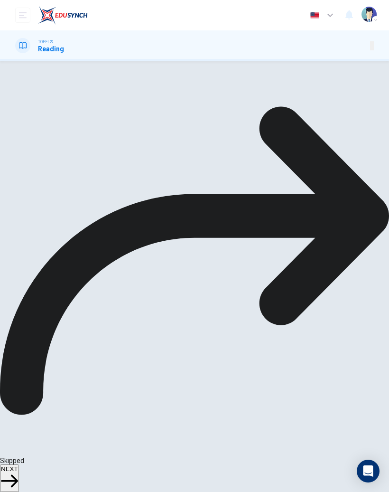
click at [18, 472] on span "NEXT" at bounding box center [9, 468] width 17 height 7
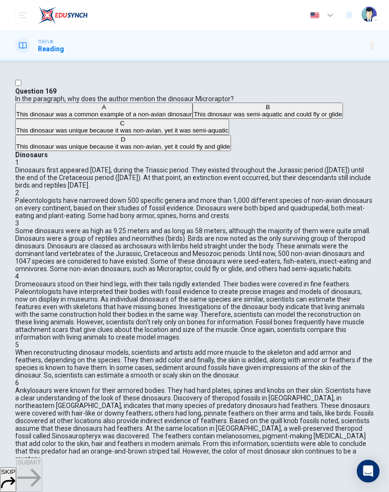
scroll to position [187, 0]
click at [16, 482] on button "SKIP" at bounding box center [8, 479] width 16 height 25
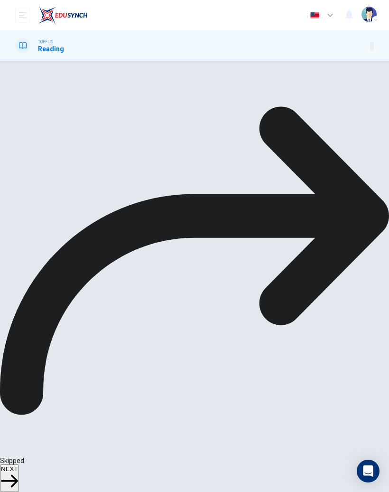
click at [18, 467] on span "NEXT" at bounding box center [9, 468] width 17 height 7
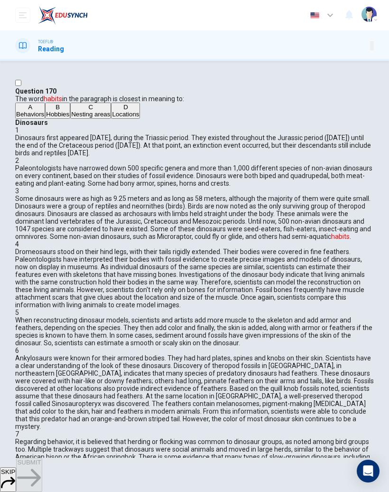
scroll to position [182, 0]
click at [15, 475] on icon "button" at bounding box center [8, 482] width 14 height 14
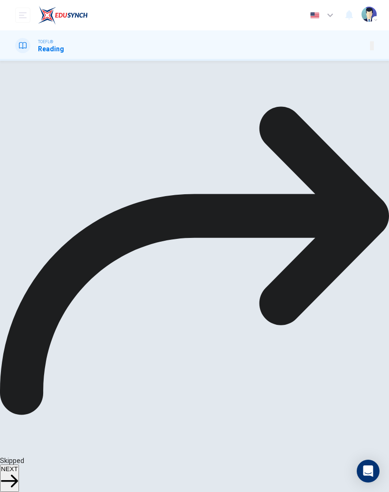
click at [18, 467] on span "NEXT" at bounding box center [9, 468] width 17 height 7
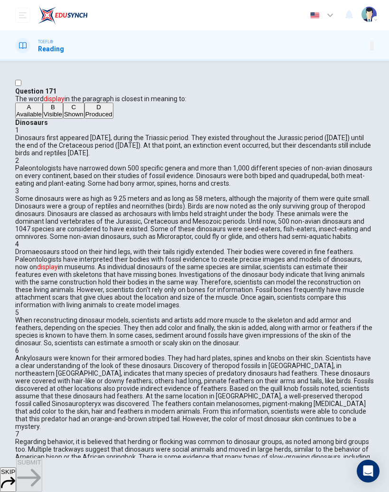
scroll to position [415, 0]
click at [15, 475] on icon "button" at bounding box center [8, 482] width 14 height 14
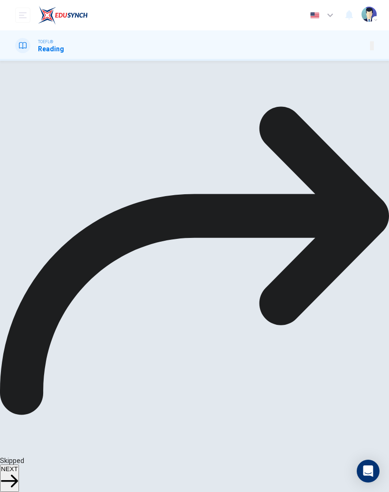
click at [18, 470] on span "NEXT" at bounding box center [9, 468] width 17 height 7
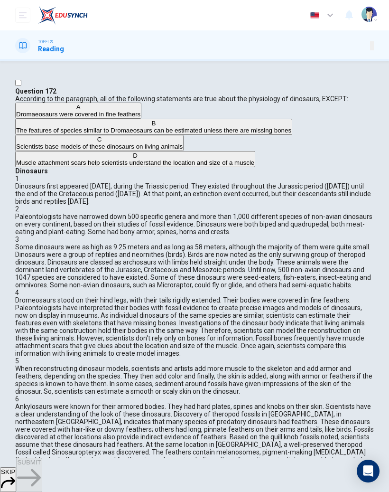
scroll to position [376, 0]
click at [16, 472] on button "SKIP" at bounding box center [8, 479] width 16 height 25
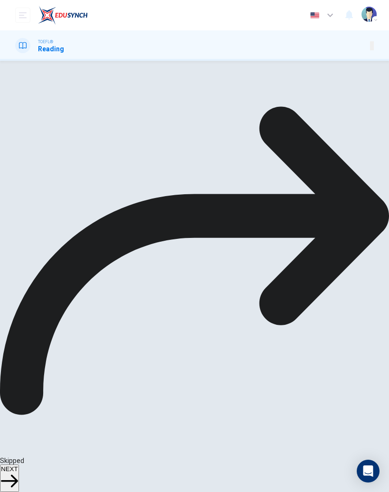
click at [18, 468] on span "NEXT" at bounding box center [9, 468] width 17 height 7
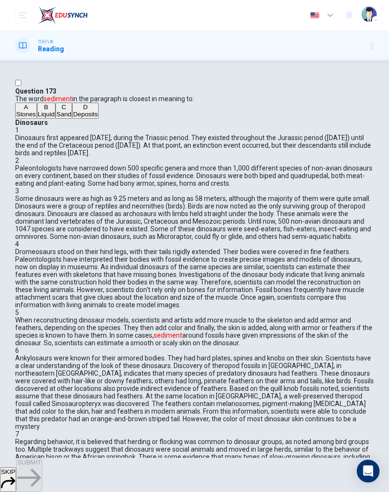
scroll to position [540, 0]
click at [16, 473] on button "SKIP" at bounding box center [8, 479] width 16 height 25
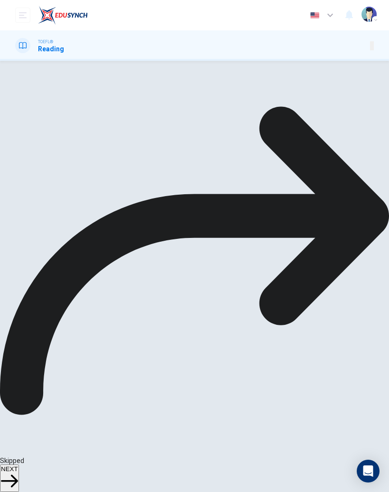
click at [18, 472] on span "NEXT" at bounding box center [9, 468] width 17 height 7
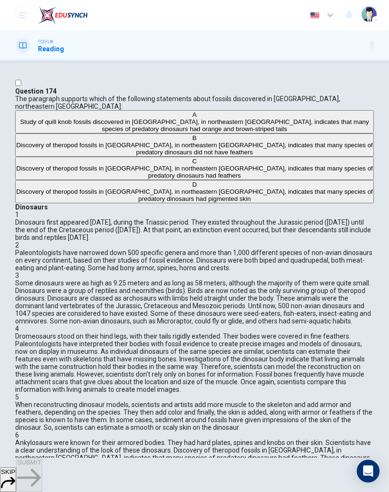
scroll to position [802, 0]
click at [16, 473] on button "SKIP" at bounding box center [8, 479] width 16 height 25
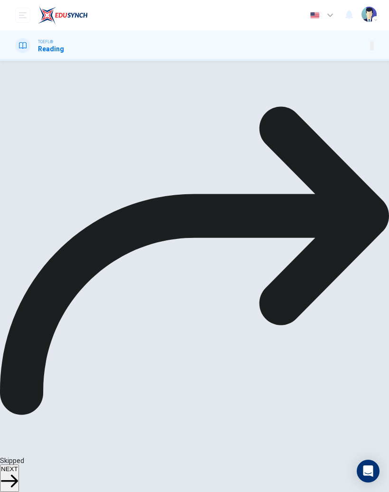
click at [19, 471] on button "NEXT" at bounding box center [9, 478] width 19 height 28
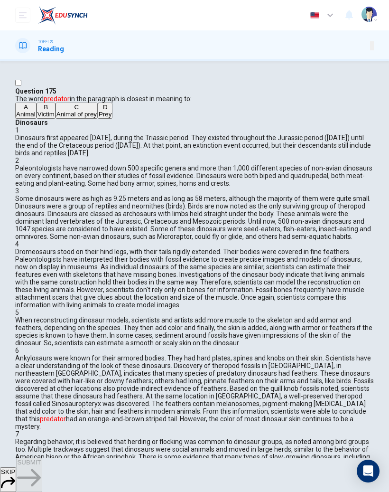
scroll to position [729, 0]
click at [55, 118] on span "Victim" at bounding box center [46, 114] width 17 height 7
click at [37, 119] on button "A Animal" at bounding box center [25, 111] width 21 height 16
click at [42, 473] on button "SUBMIT" at bounding box center [29, 475] width 26 height 34
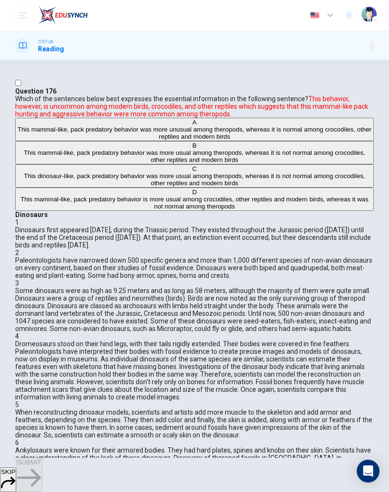
scroll to position [969, 0]
click at [16, 470] on button "SKIP" at bounding box center [8, 479] width 16 height 25
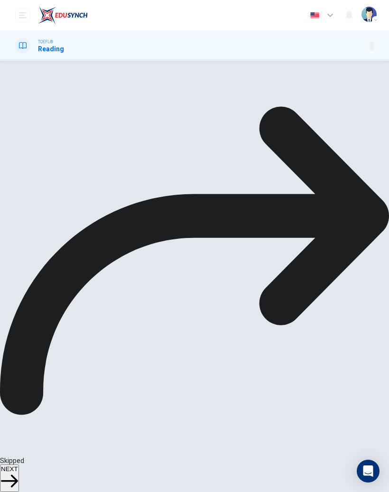
click at [19, 479] on button "NEXT" at bounding box center [9, 478] width 19 height 28
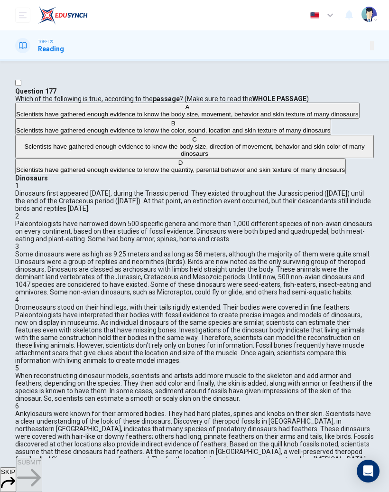
scroll to position [0, 0]
click at [16, 474] on button "SKIP" at bounding box center [8, 479] width 16 height 25
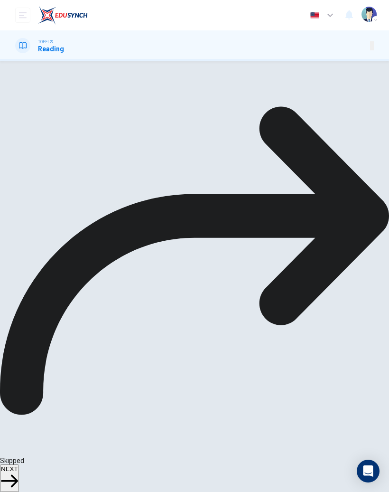
click at [18, 472] on icon "button" at bounding box center [9, 480] width 17 height 17
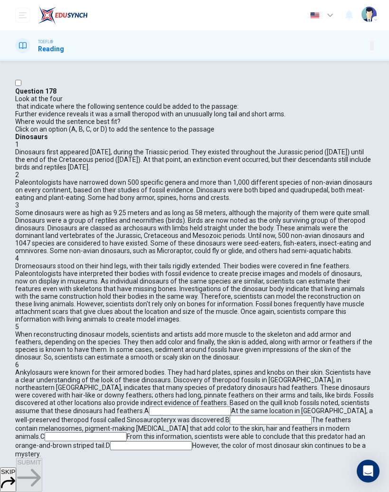
scroll to position [729, 0]
click at [312, 415] on input at bounding box center [271, 419] width 82 height 9
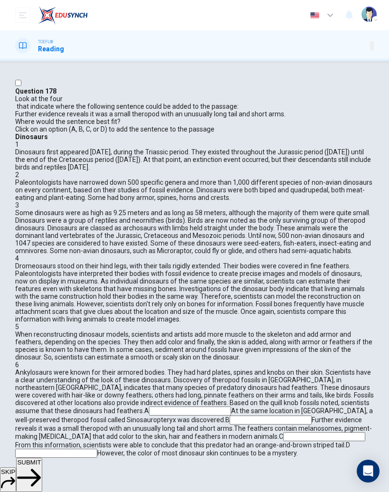
click at [283, 432] on input at bounding box center [324, 436] width 82 height 9
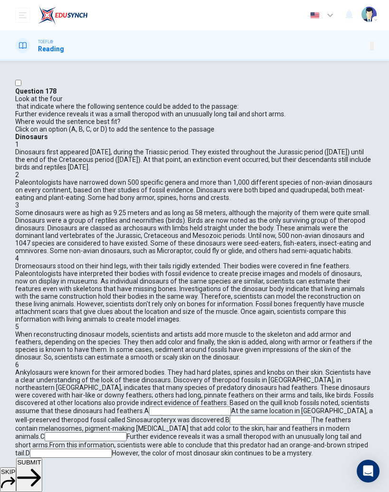
click at [42, 477] on button "SUBMIT" at bounding box center [29, 475] width 26 height 34
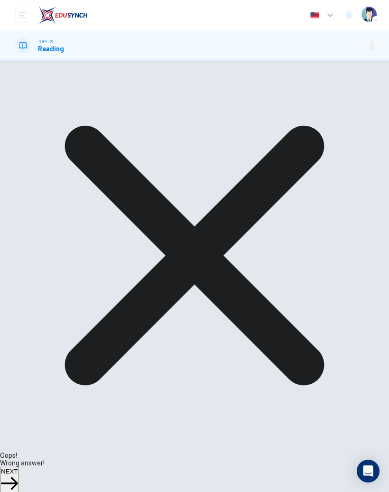
scroll to position [807, 0]
click at [18, 475] on span "NEXT" at bounding box center [9, 471] width 17 height 7
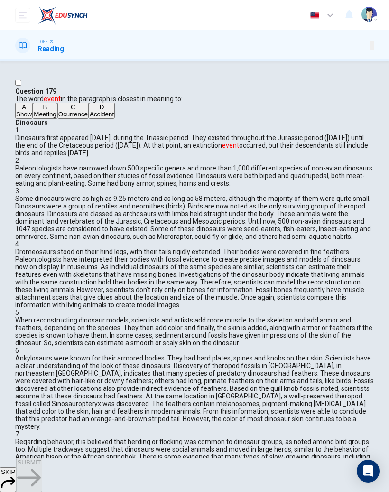
click at [16, 484] on button "SKIP" at bounding box center [8, 479] width 16 height 25
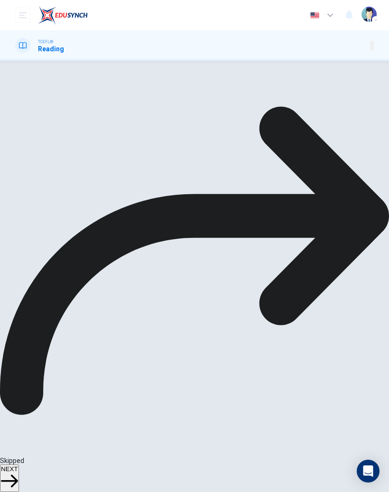
click at [18, 472] on span "NEXT" at bounding box center [9, 468] width 17 height 7
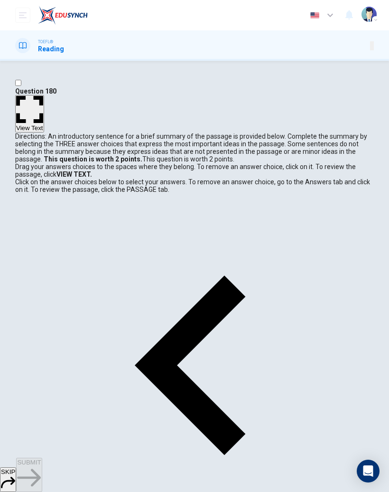
click at [15, 477] on icon "button" at bounding box center [8, 482] width 14 height 11
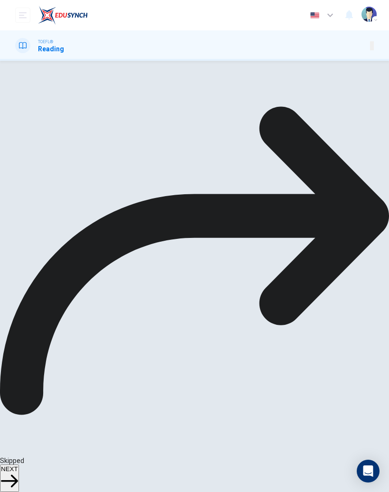
click at [18, 471] on span "NEXT" at bounding box center [9, 468] width 17 height 7
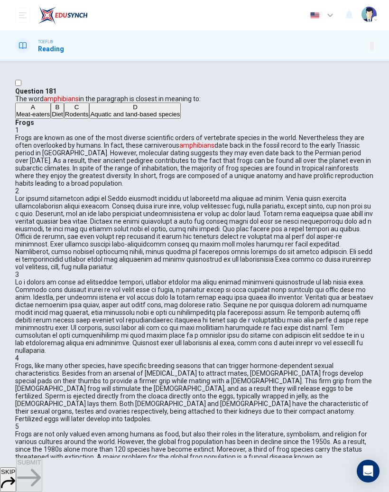
click at [50, 118] on span "Meat-eaters" at bounding box center [33, 114] width 34 height 7
click at [42, 482] on button "SUBMIT" at bounding box center [29, 475] width 26 height 34
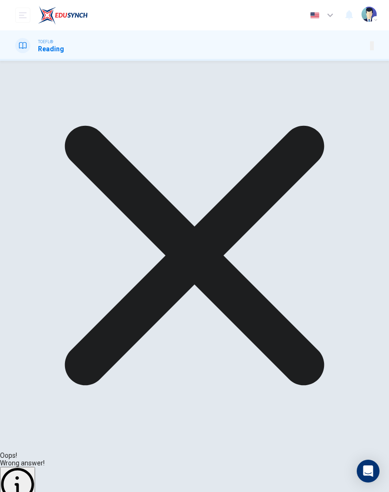
click at [312, 456] on div "Oops! Wrong answer! Explanation NEXT" at bounding box center [194, 299] width 389 height 477
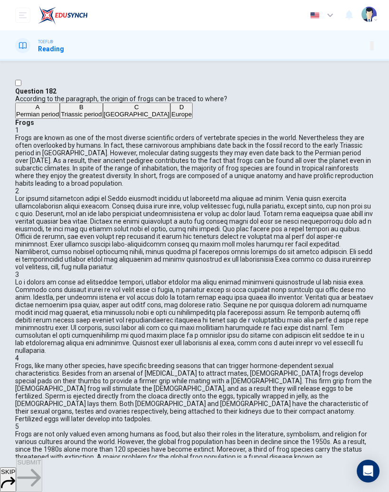
click at [16, 477] on button "SKIP" at bounding box center [8, 479] width 16 height 25
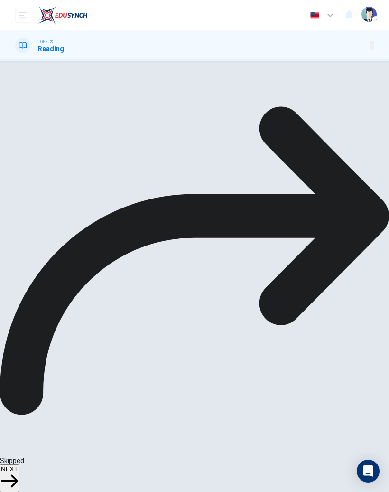
click at [19, 477] on button "NEXT" at bounding box center [9, 478] width 19 height 28
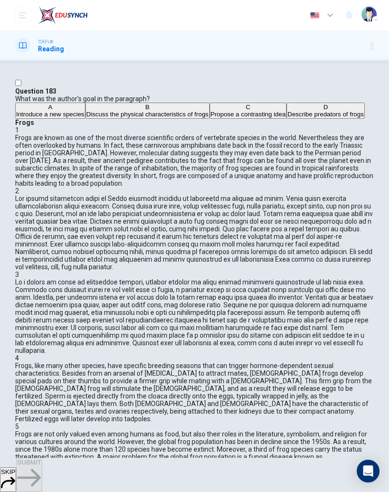
scroll to position [278, 0]
click at [16, 473] on button "SKIP" at bounding box center [8, 479] width 16 height 25
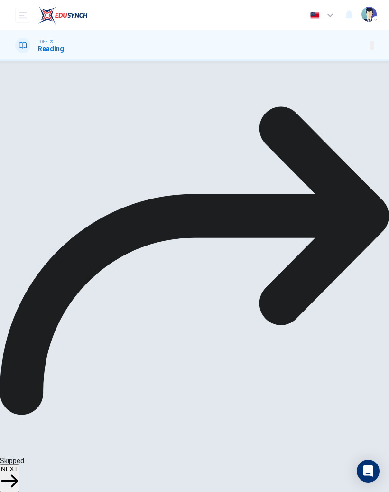
click at [18, 472] on span "NEXT" at bounding box center [9, 468] width 17 height 7
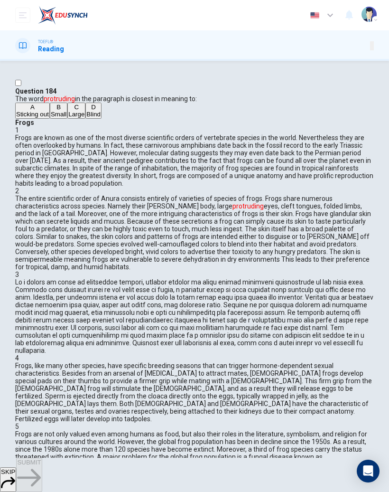
scroll to position [194, 0]
click at [16, 480] on button "SKIP" at bounding box center [8, 479] width 16 height 25
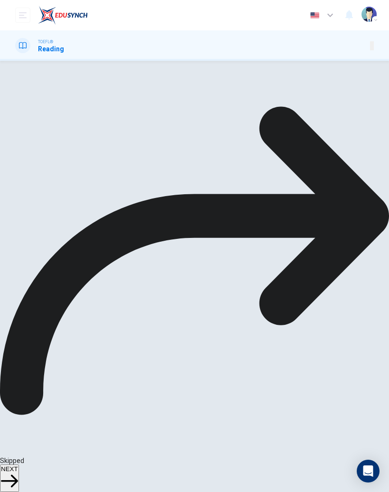
click at [18, 472] on span "NEXT" at bounding box center [9, 468] width 17 height 7
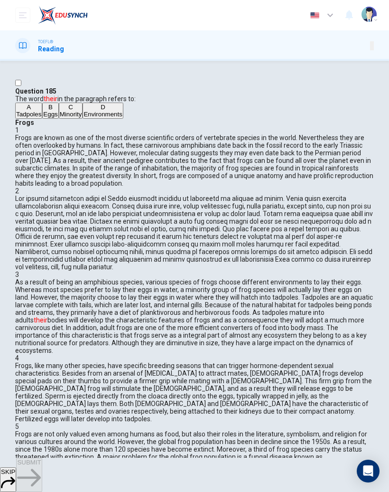
scroll to position [551, 0]
click at [16, 477] on button "SKIP" at bounding box center [8, 479] width 16 height 25
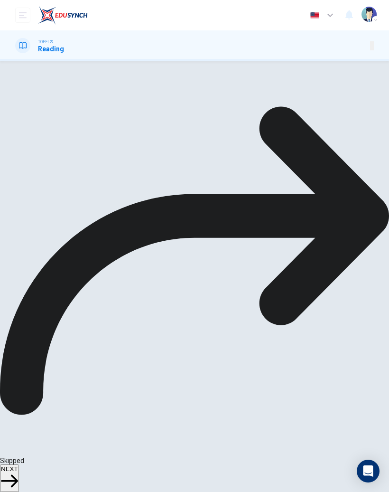
click at [18, 469] on span "NEXT" at bounding box center [9, 468] width 17 height 7
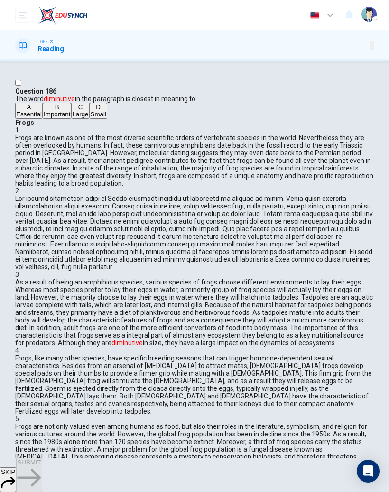
scroll to position [467, 0]
click at [192, 480] on div "SKIP SUBMIT" at bounding box center [194, 475] width 389 height 34
click at [15, 475] on icon "button" at bounding box center [8, 482] width 14 height 14
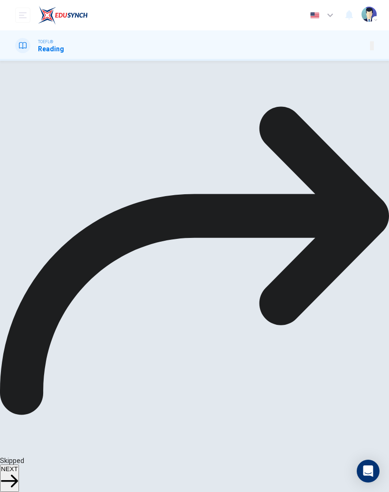
click at [18, 468] on span "NEXT" at bounding box center [9, 468] width 17 height 7
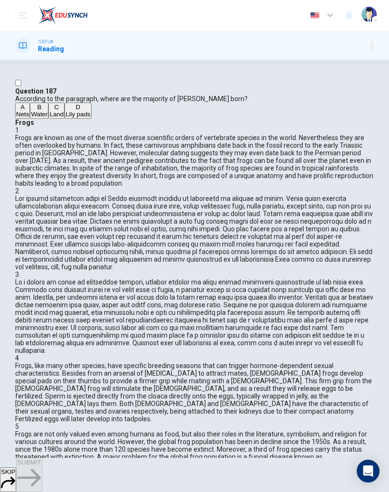
click at [16, 482] on button "SKIP" at bounding box center [8, 479] width 16 height 25
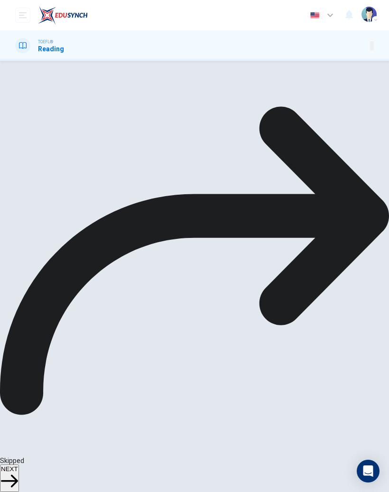
click at [18, 472] on span "NEXT" at bounding box center [9, 468] width 17 height 7
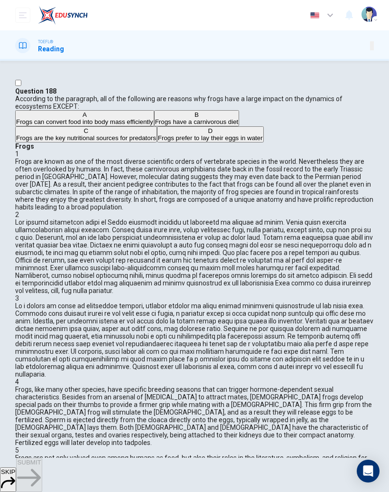
click at [198, 473] on div "SKIP SUBMIT" at bounding box center [194, 475] width 389 height 34
click at [16, 482] on button "SKIP" at bounding box center [8, 479] width 16 height 25
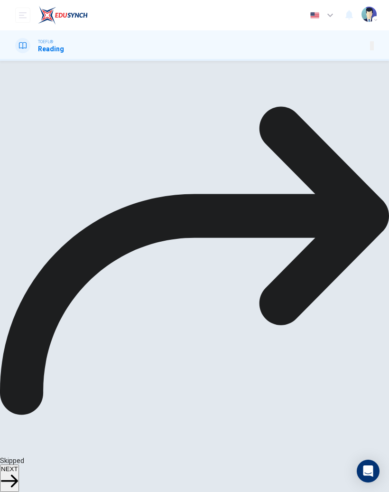
click at [18, 471] on span "NEXT" at bounding box center [9, 468] width 17 height 7
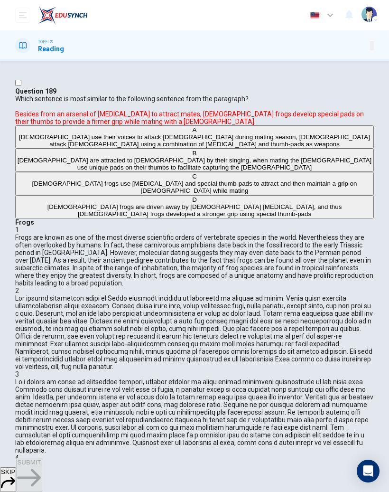
scroll to position [745, 0]
click at [16, 482] on button "SKIP" at bounding box center [8, 479] width 16 height 25
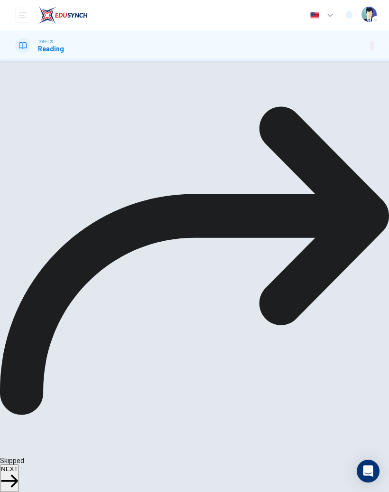
click at [18, 472] on span "NEXT" at bounding box center [9, 468] width 17 height 7
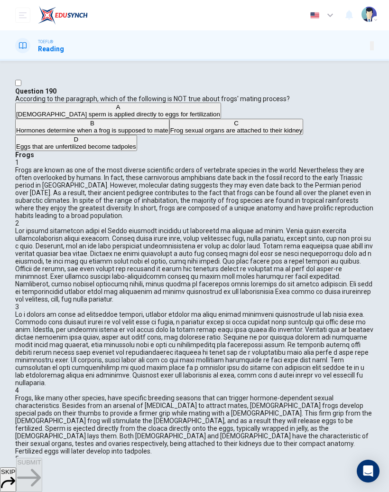
scroll to position [741, 0]
click at [16, 480] on button "SKIP" at bounding box center [8, 479] width 16 height 25
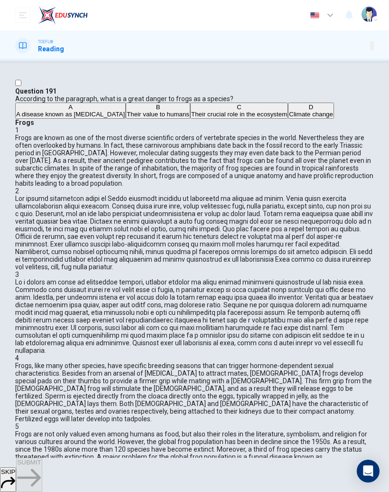
scroll to position [889, 0]
click at [234, 460] on div "SKIP SUBMIT" at bounding box center [194, 475] width 389 height 34
click at [208, 473] on div "SKIP SUBMIT" at bounding box center [194, 475] width 389 height 34
click at [255, 471] on div "SKIP SUBMIT" at bounding box center [194, 475] width 389 height 34
click at [16, 479] on button "SKIP" at bounding box center [8, 479] width 16 height 25
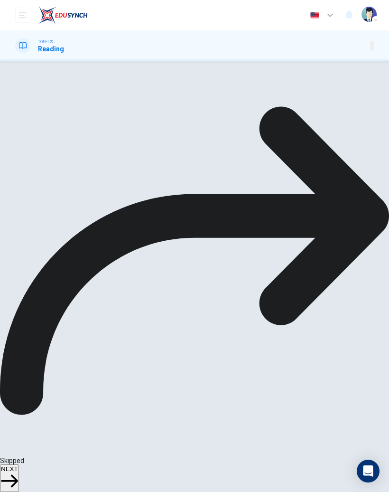
click at [229, 66] on div "Question 191 According to the paragraph, what is a great danger to frogs as a s…" at bounding box center [194, 63] width 389 height 5
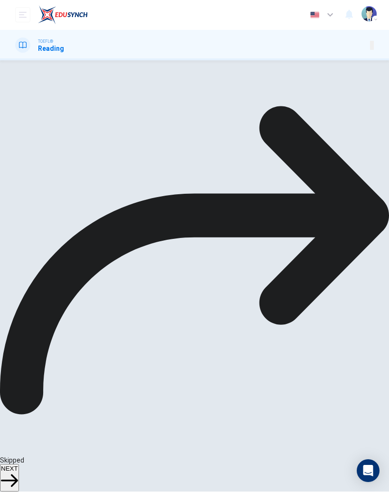
click at [18, 472] on span "NEXT" at bounding box center [9, 468] width 17 height 7
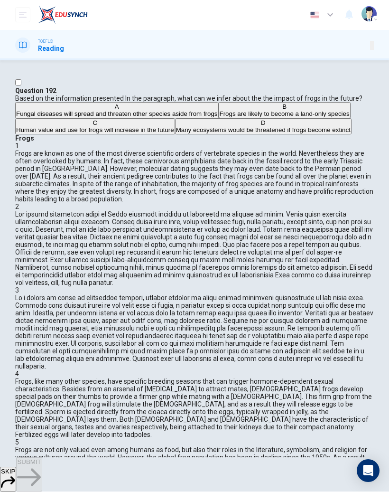
scroll to position [0, 0]
click at [16, 484] on button "SKIP" at bounding box center [8, 479] width 16 height 25
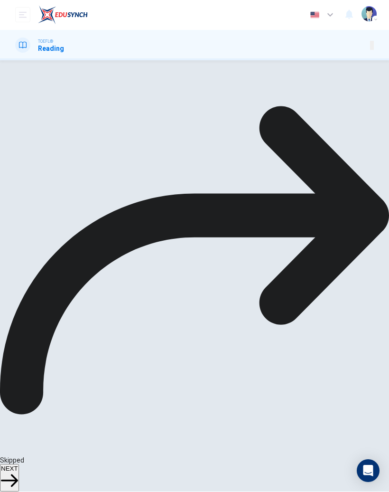
click at [18, 472] on span "NEXT" at bounding box center [9, 468] width 17 height 7
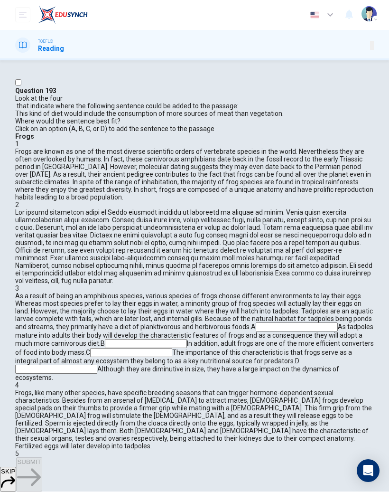
scroll to position [467, 0]
click at [187, 339] on input at bounding box center [146, 343] width 82 height 9
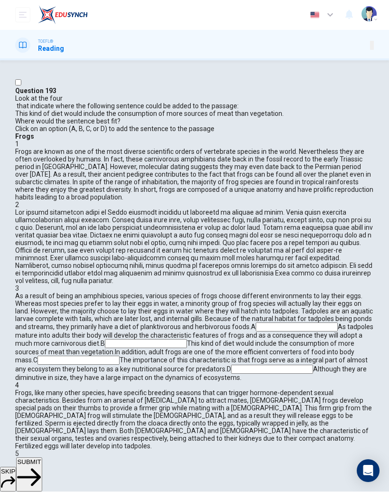
click at [41, 471] on icon "button" at bounding box center [29, 478] width 24 height 24
